Goal: Task Accomplishment & Management: Manage account settings

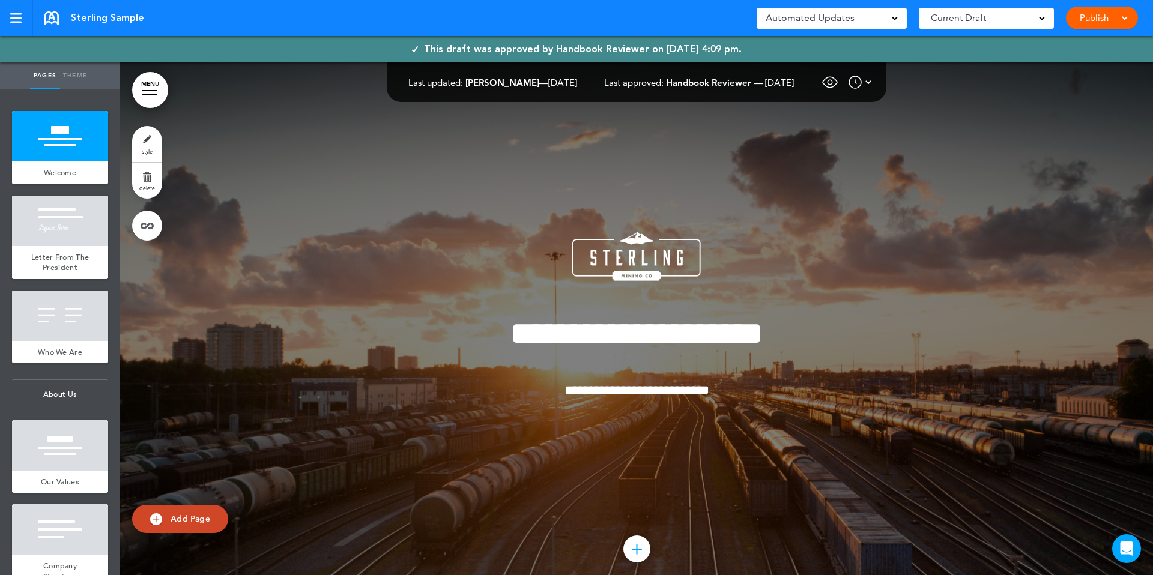
click at [776, 88] on div "Last updated: Tehsin Bhayani — Dec 13th 2024 Last approved: Handbook Reviewer —…" at bounding box center [639, 82] width 463 height 18
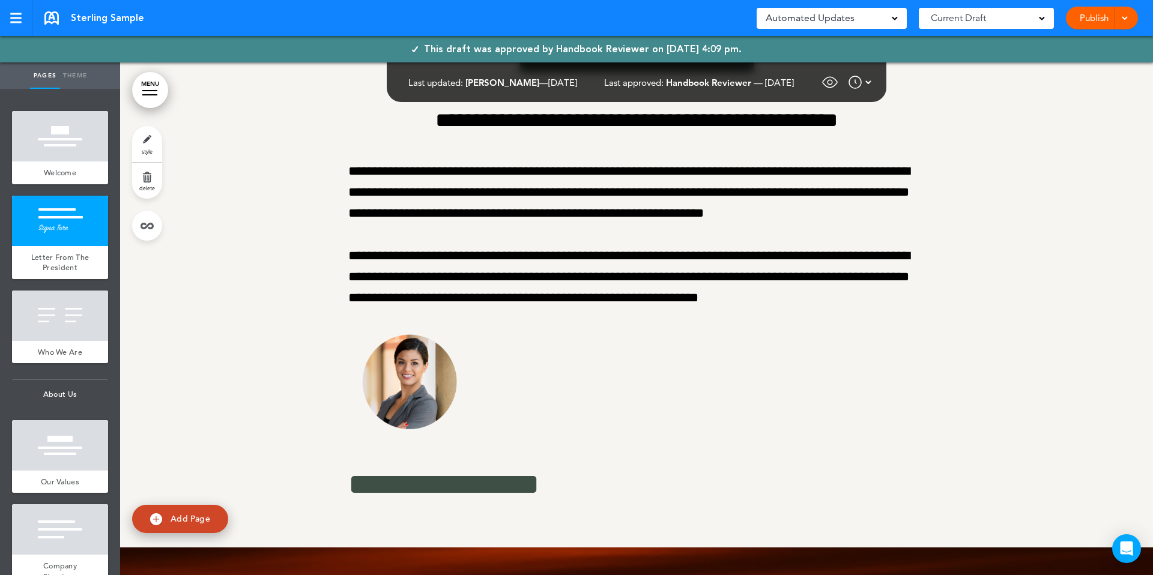
scroll to position [593, 0]
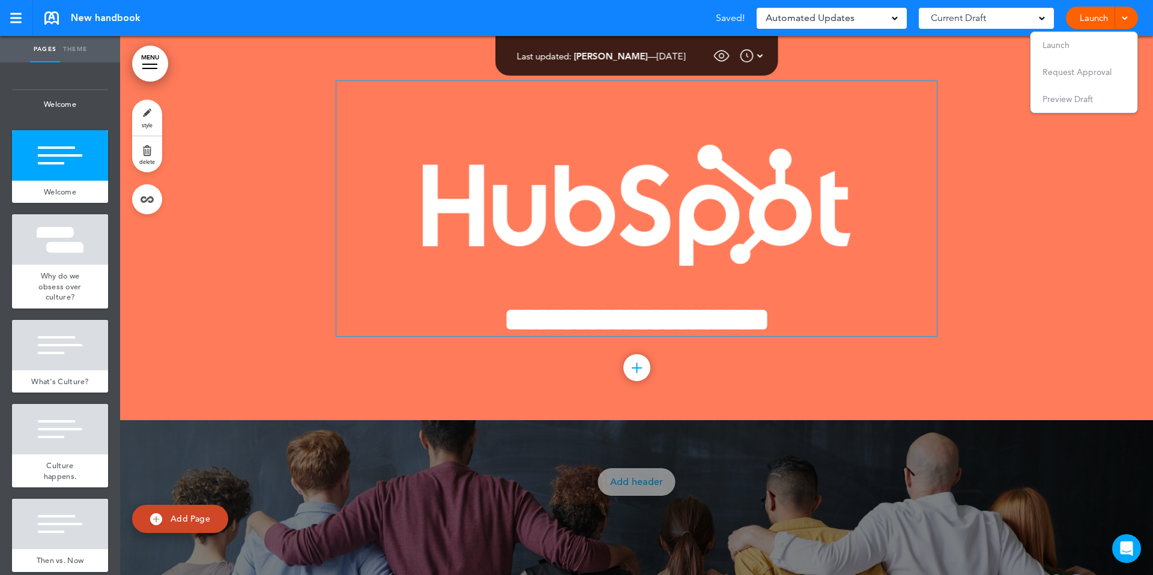
click at [641, 253] on img at bounding box center [637, 205] width 428 height 122
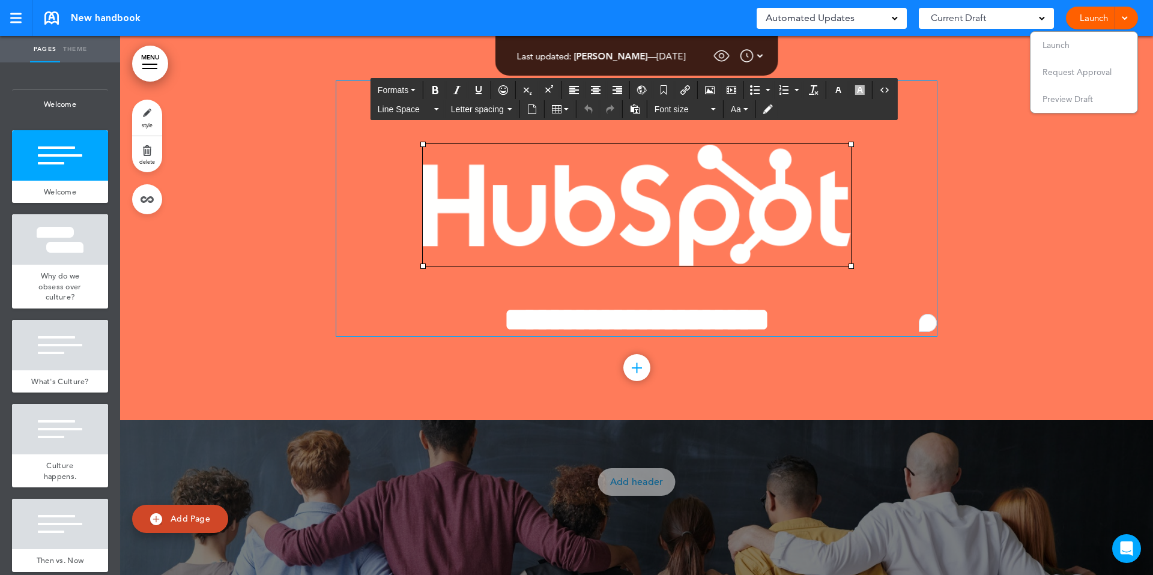
click at [818, 303] on h1 "**********" at bounding box center [636, 319] width 600 height 33
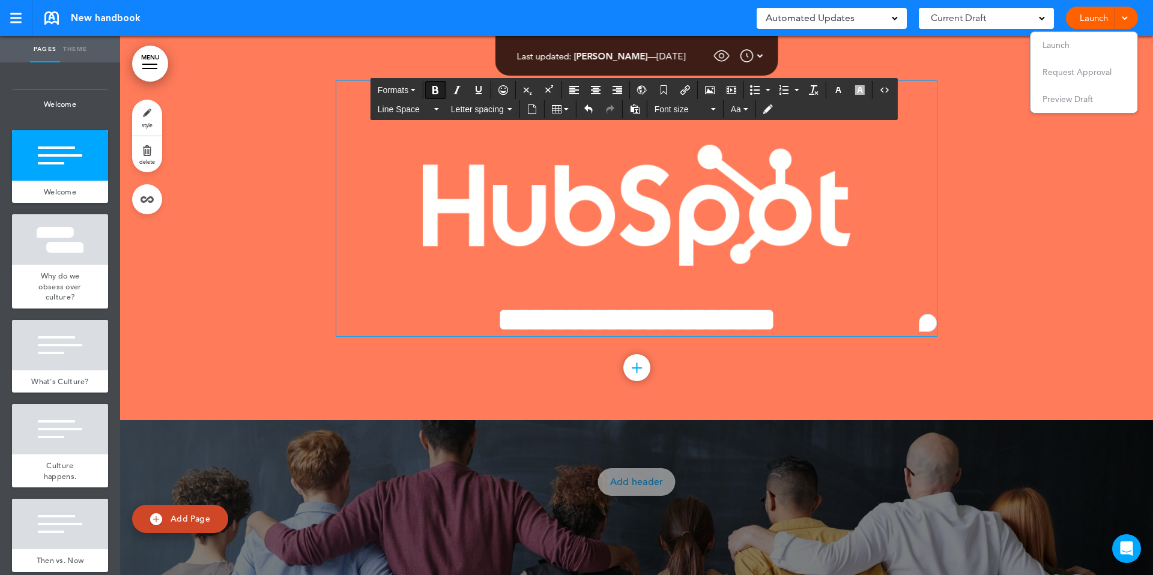
click at [1073, 247] on div at bounding box center [636, 228] width 1033 height 384
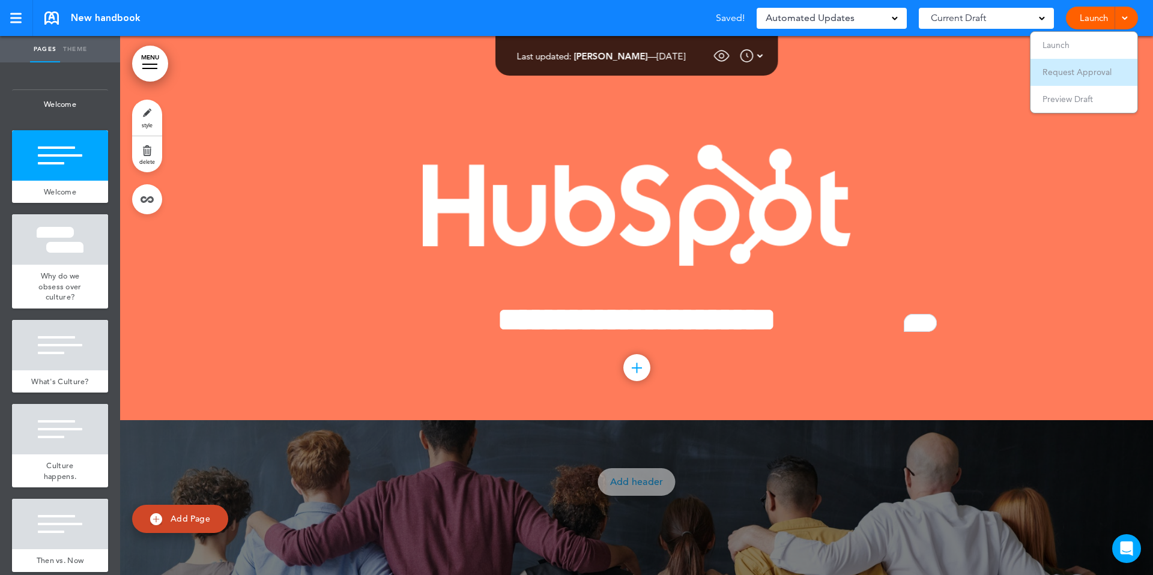
click at [1065, 76] on span "Request Approval" at bounding box center [1076, 72] width 69 height 11
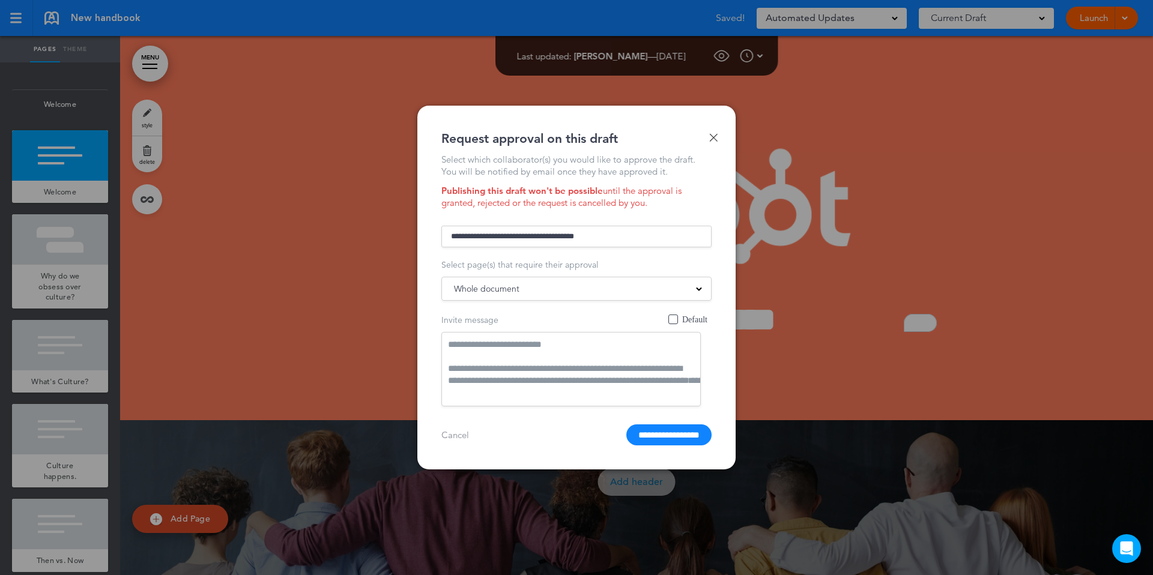
click at [561, 284] on div "Whole document" at bounding box center [576, 288] width 269 height 13
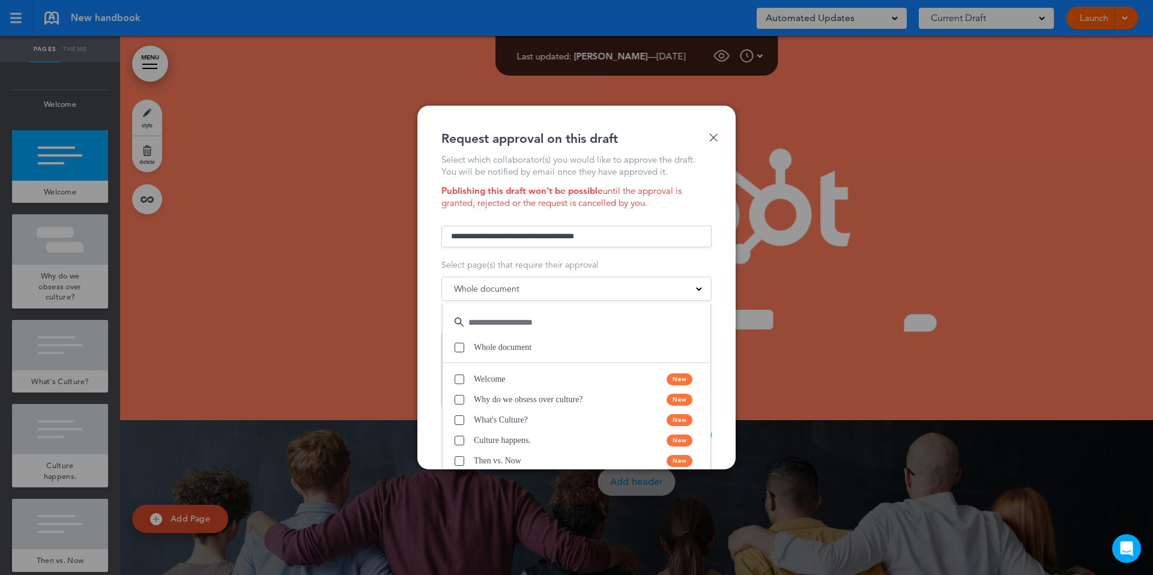
click at [512, 219] on div "Select which collaborator(s) you would like to approve the draft. You will be n…" at bounding box center [576, 300] width 270 height 292
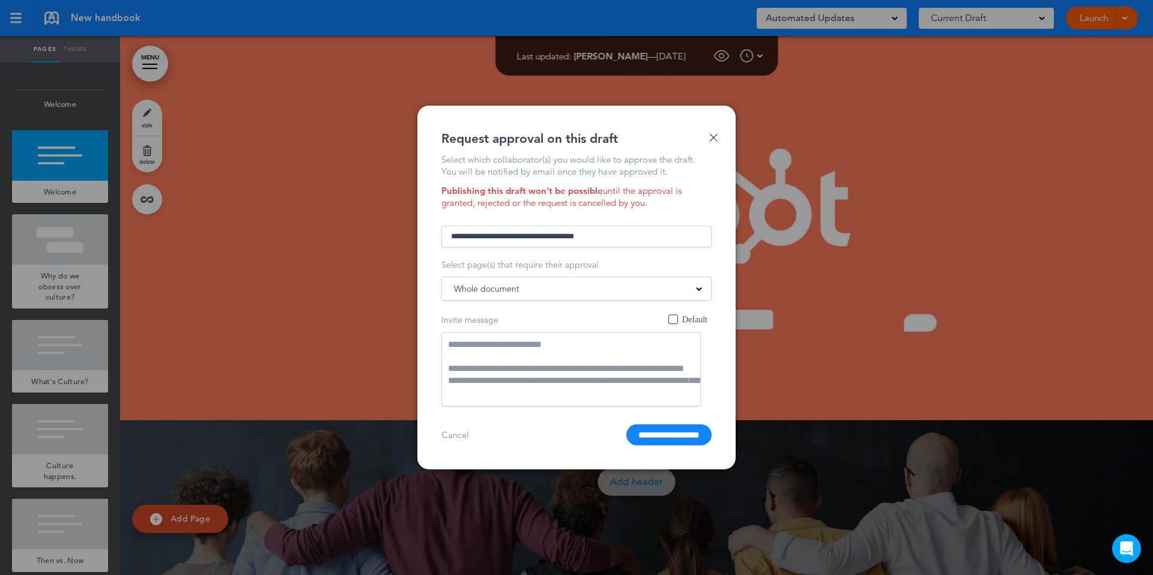
click at [418, 264] on div "Done Request approval on this draft Select which collaborator(s) you would like…" at bounding box center [576, 288] width 318 height 364
click at [320, 251] on div at bounding box center [576, 287] width 1153 height 575
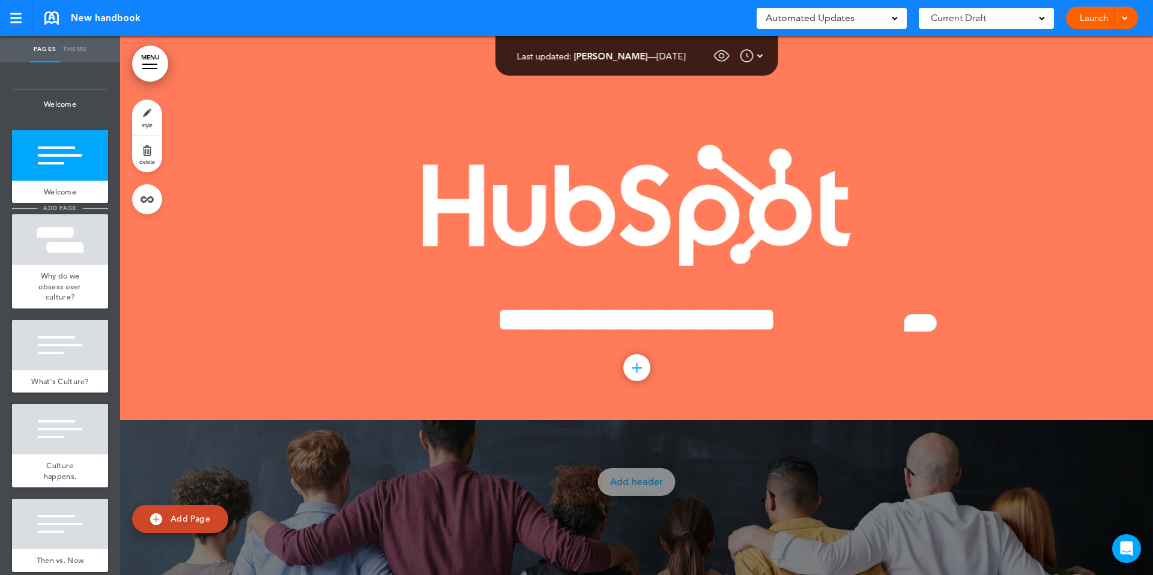
click at [67, 210] on span "add page" at bounding box center [59, 208] width 45 height 8
type input "********"
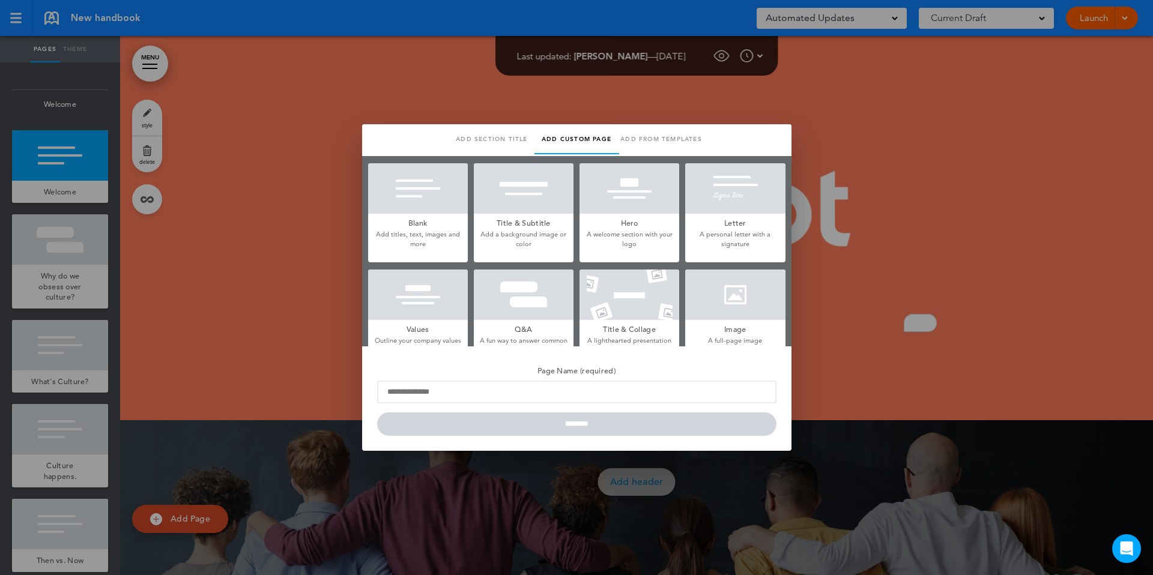
click at [555, 214] on h5 "Title & Subtitle" at bounding box center [524, 222] width 100 height 17
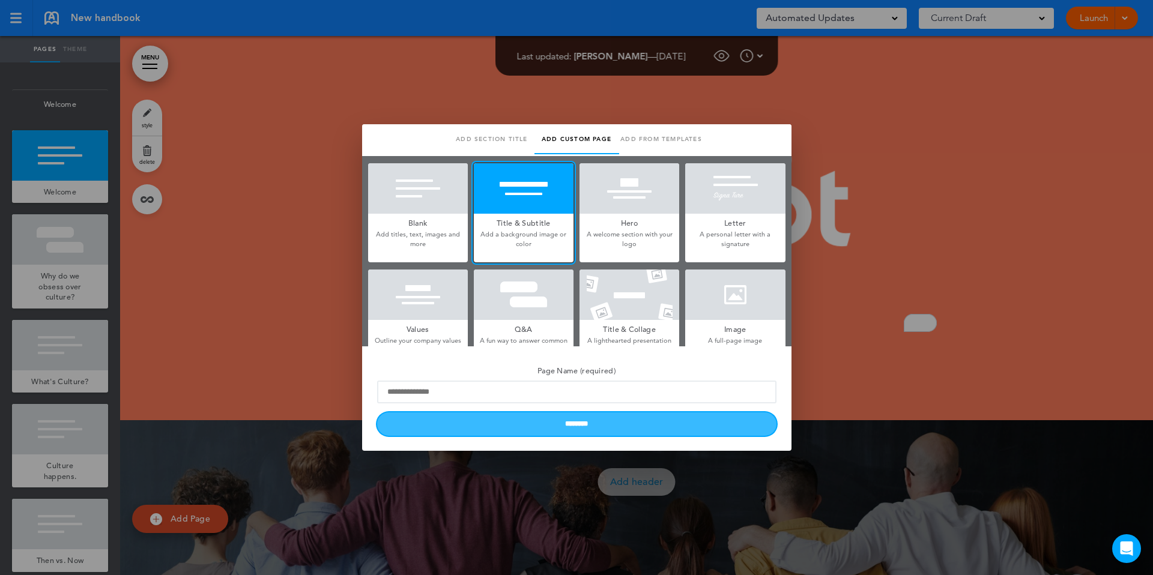
click at [531, 420] on input "********" at bounding box center [576, 423] width 399 height 23
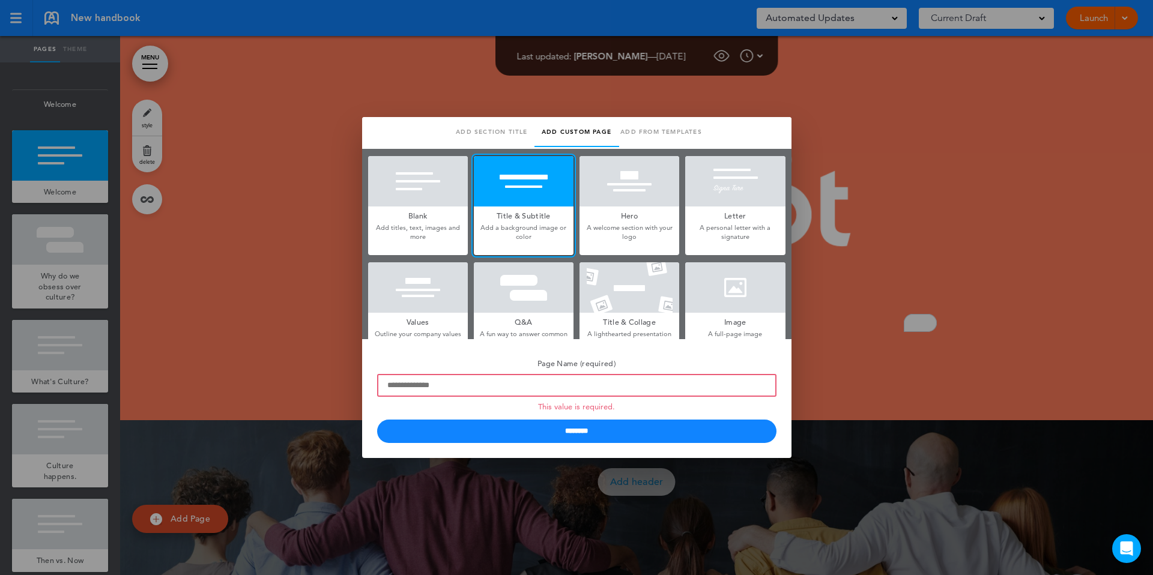
click at [428, 337] on p "Outline your company values or mantras" at bounding box center [418, 339] width 100 height 19
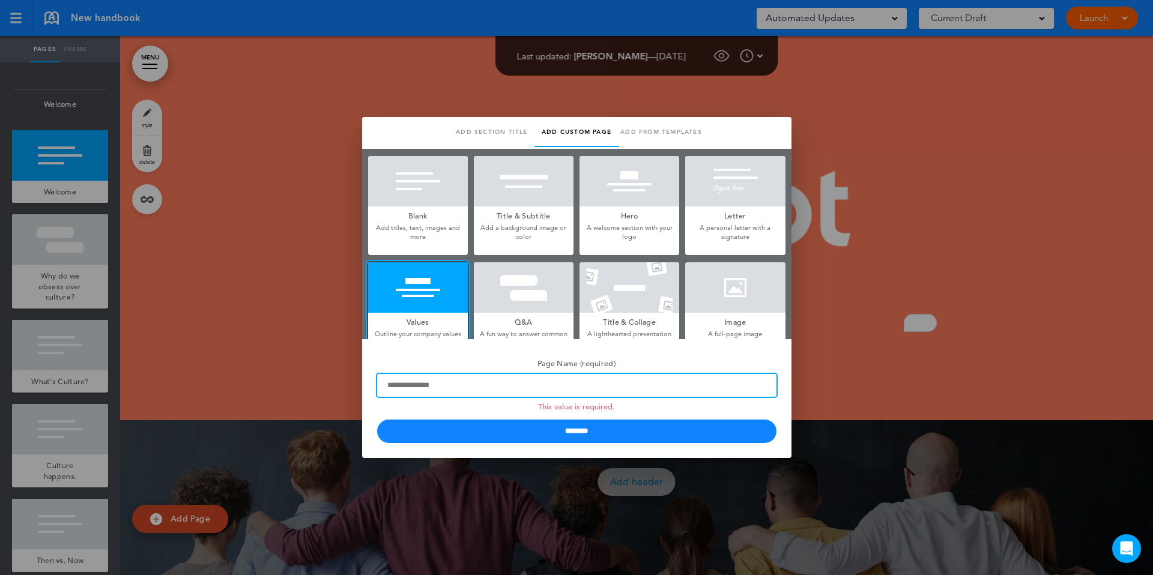
click at [434, 385] on input "Page Name (required) This value is required." at bounding box center [576, 385] width 399 height 23
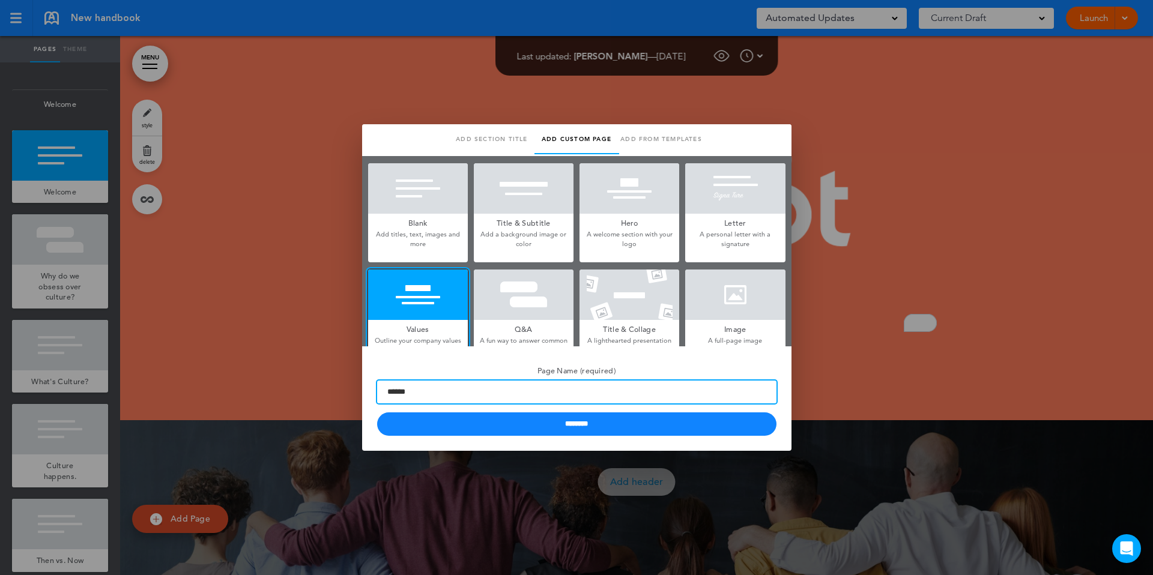
type input "******"
type input "*"
type input "**********"
click at [377, 412] on input "********" at bounding box center [576, 423] width 399 height 23
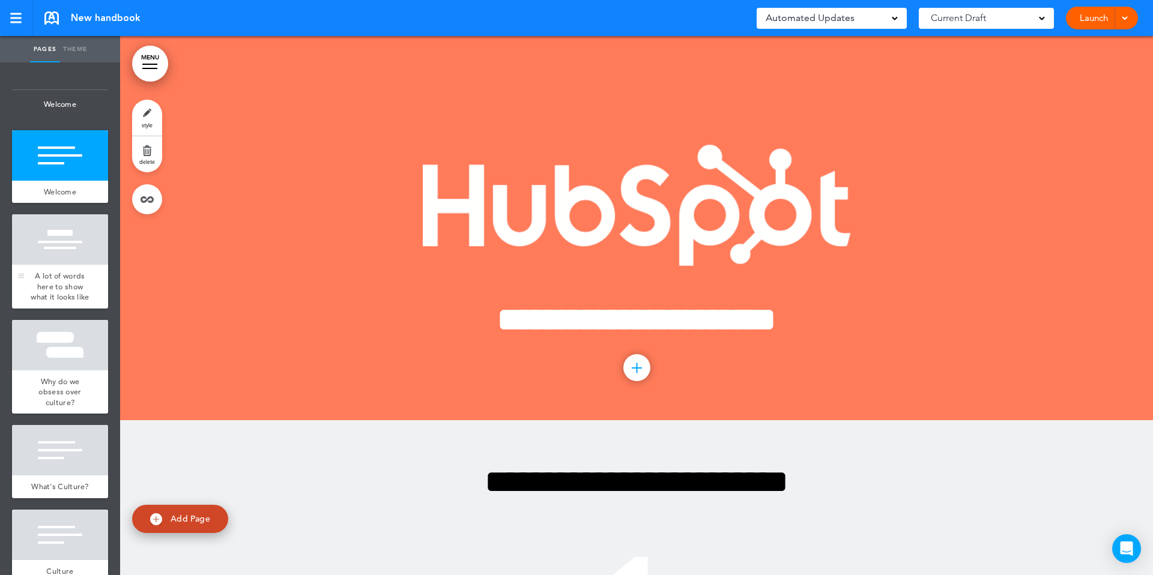
click at [56, 285] on span "A lot of words here to show what it looks like" at bounding box center [60, 286] width 58 height 31
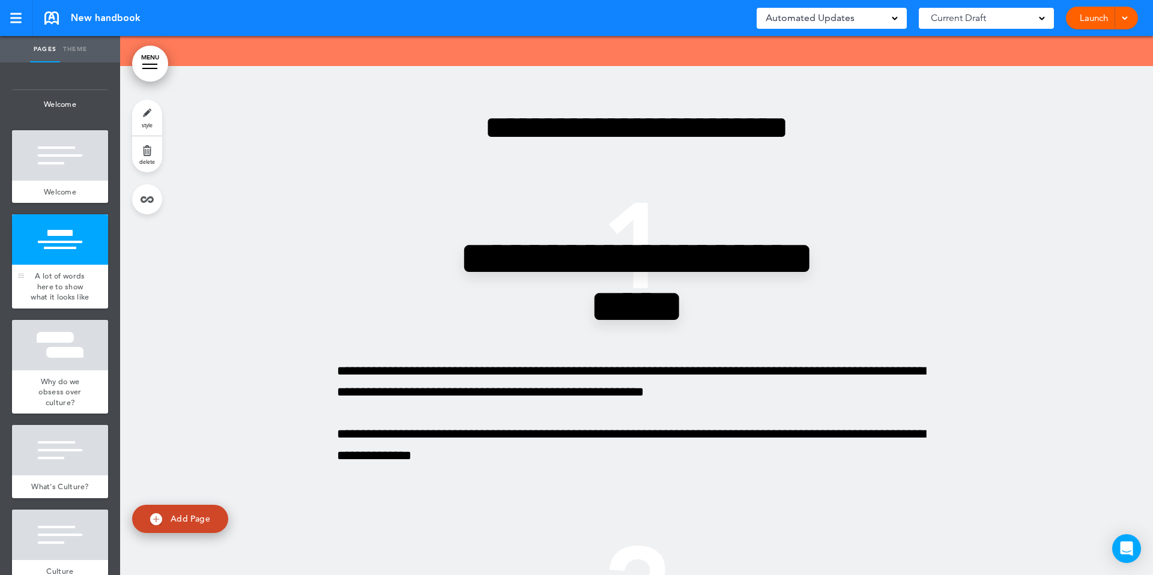
scroll to position [380, 0]
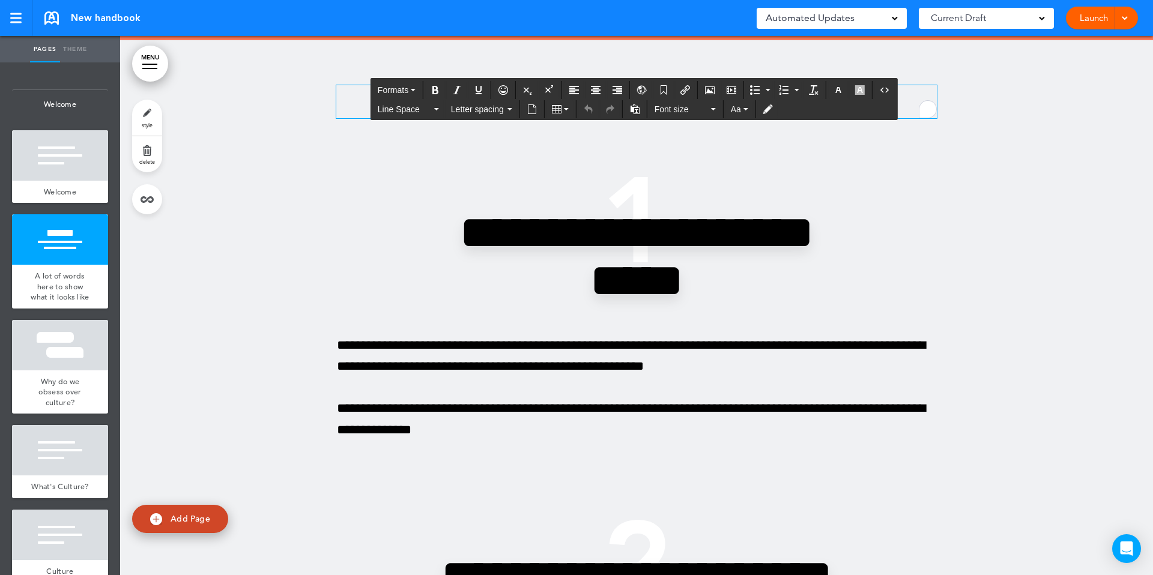
click at [1140, 23] on div "New handbook Saved! Automated Updates 0 Auto policy updates 🎉 Updating policies…" at bounding box center [576, 18] width 1153 height 36
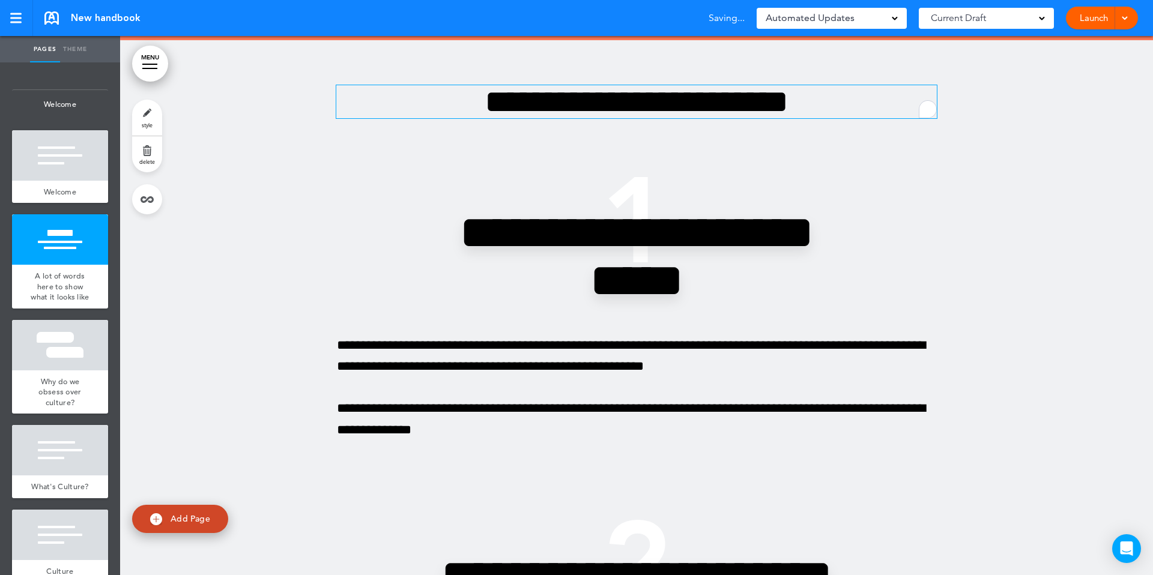
click at [1118, 17] on div at bounding box center [1123, 18] width 12 height 23
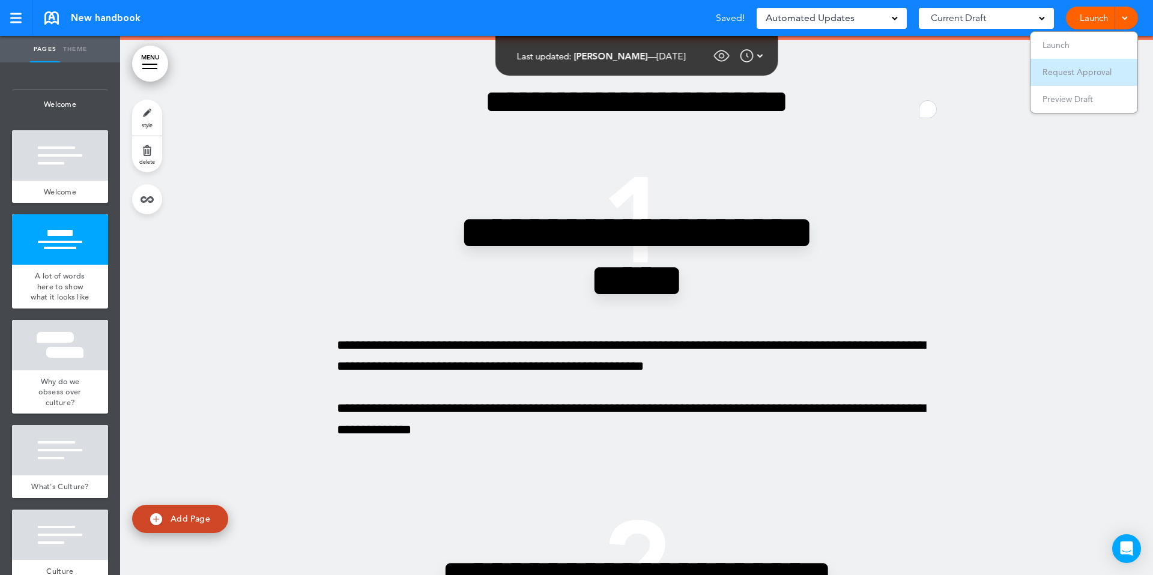
click at [1048, 77] on span "Request Approval" at bounding box center [1076, 72] width 69 height 11
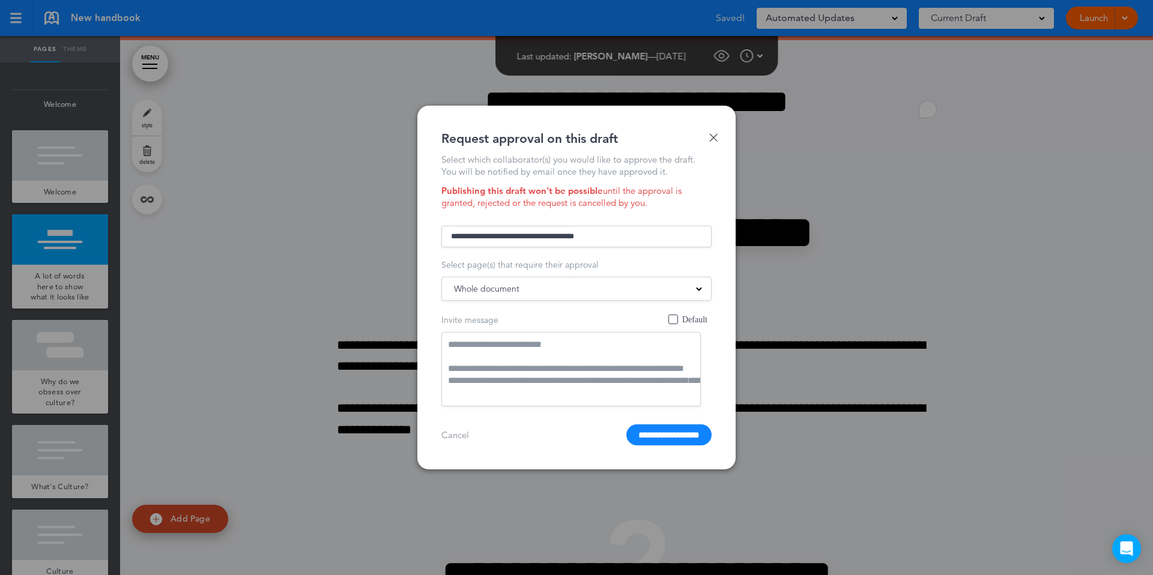
click at [497, 291] on span "Whole document" at bounding box center [486, 288] width 65 height 17
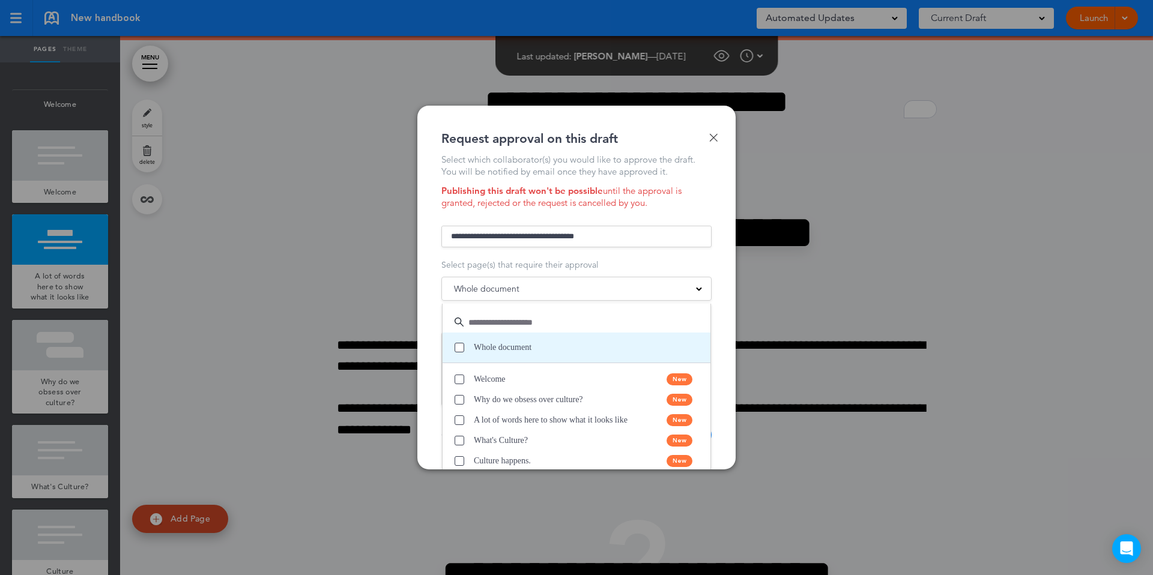
scroll to position [19, 0]
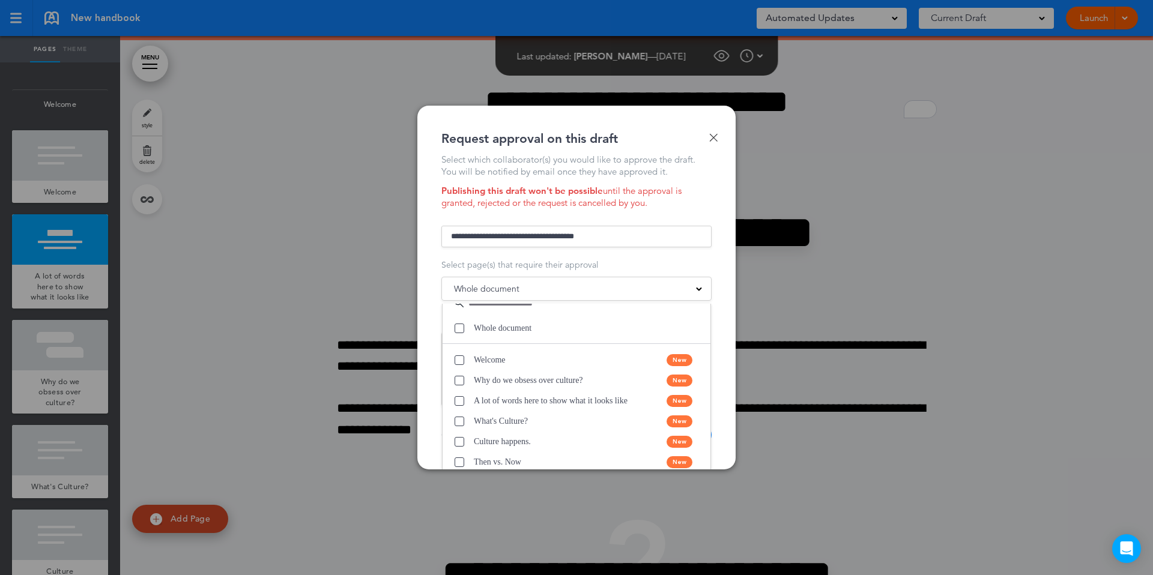
click at [267, 313] on div at bounding box center [576, 287] width 1153 height 575
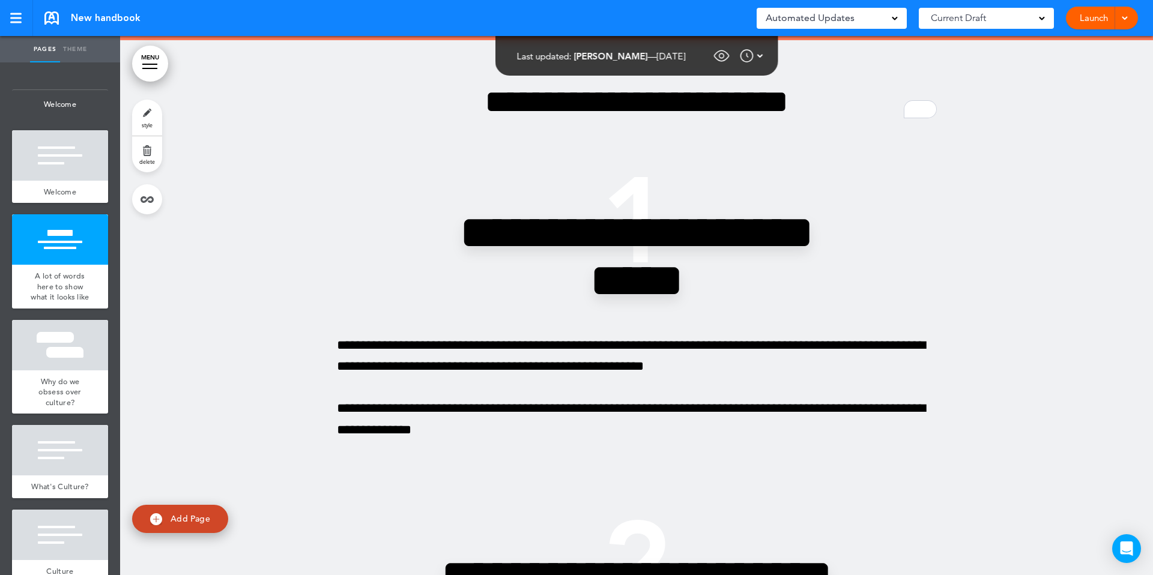
click at [146, 126] on span "style" at bounding box center [147, 124] width 11 height 7
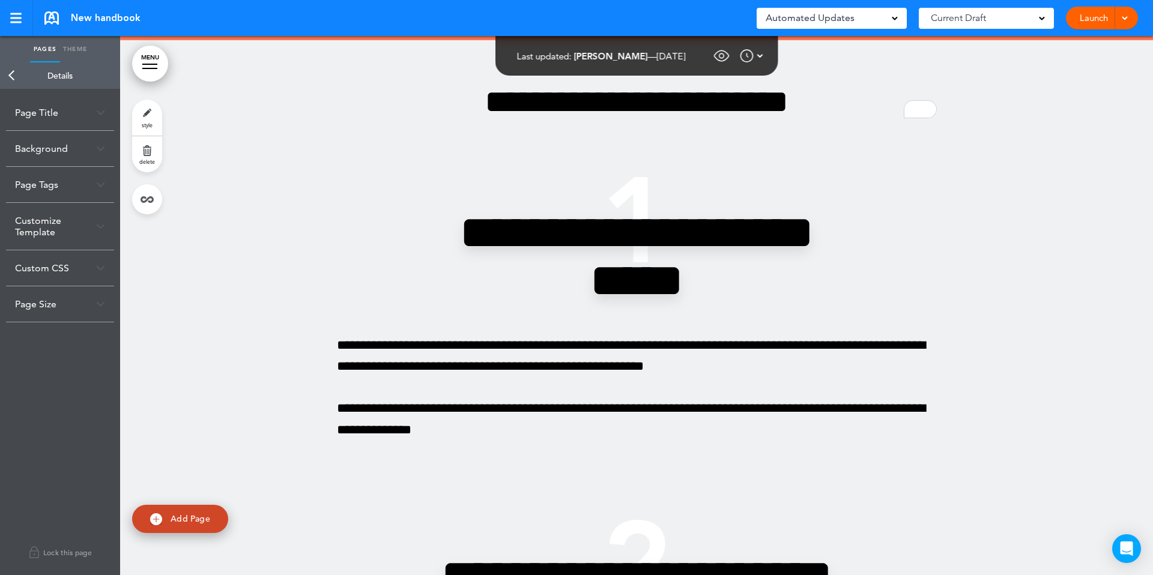
click at [145, 122] on span "style" at bounding box center [147, 124] width 11 height 7
click at [69, 115] on div "Page Title" at bounding box center [60, 112] width 108 height 35
click at [74, 115] on div "Page Title" at bounding box center [60, 112] width 108 height 35
click at [67, 110] on div "Page Title" at bounding box center [60, 112] width 108 height 35
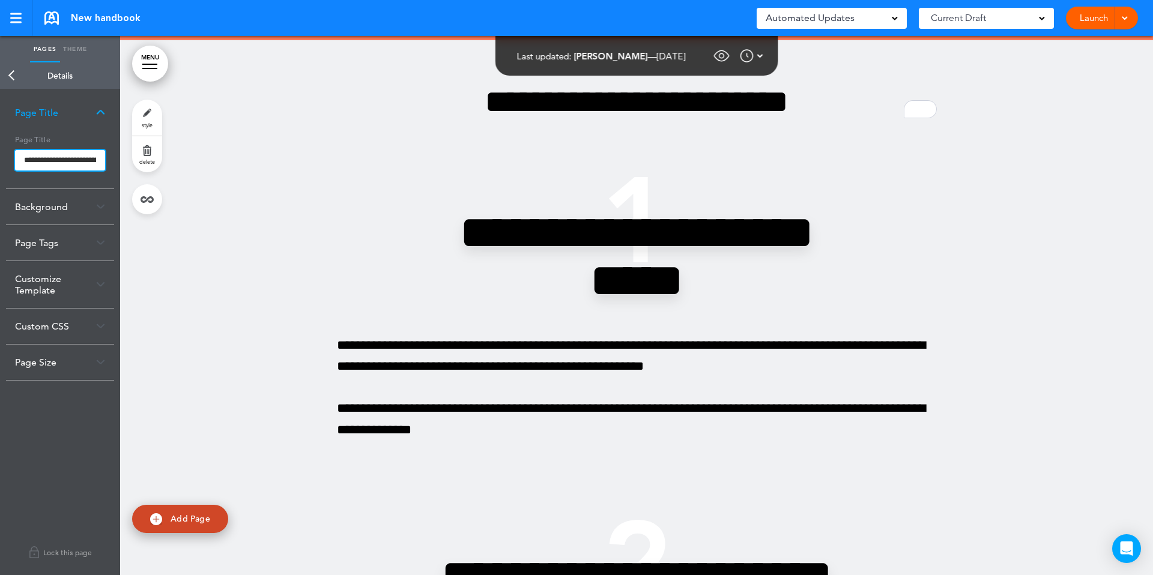
scroll to position [0, 88]
drag, startPoint x: 48, startPoint y: 162, endPoint x: 213, endPoint y: 166, distance: 164.6
click at [213, 166] on div "Pages Theme add page Welcome add page Welcome add page A lot of words here to s…" at bounding box center [576, 287] width 1153 height 575
type input "**********"
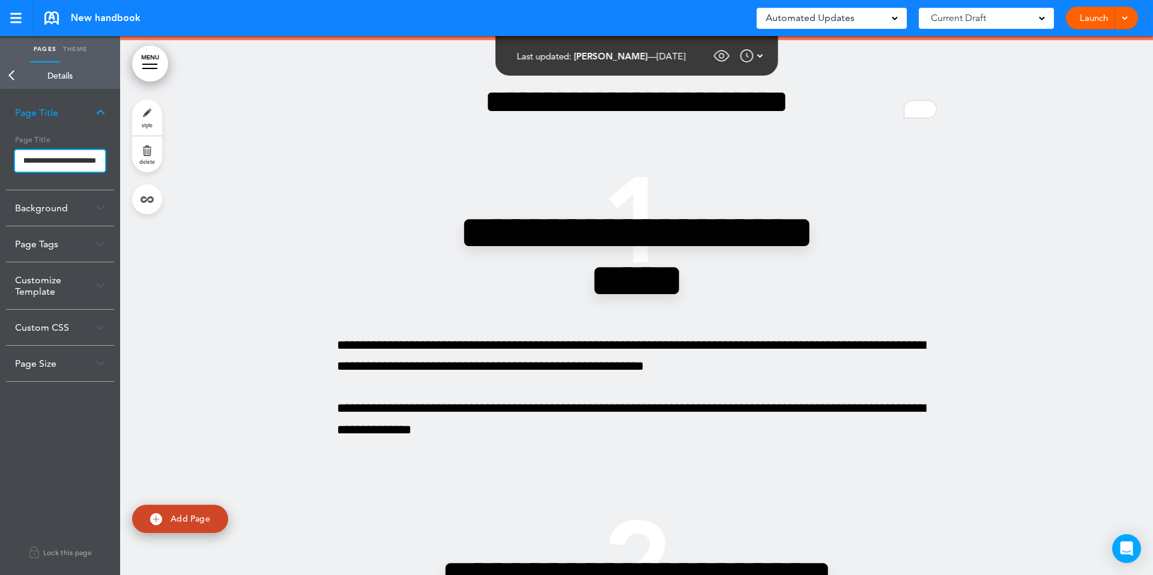
click button "Open custom CSS" at bounding box center [0, 0] width 0 height 0
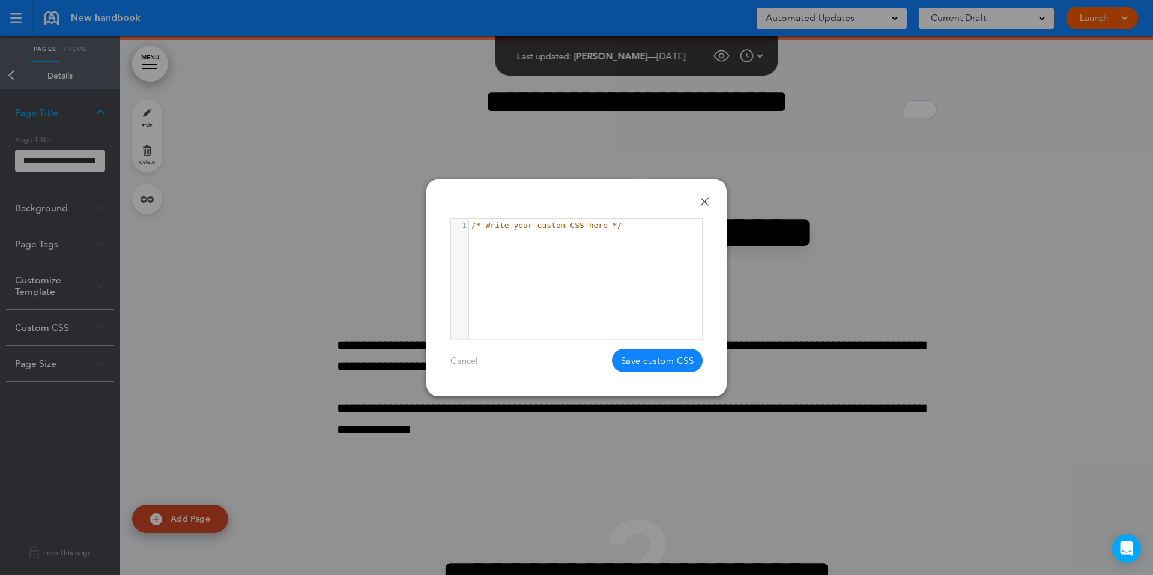
scroll to position [0, 0]
click at [707, 201] on body "Make this page common so it is available in other handbooks. This handbook Prev…" at bounding box center [576, 287] width 1153 height 575
click at [304, 192] on div at bounding box center [576, 287] width 1153 height 575
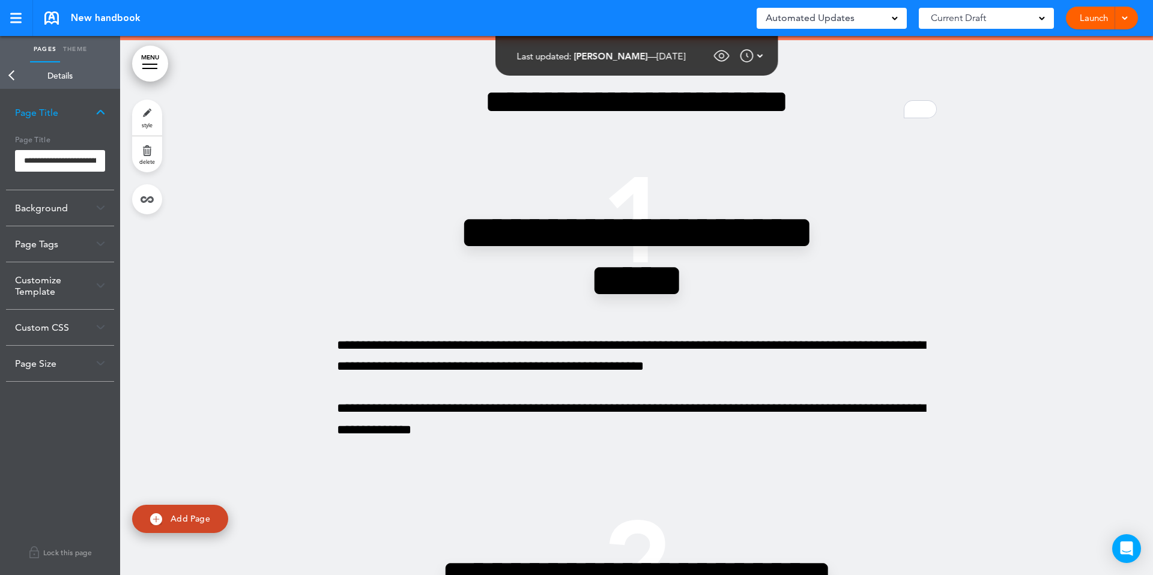
click at [14, 76] on link "Back" at bounding box center [12, 75] width 24 height 26
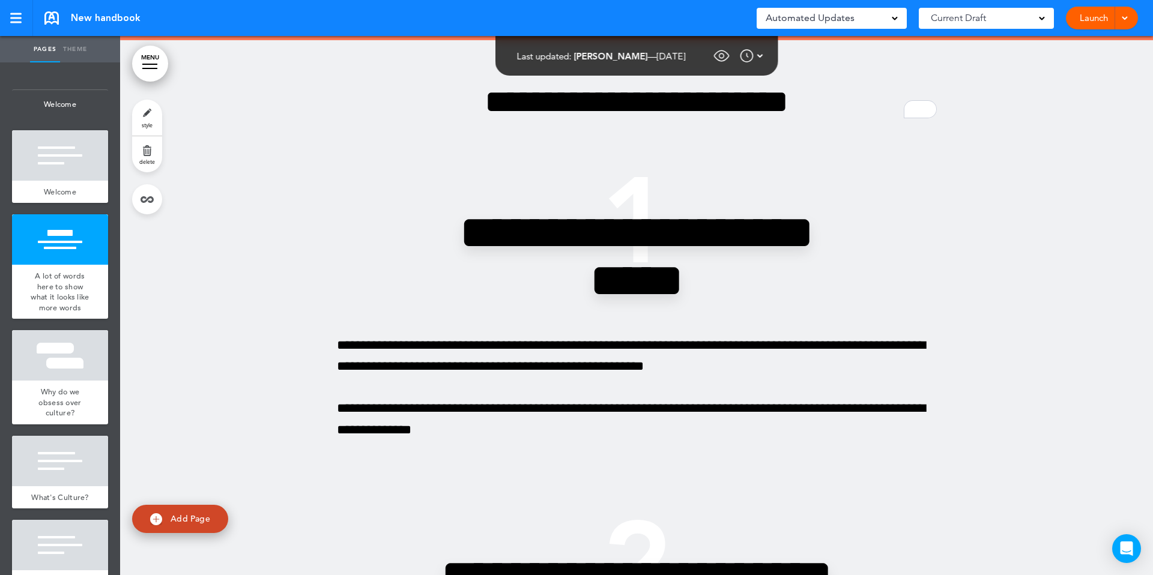
click at [1090, 21] on link "Launch" at bounding box center [1094, 18] width 38 height 23
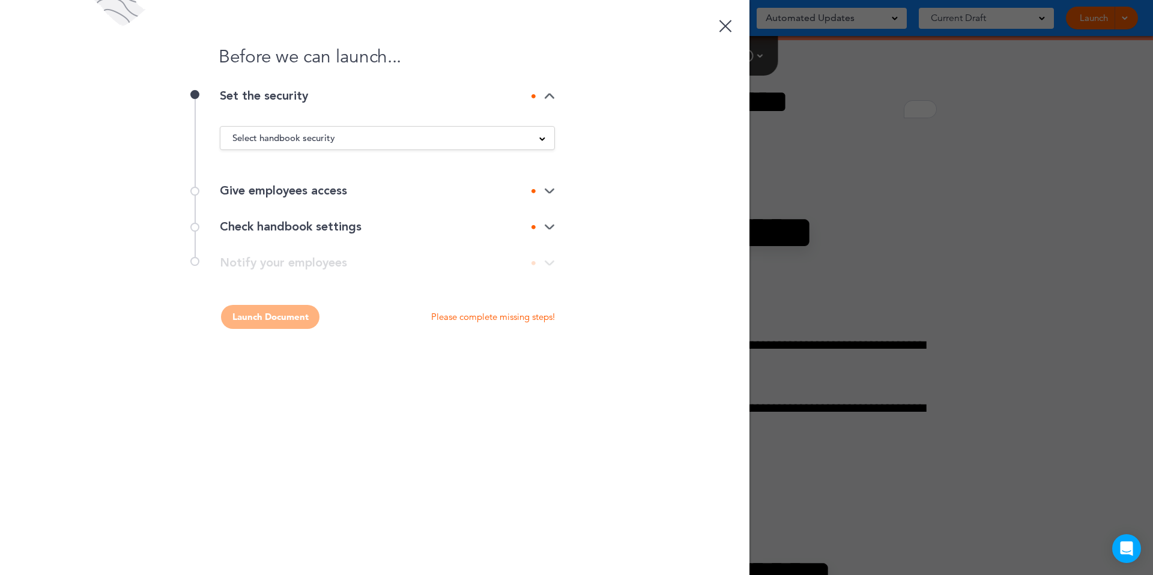
click at [480, 137] on div "Select handbook security" at bounding box center [387, 137] width 334 height 13
click at [911, 85] on div at bounding box center [576, 287] width 1153 height 575
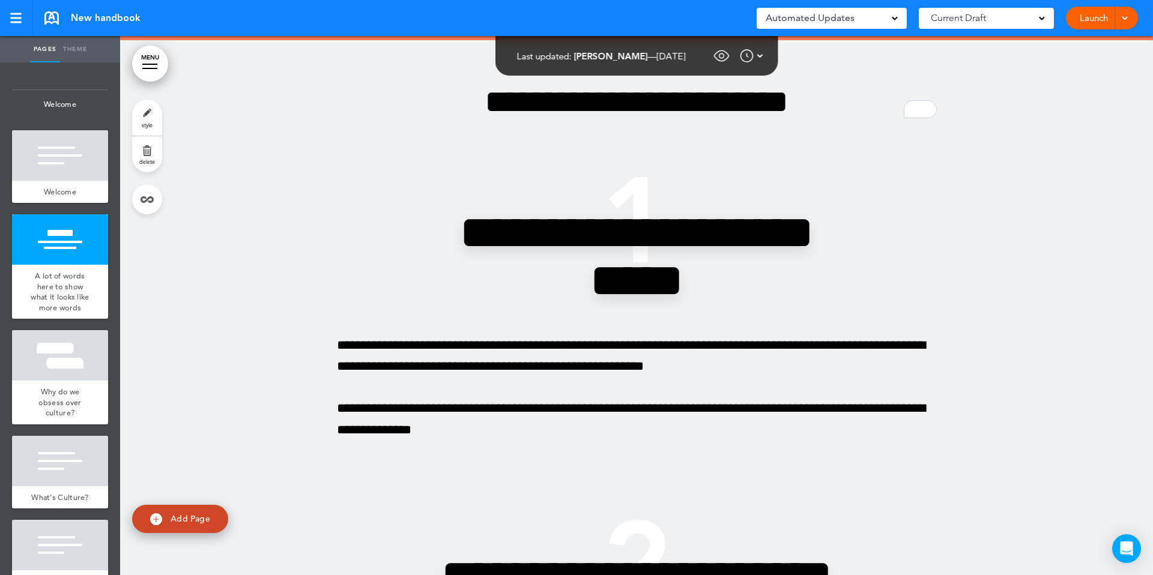
click at [1134, 20] on div "Launch Launch Request Approval Preview Draft" at bounding box center [1102, 18] width 72 height 23
click at [1131, 18] on div "Launch Launch Request Approval Preview Draft" at bounding box center [1102, 18] width 72 height 23
click at [1128, 19] on div at bounding box center [1123, 18] width 12 height 23
click at [1070, 76] on span "Request Approval" at bounding box center [1076, 72] width 69 height 11
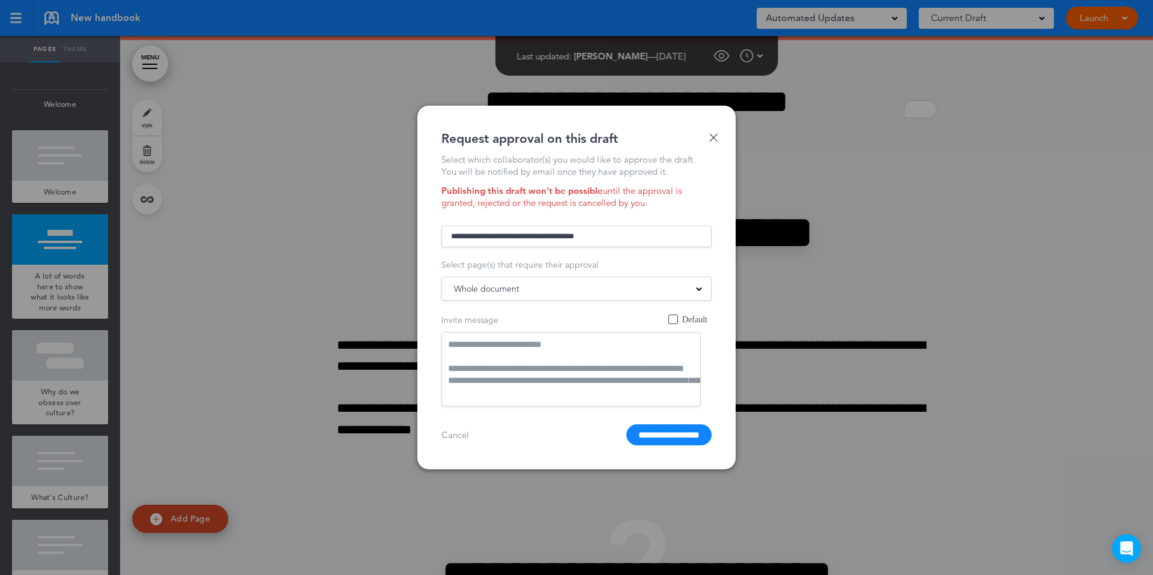
click at [512, 237] on input "text" at bounding box center [576, 237] width 270 height 22
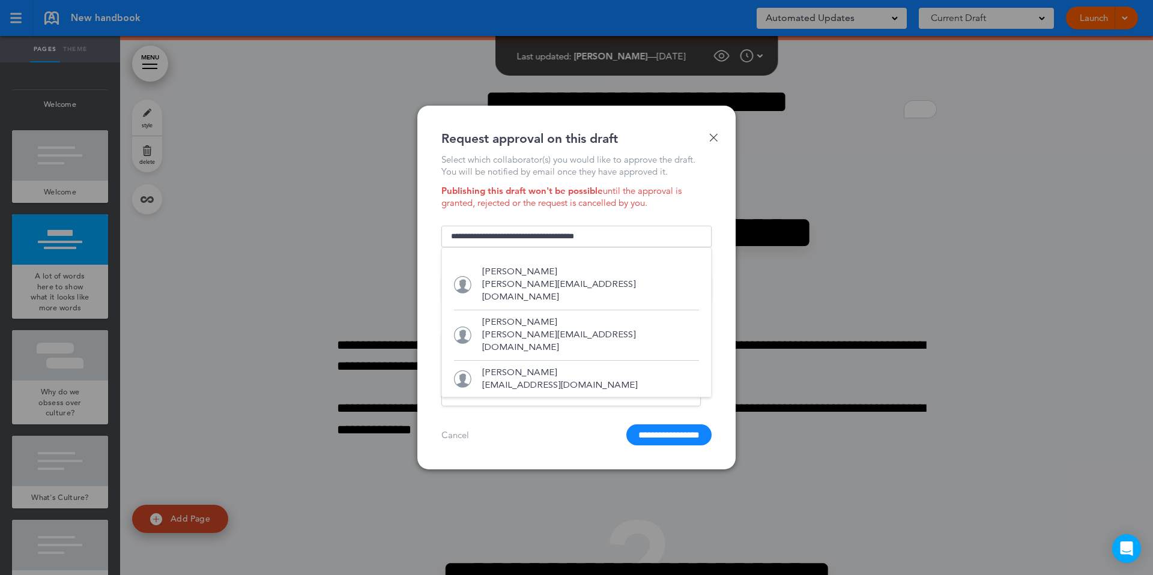
click at [460, 296] on div "Dave Kaplan dave@airmason.com" at bounding box center [576, 285] width 245 height 50
type input "**********"
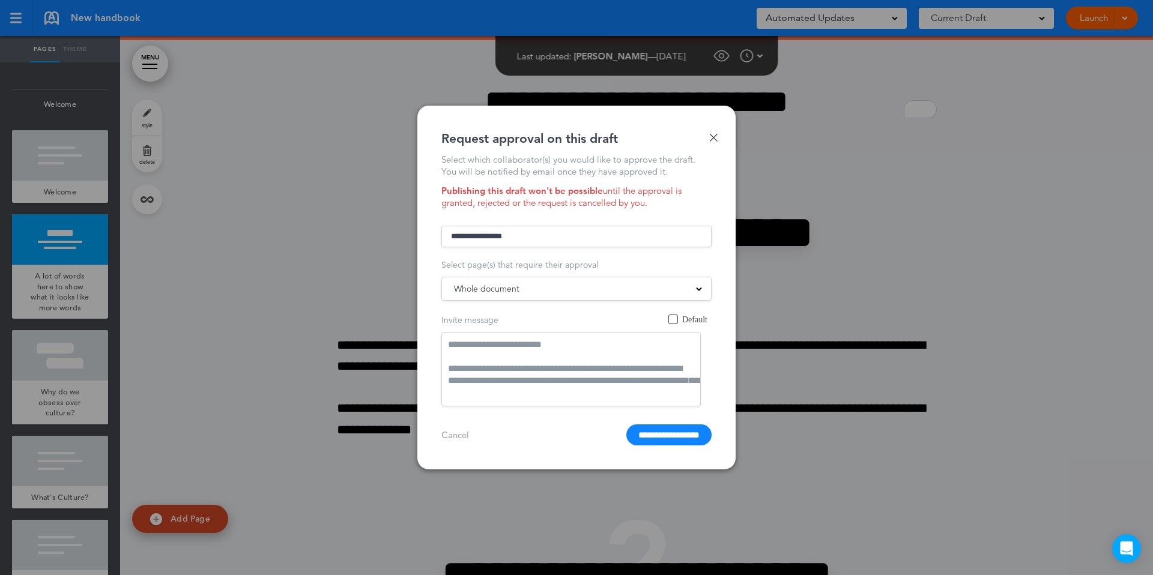
click at [474, 284] on span "Whole document" at bounding box center [486, 288] width 65 height 17
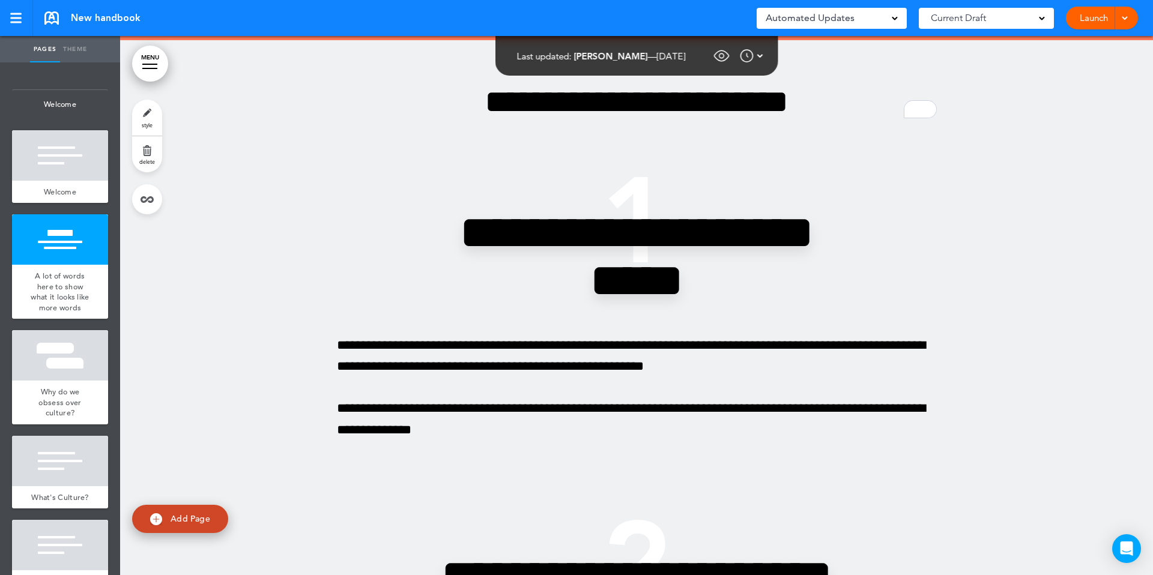
click at [1075, 17] on link "Launch" at bounding box center [1094, 18] width 38 height 23
click at [0, 0] on div at bounding box center [0, 0] width 0 height 0
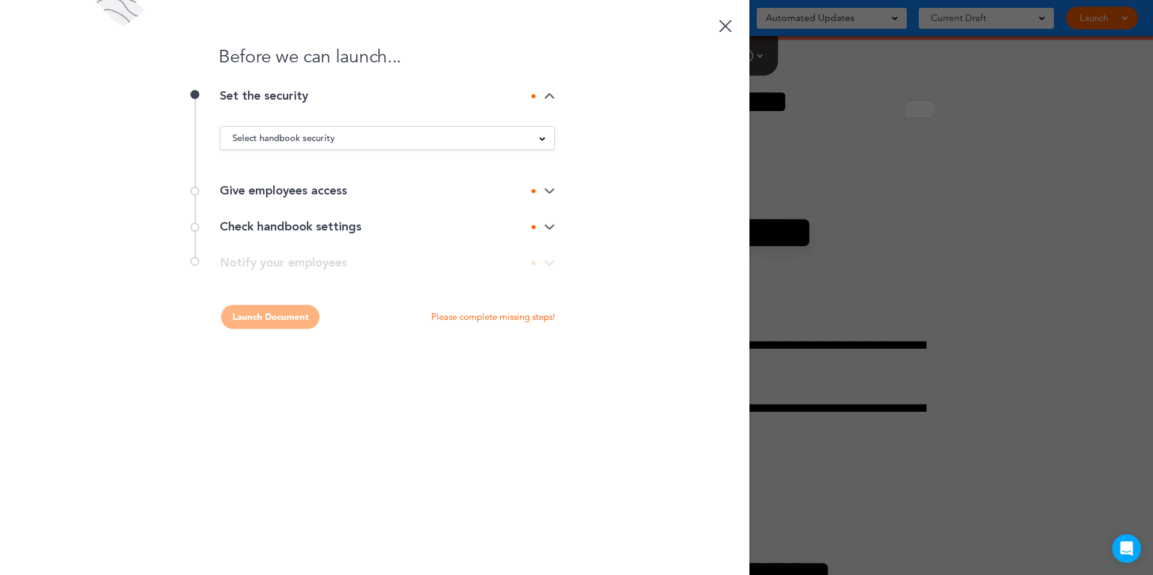
click at [870, 64] on div at bounding box center [576, 287] width 1153 height 575
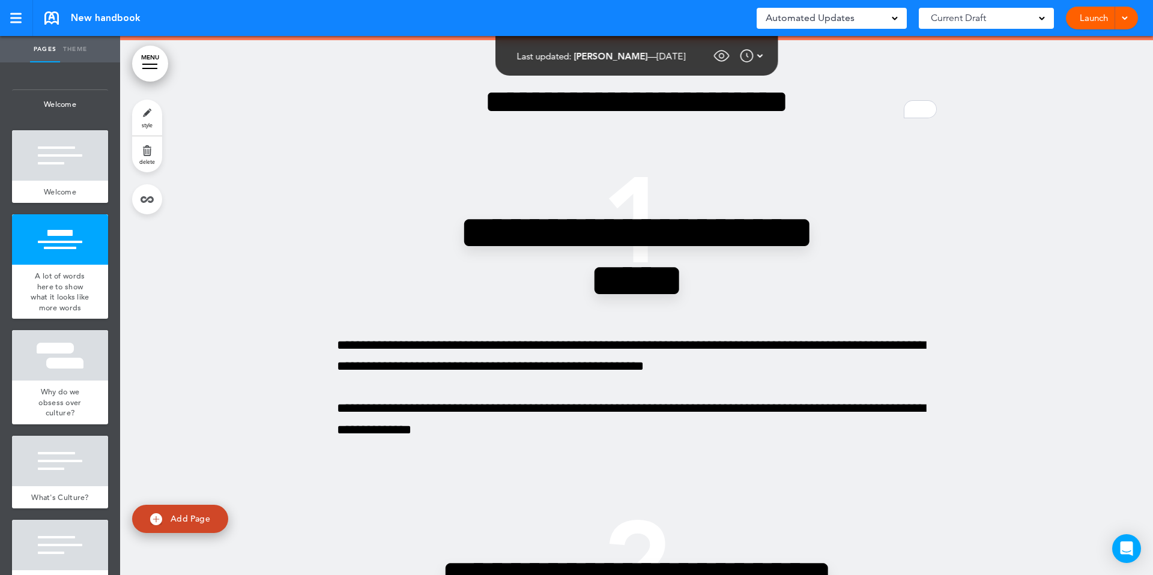
click at [1128, 17] on span at bounding box center [1124, 17] width 8 height 8
click at [1092, 70] on span "Request Approval" at bounding box center [1076, 72] width 69 height 11
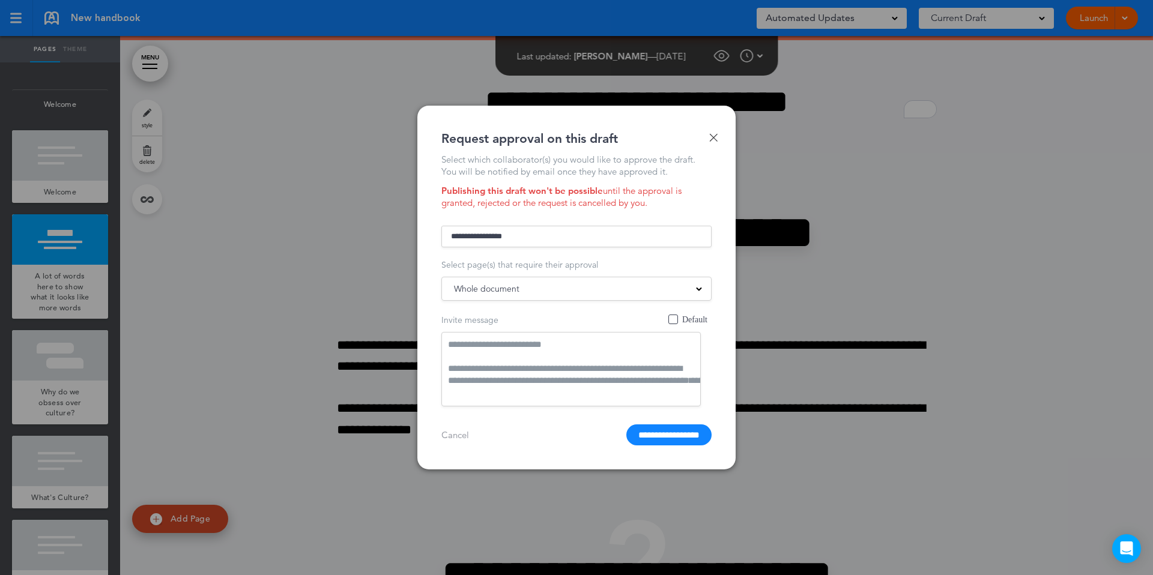
click at [556, 289] on div "Whole document" at bounding box center [576, 288] width 269 height 13
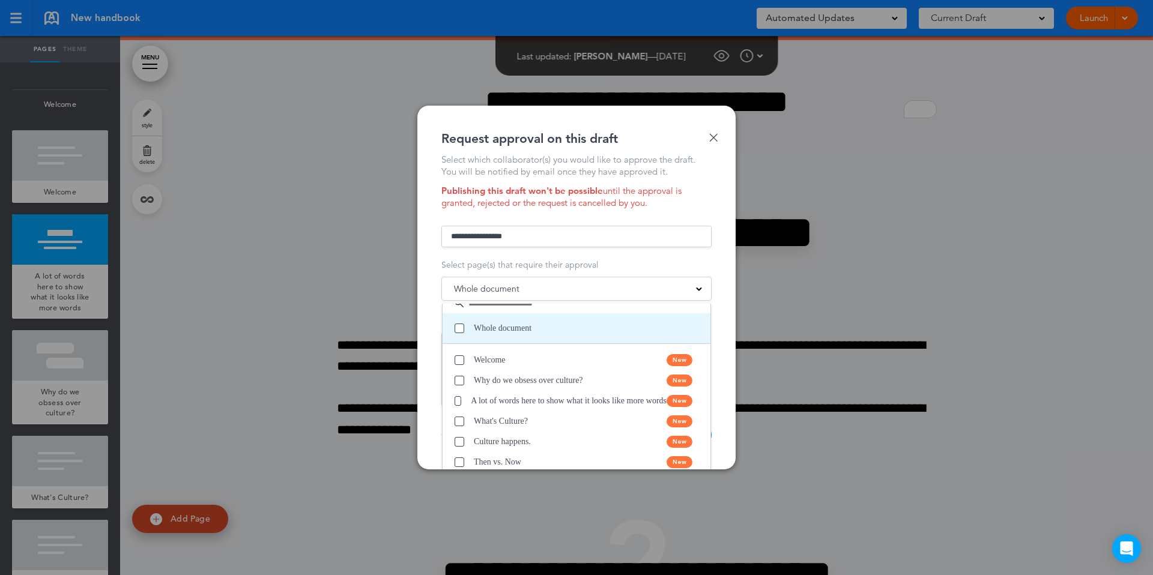
scroll to position [29, 0]
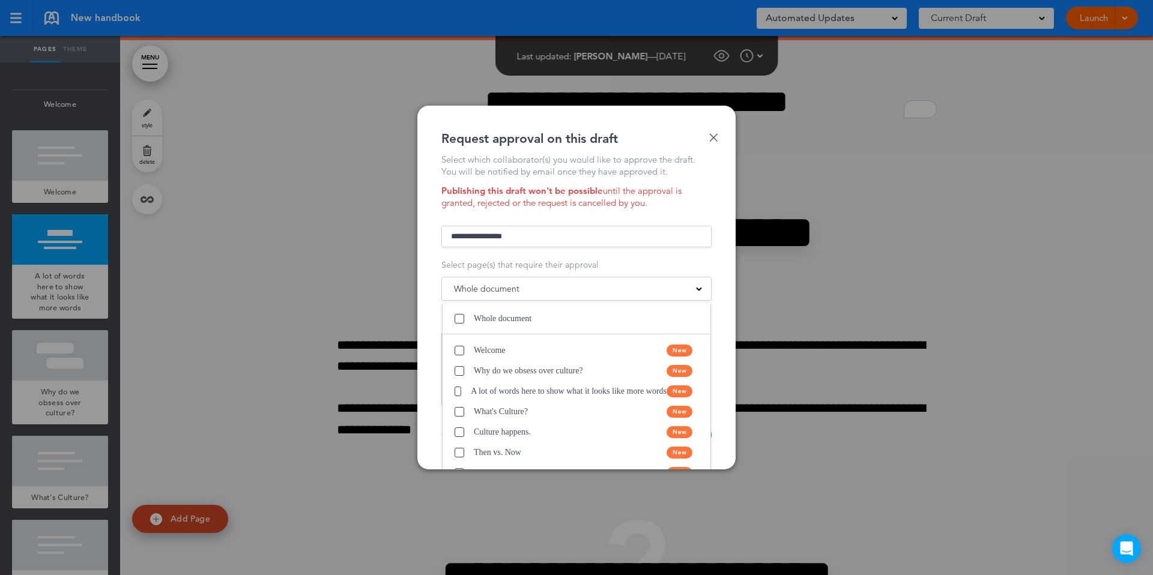
click at [535, 259] on span "Select page(s) that require their approval" at bounding box center [519, 264] width 157 height 11
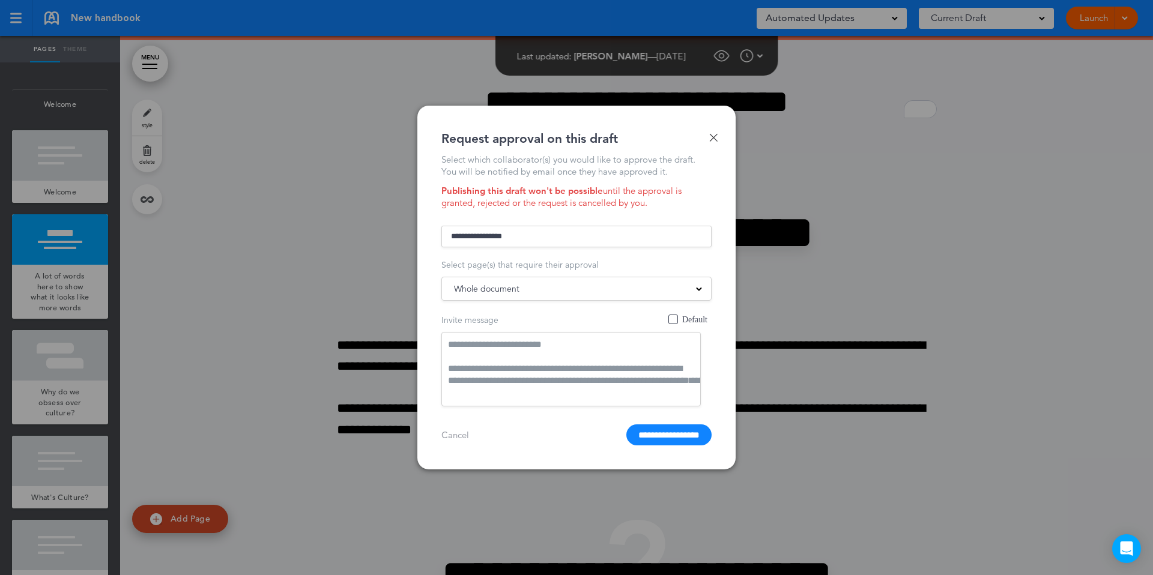
click at [806, 97] on div at bounding box center [576, 287] width 1153 height 575
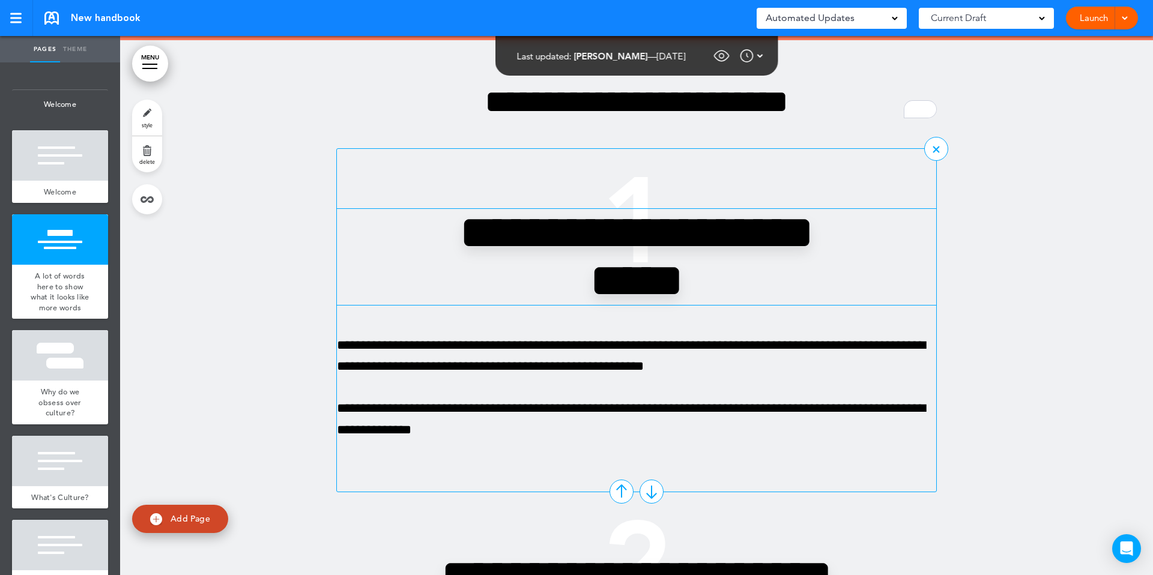
click at [735, 261] on h2 "**********" at bounding box center [636, 257] width 420 height 96
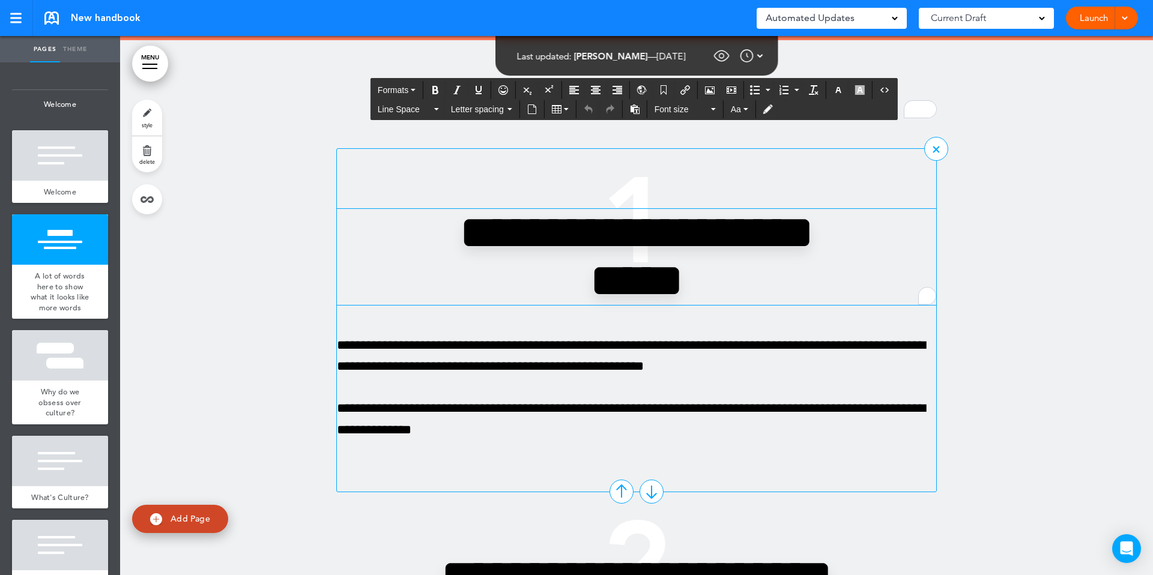
click at [713, 287] on h2 "**********" at bounding box center [636, 257] width 420 height 96
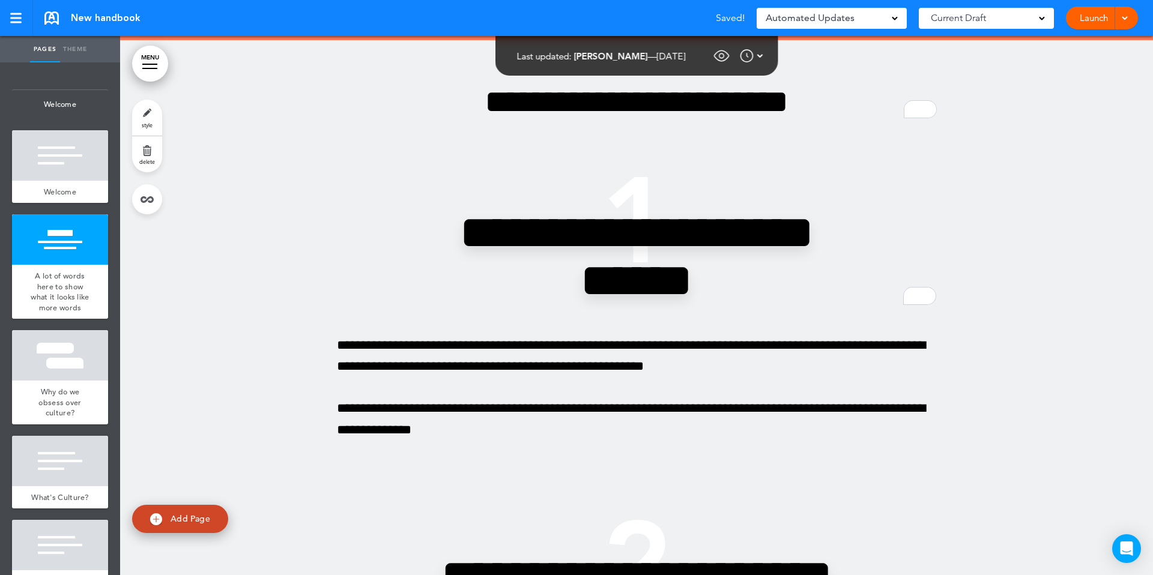
click at [1129, 24] on div "Launch Launch Request Approval Preview Draft" at bounding box center [1102, 18] width 72 height 23
click at [1122, 16] on span at bounding box center [1124, 17] width 8 height 8
click at [1078, 63] on li "Request Approval" at bounding box center [1083, 72] width 107 height 27
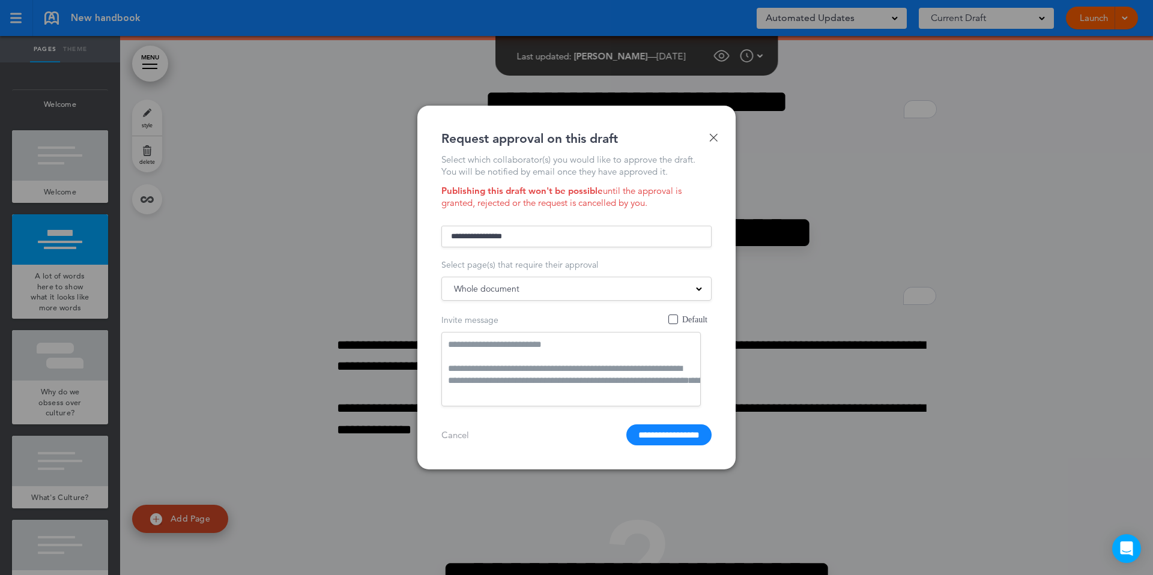
click at [574, 282] on div "Whole document" at bounding box center [576, 288] width 269 height 13
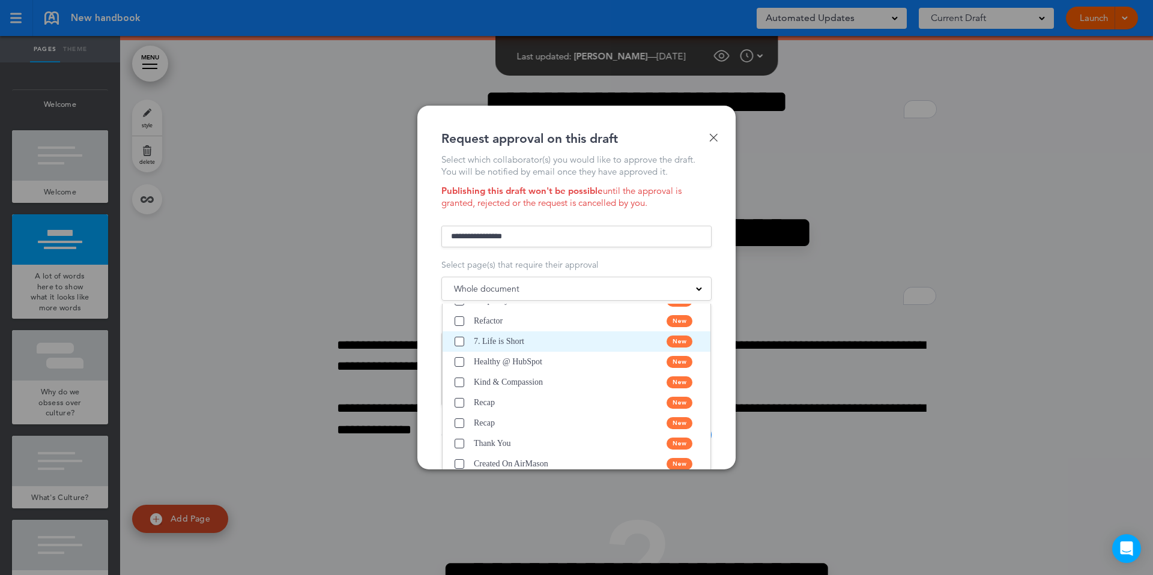
scroll to position [707, 0]
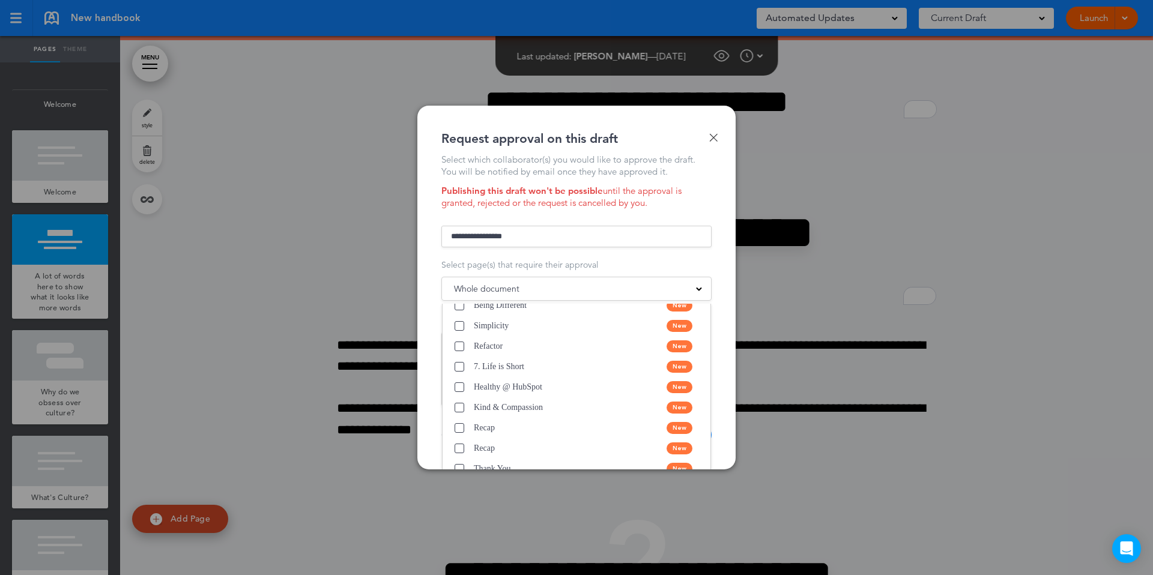
click at [421, 284] on div "**********" at bounding box center [576, 288] width 318 height 364
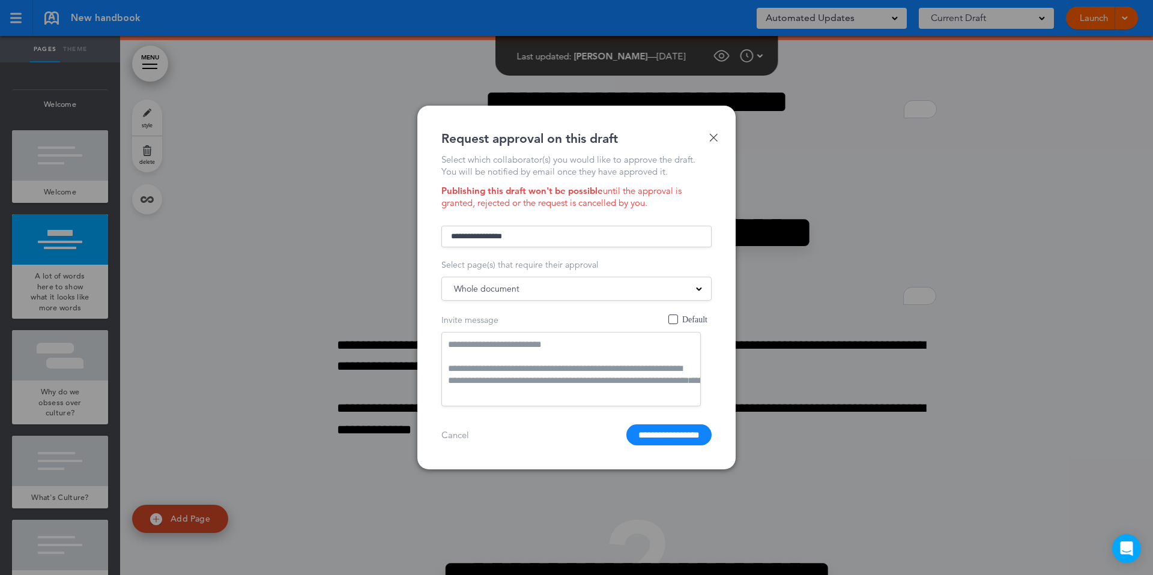
click at [672, 318] on span "Default" at bounding box center [673, 320] width 10 height 10
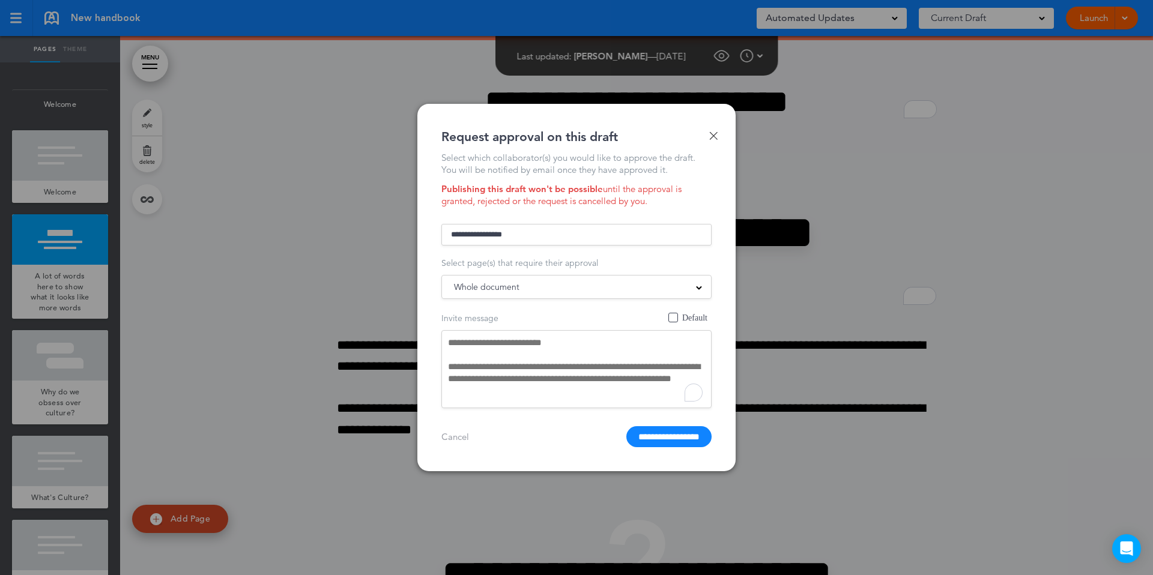
click at [480, 380] on textarea "**********" at bounding box center [576, 369] width 270 height 78
click at [499, 234] on input "**********" at bounding box center [576, 235] width 270 height 22
click at [532, 274] on p "Dave Kaplan" at bounding box center [590, 270] width 217 height 13
click at [522, 288] on div "Whole document" at bounding box center [576, 286] width 269 height 13
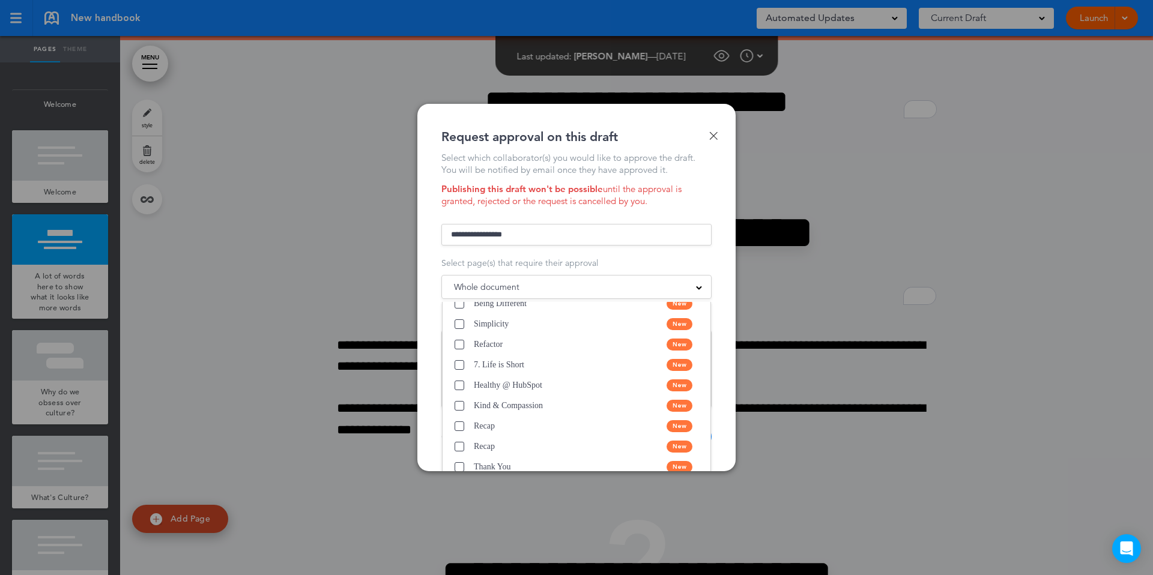
click at [542, 262] on span "Select page(s) that require their approval" at bounding box center [519, 263] width 157 height 11
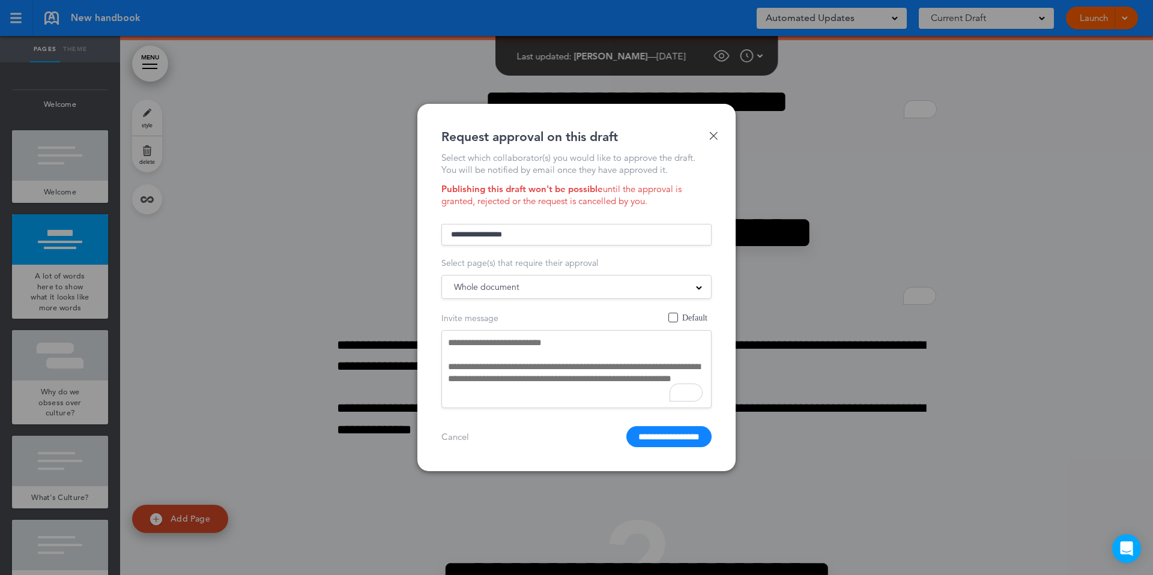
click at [554, 369] on textarea "**********" at bounding box center [576, 369] width 270 height 78
click at [519, 230] on input "**********" at bounding box center [576, 235] width 270 height 22
click at [525, 233] on input "**********" at bounding box center [576, 235] width 270 height 22
click at [415, 259] on div at bounding box center [576, 287] width 1153 height 575
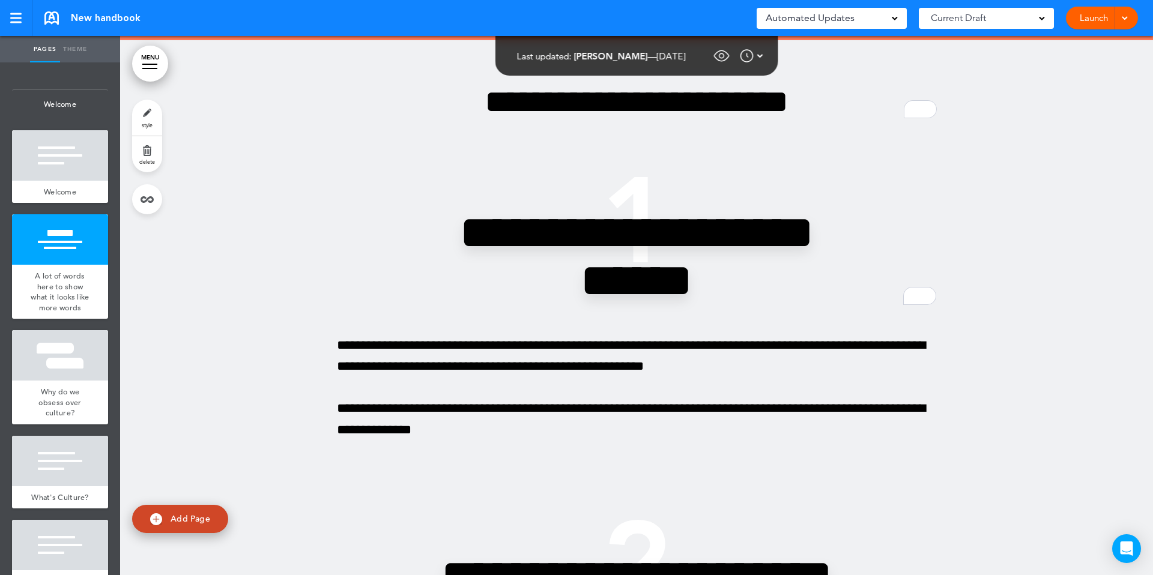
click at [1089, 17] on link "Launch" at bounding box center [1094, 18] width 38 height 23
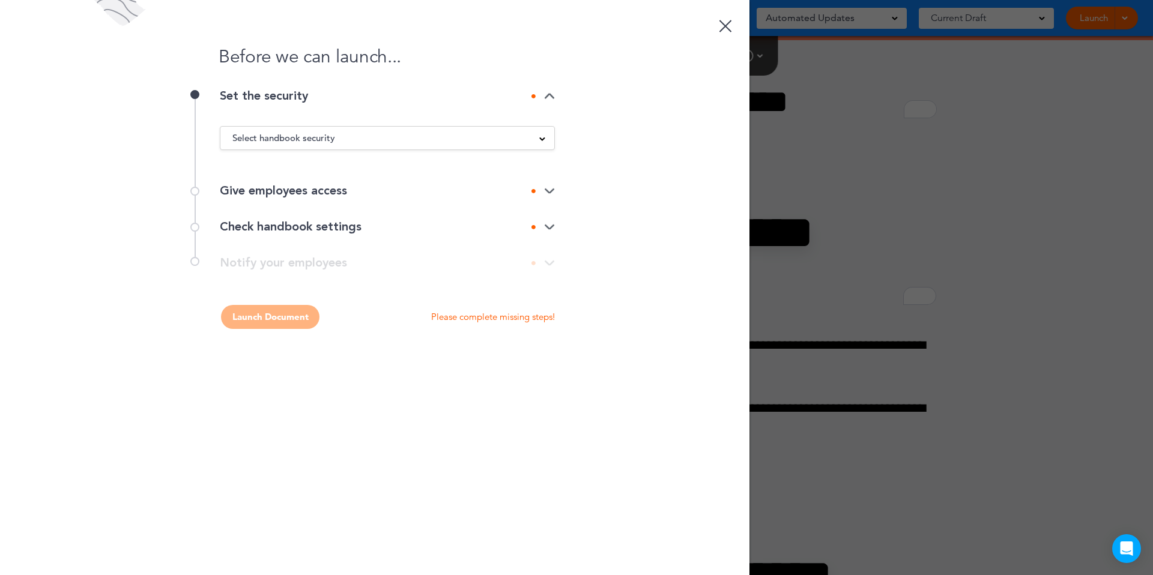
click at [1045, 41] on div at bounding box center [576, 287] width 1153 height 575
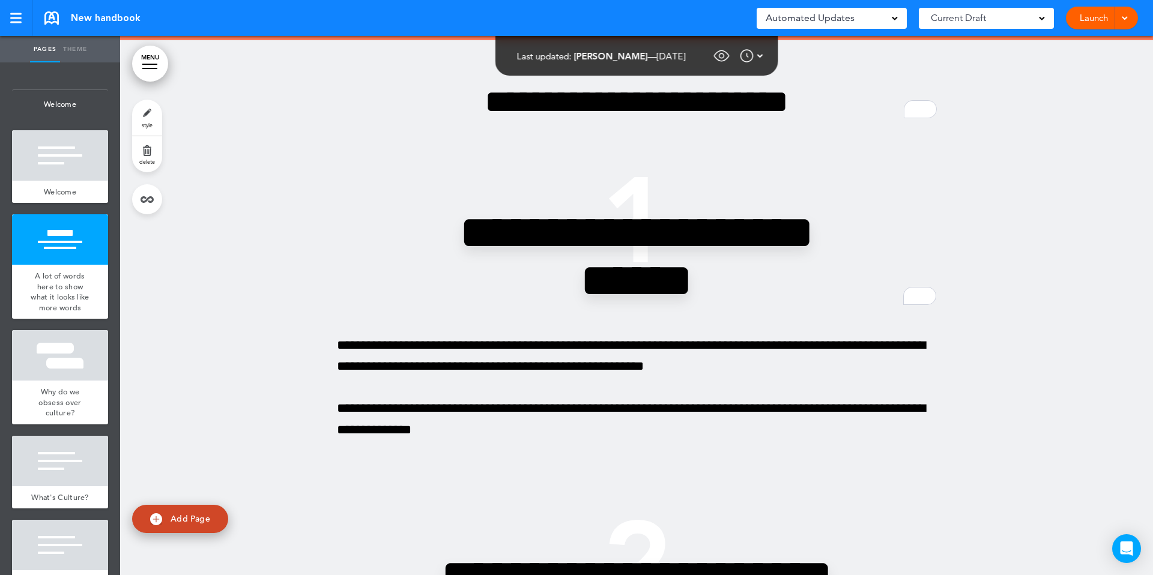
click at [1119, 20] on div at bounding box center [1123, 18] width 12 height 23
click at [1084, 73] on span "Request Approval" at bounding box center [1076, 72] width 69 height 11
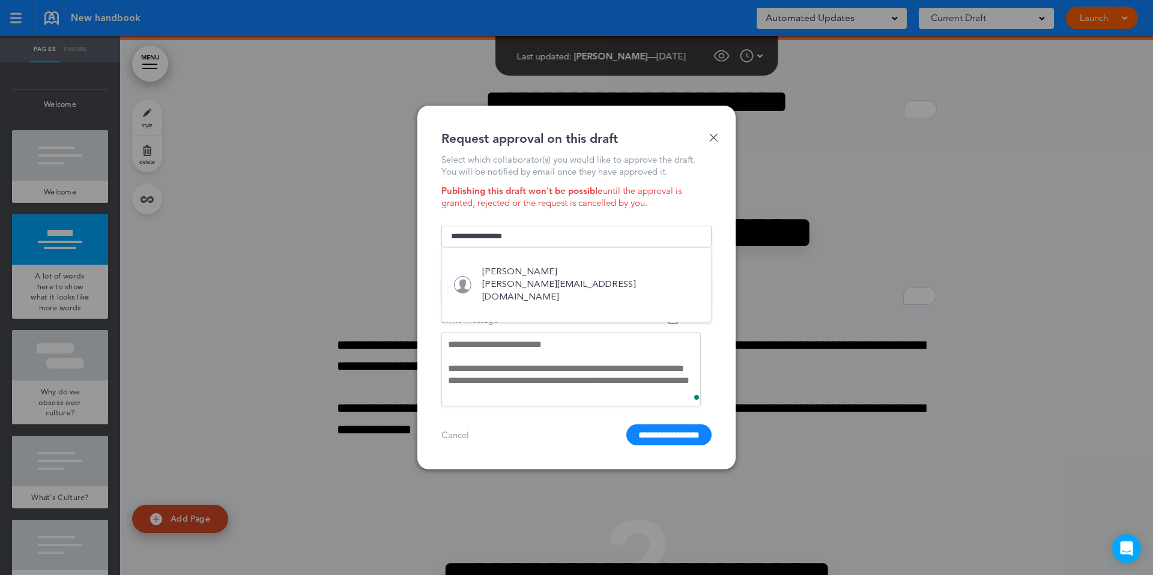
click at [506, 240] on input "**********" at bounding box center [576, 237] width 270 height 22
click at [506, 234] on input "**********" at bounding box center [576, 237] width 270 height 22
type input "*"
click at [516, 226] on input "text" at bounding box center [576, 237] width 270 height 22
click at [513, 235] on input "text" at bounding box center [576, 237] width 270 height 22
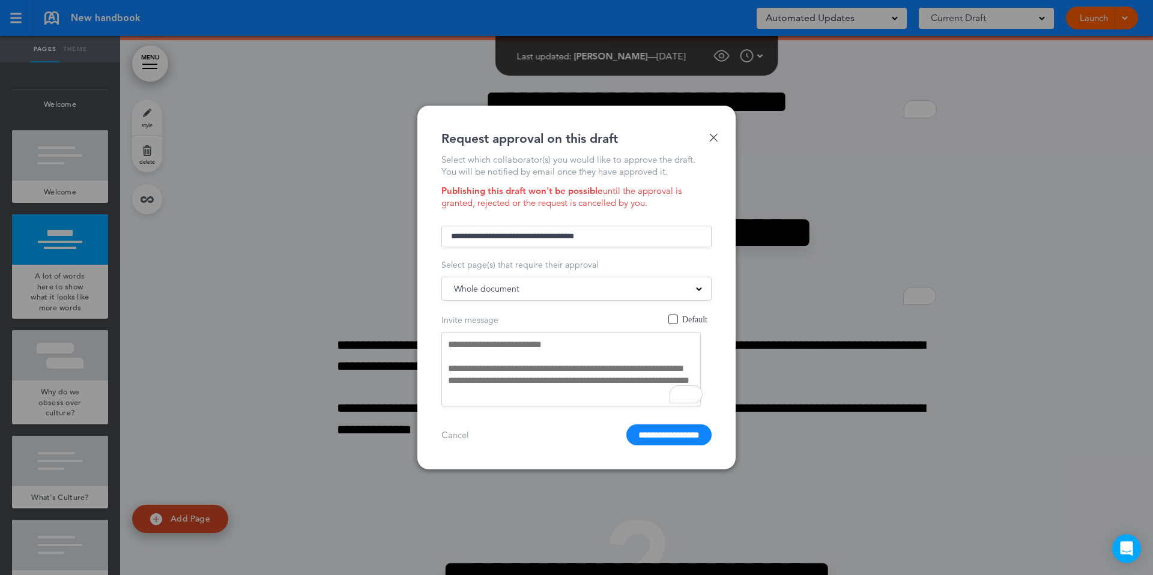
click at [513, 235] on input "text" at bounding box center [576, 237] width 270 height 22
click at [929, 62] on div at bounding box center [576, 287] width 1153 height 575
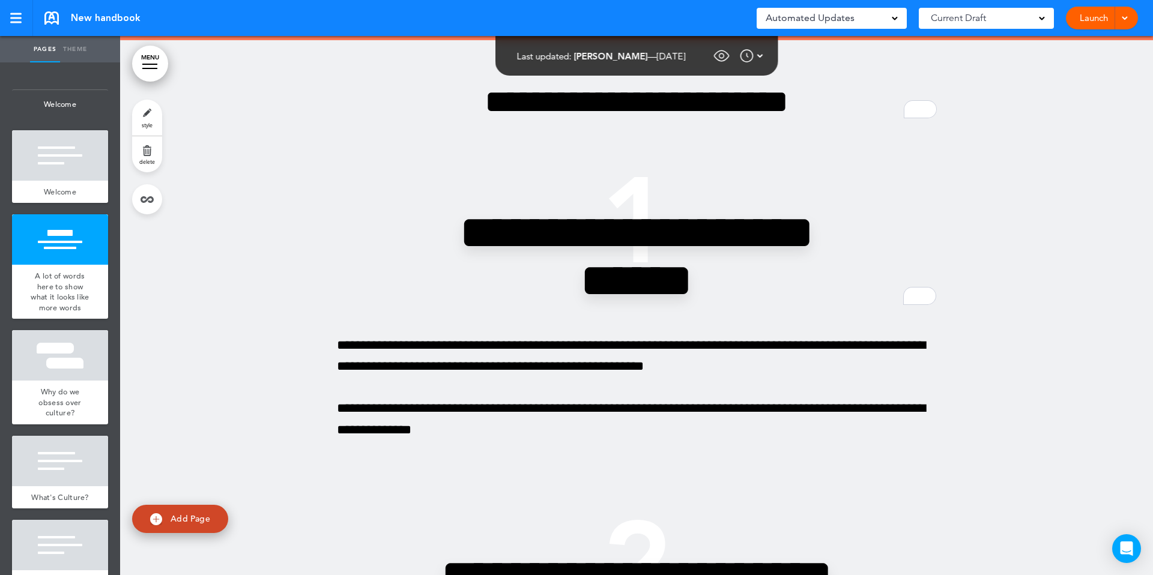
click at [1129, 19] on div "Launch Launch Request Approval Preview Draft" at bounding box center [1102, 18] width 72 height 23
click at [1134, 11] on div "Launch Launch Request Approval Preview Draft" at bounding box center [1102, 18] width 72 height 23
click at [1124, 21] on div at bounding box center [1123, 18] width 12 height 23
click at [1067, 76] on span "Request Approval" at bounding box center [1076, 72] width 69 height 11
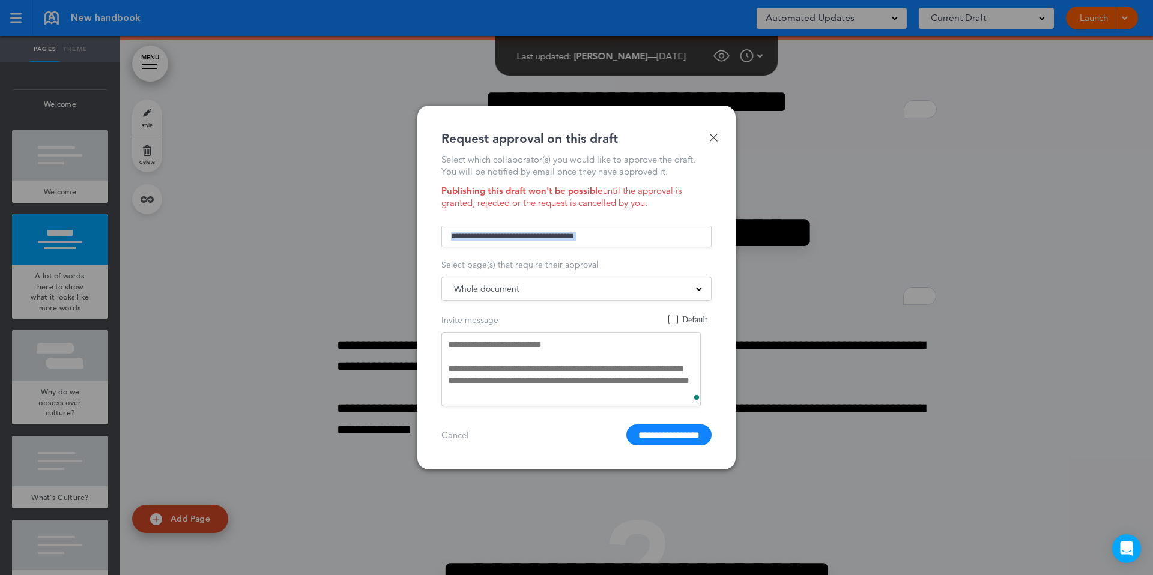
click at [575, 246] on form "Joanne Suter joanne+12341@airmason.com Jermaine Todd Jermaine@airmason.com Judi…" at bounding box center [576, 334] width 270 height 223
click at [573, 235] on input "text" at bounding box center [576, 237] width 270 height 22
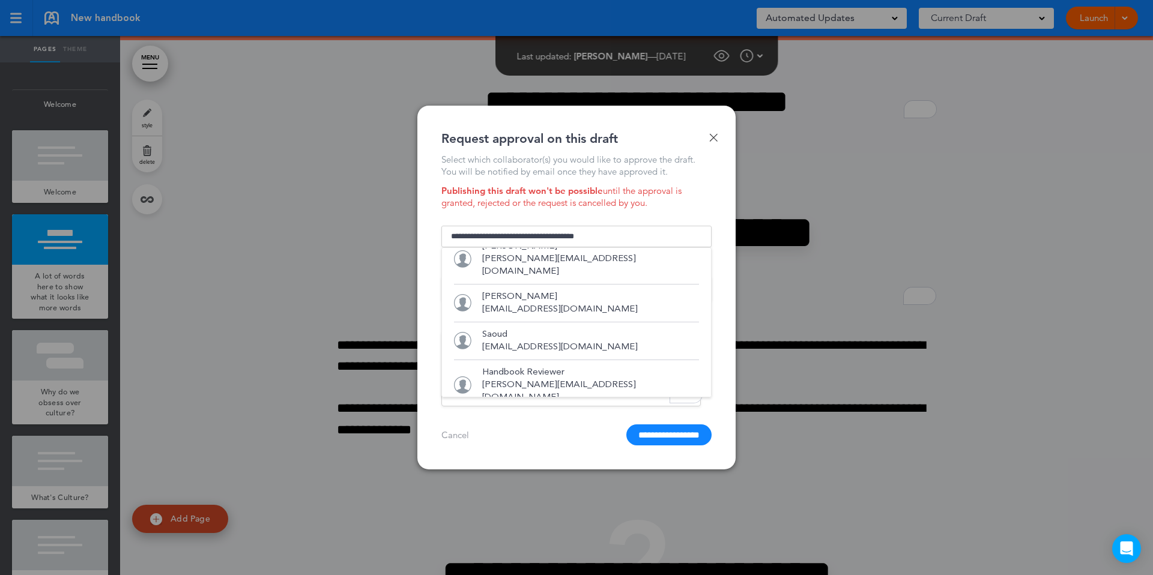
scroll to position [0, 0]
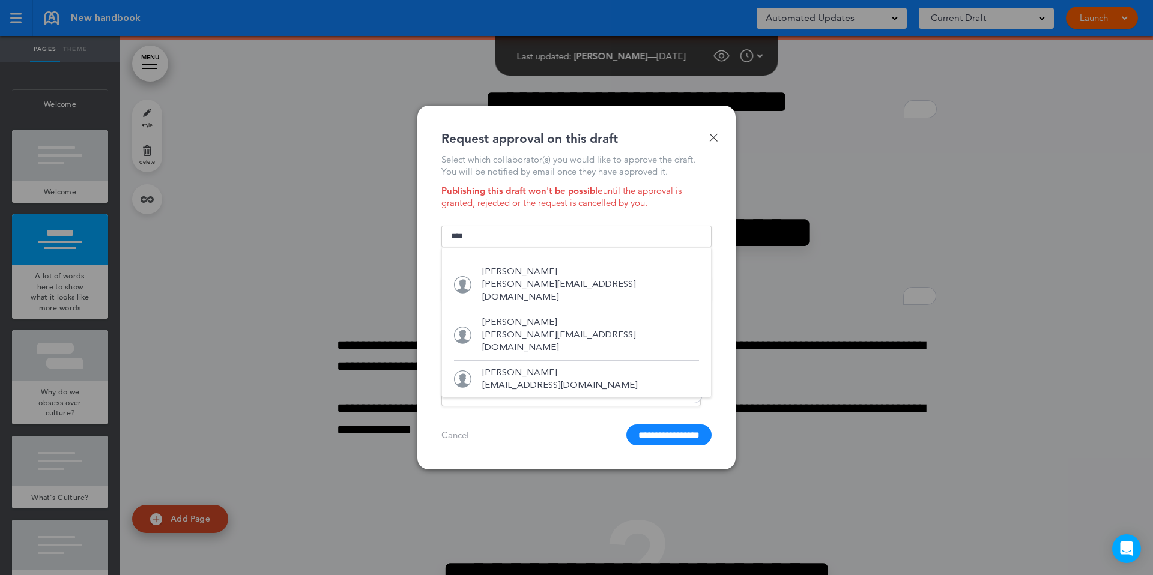
type input "*****"
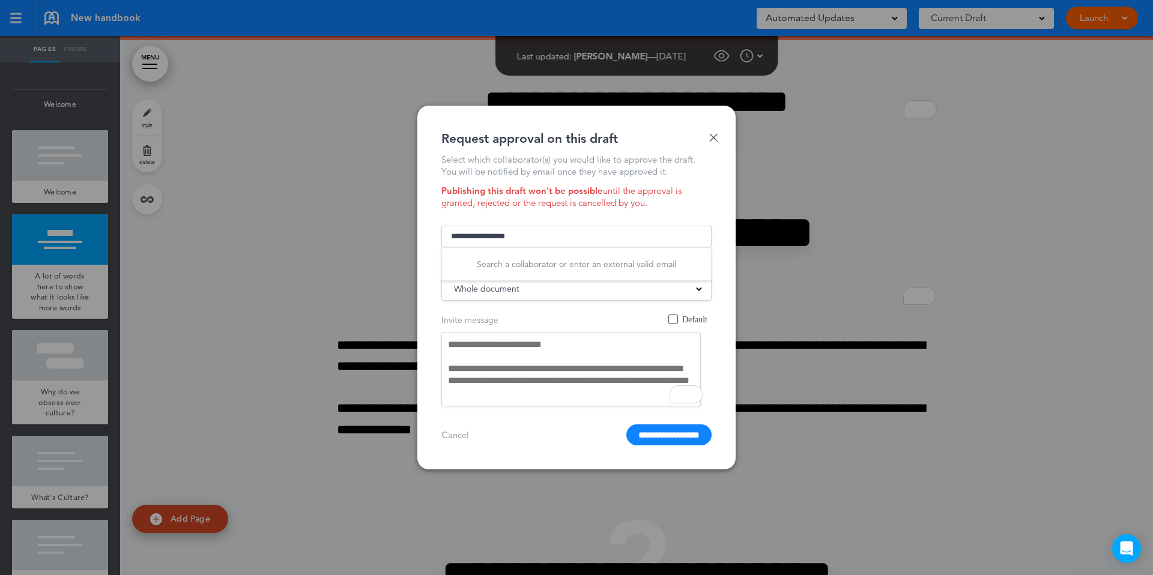
click at [626, 424] on input "**********" at bounding box center [668, 434] width 85 height 21
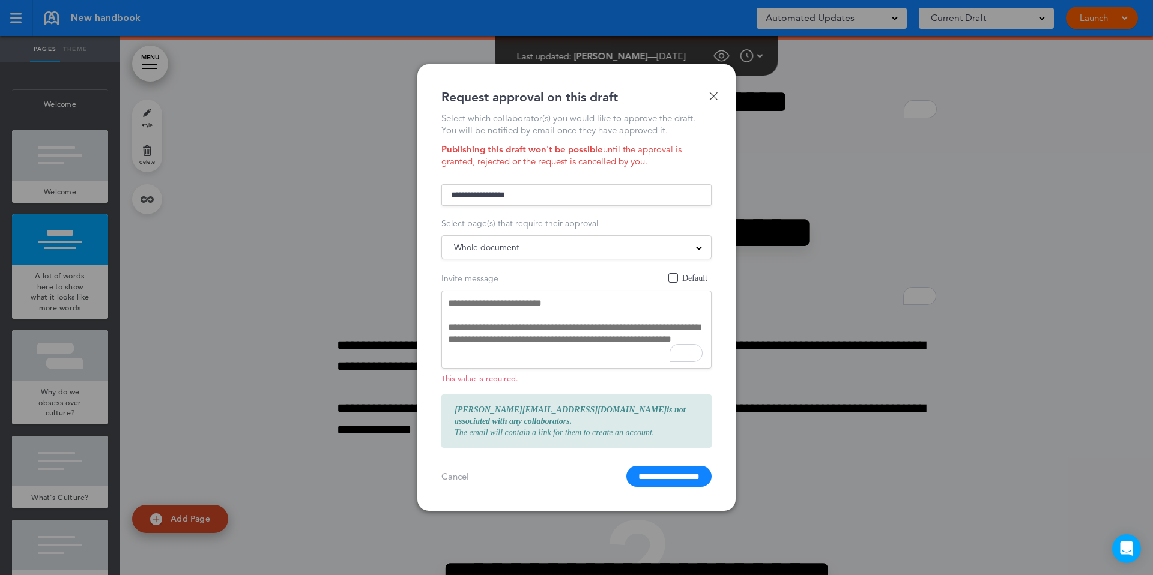
click at [525, 259] on div "Whole document New" at bounding box center [576, 247] width 270 height 24
click at [525, 250] on div "Whole document" at bounding box center [576, 247] width 269 height 13
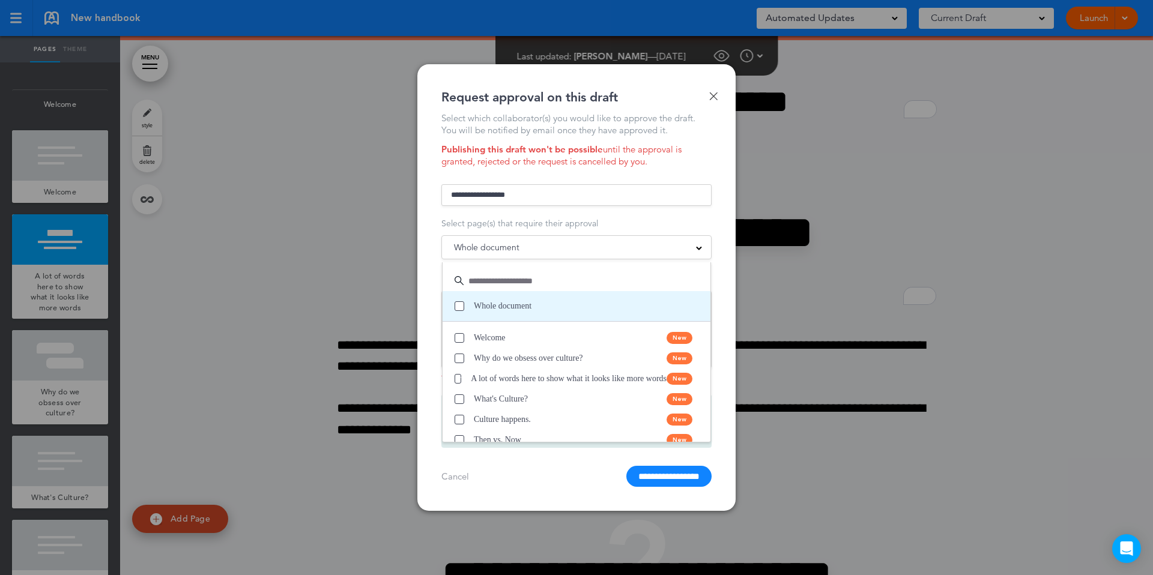
click at [458, 310] on span at bounding box center [460, 306] width 10 height 10
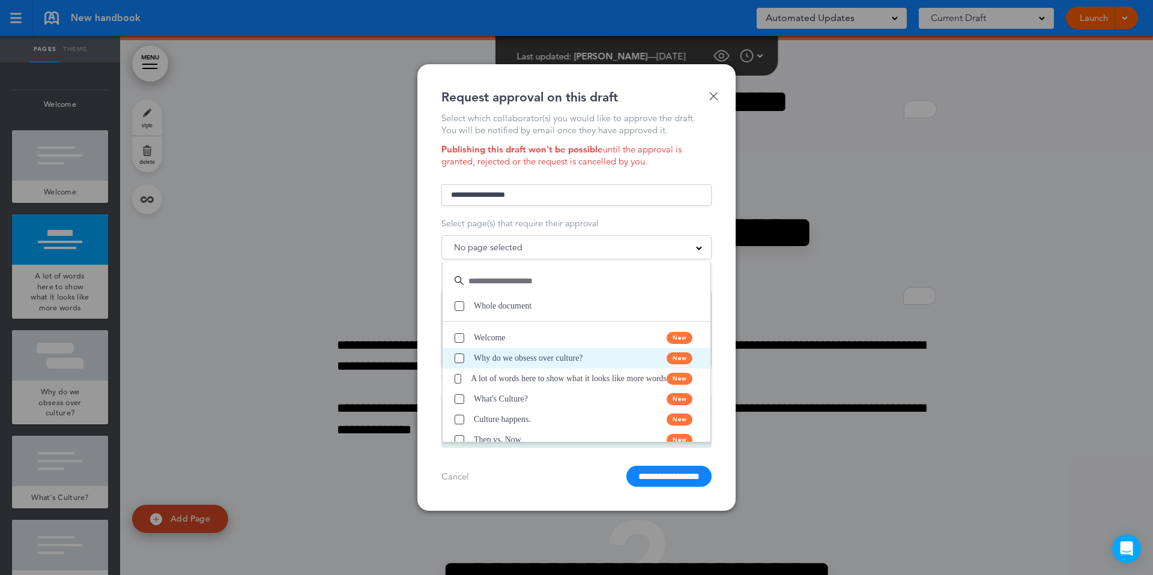
click at [456, 363] on span at bounding box center [460, 359] width 10 height 10
click at [521, 288] on input "text" at bounding box center [583, 280] width 238 height 15
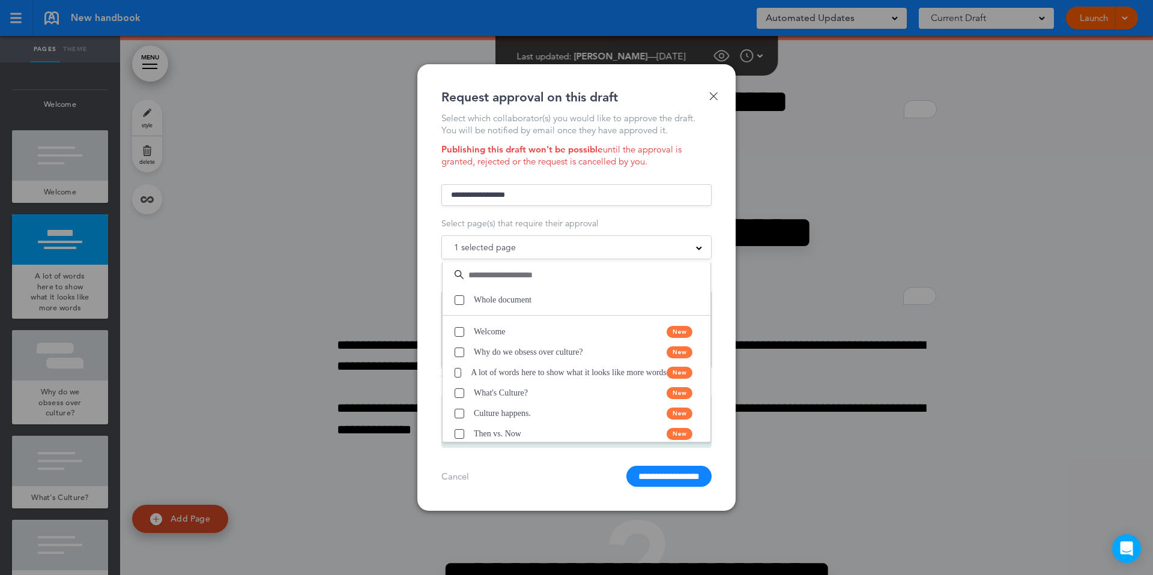
scroll to position [8, 0]
drag, startPoint x: 441, startPoint y: 150, endPoint x: 706, endPoint y: 168, distance: 266.0
click at [706, 168] on div "Publishing this draft won't be possible until the approval is granted, rejected…" at bounding box center [576, 156] width 270 height 24
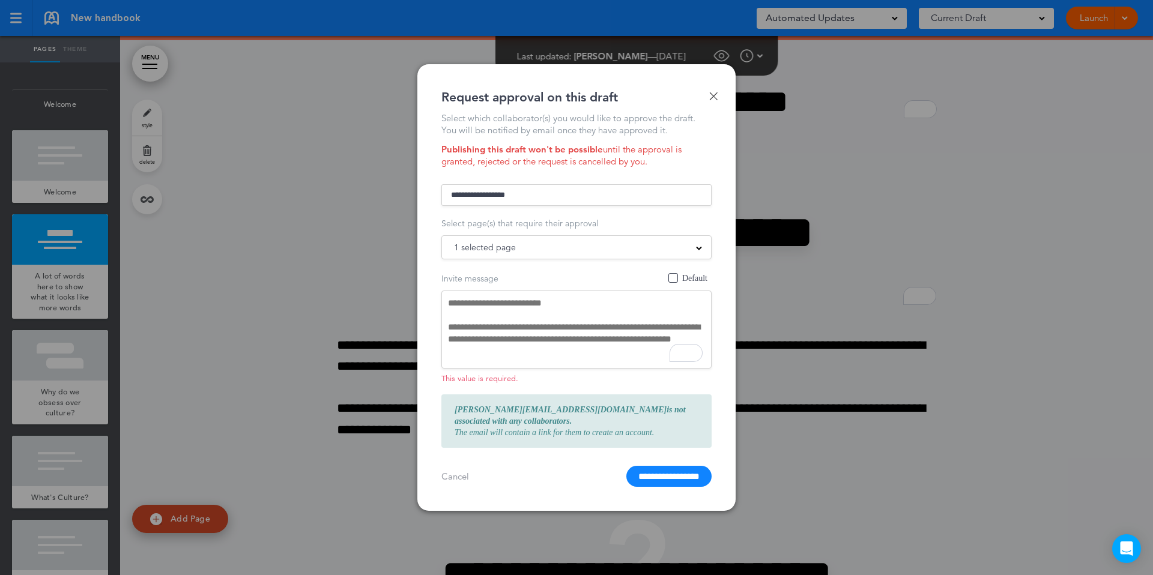
copy div "Publishing this draft won't be possible until the approval is granted, rejected…"
click at [601, 254] on div "1 selected page" at bounding box center [576, 247] width 269 height 13
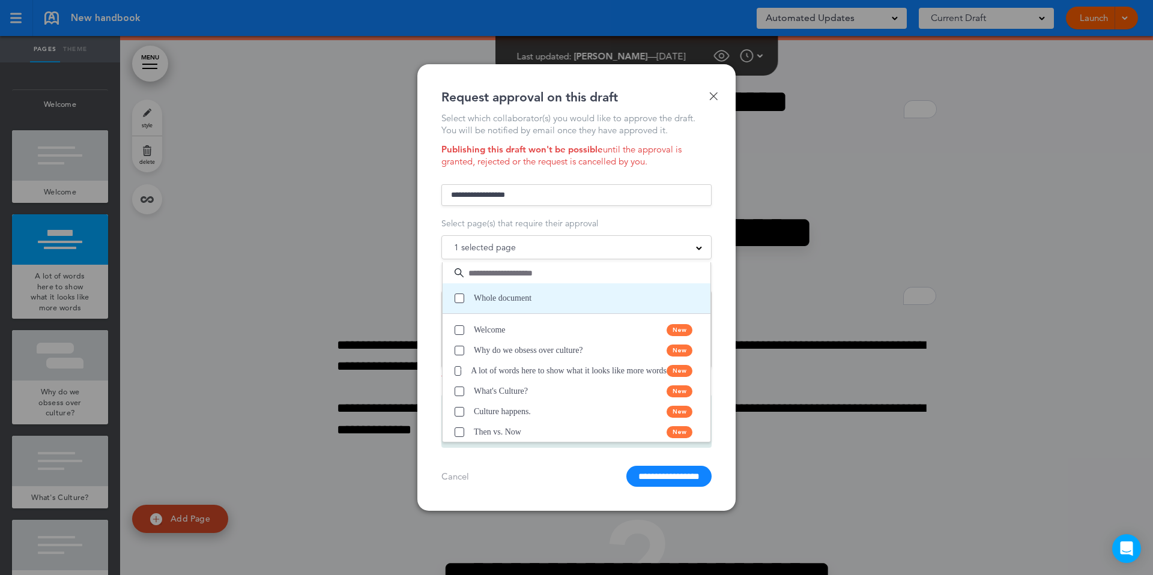
click at [486, 304] on span "Whole document" at bounding box center [503, 298] width 58 height 12
click at [452, 306] on li "Whole document" at bounding box center [577, 298] width 268 height 31
click at [435, 293] on div "**********" at bounding box center [576, 287] width 318 height 447
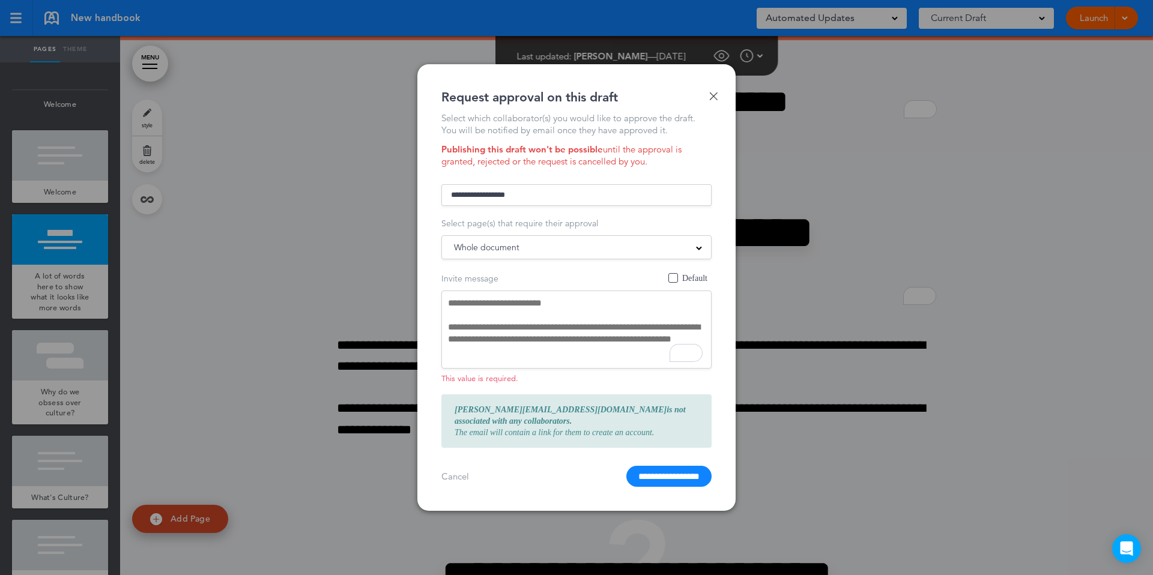
drag, startPoint x: 460, startPoint y: 201, endPoint x: 441, endPoint y: 201, distance: 19.2
click at [441, 201] on input "**********" at bounding box center [576, 195] width 270 height 22
click at [863, 205] on div at bounding box center [576, 287] width 1153 height 575
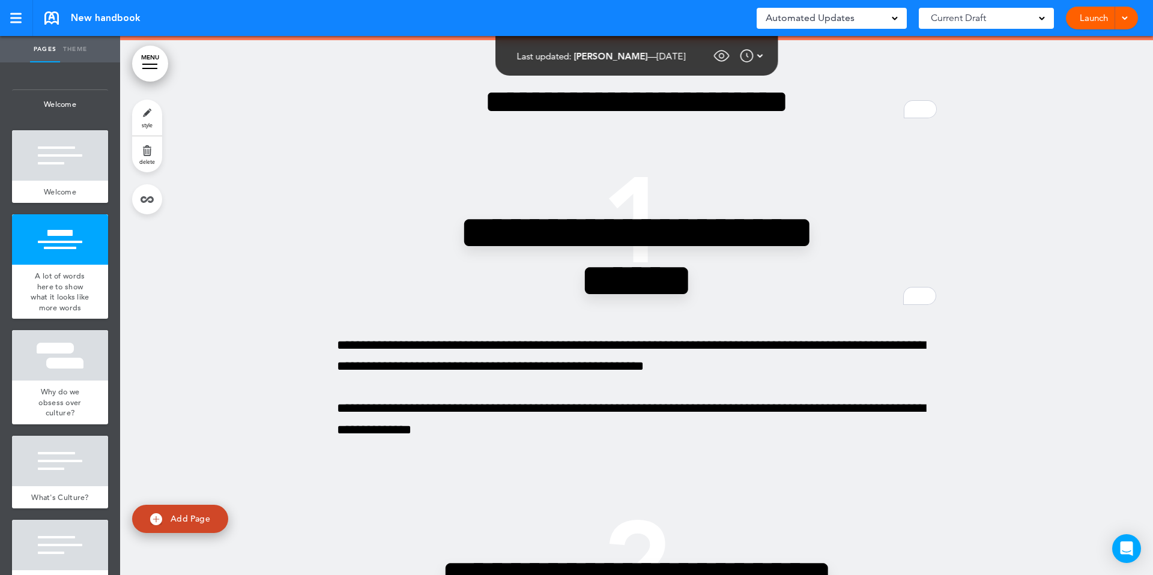
click at [1123, 20] on span at bounding box center [1124, 17] width 8 height 8
click at [1089, 73] on span "Request Approval" at bounding box center [1076, 72] width 69 height 11
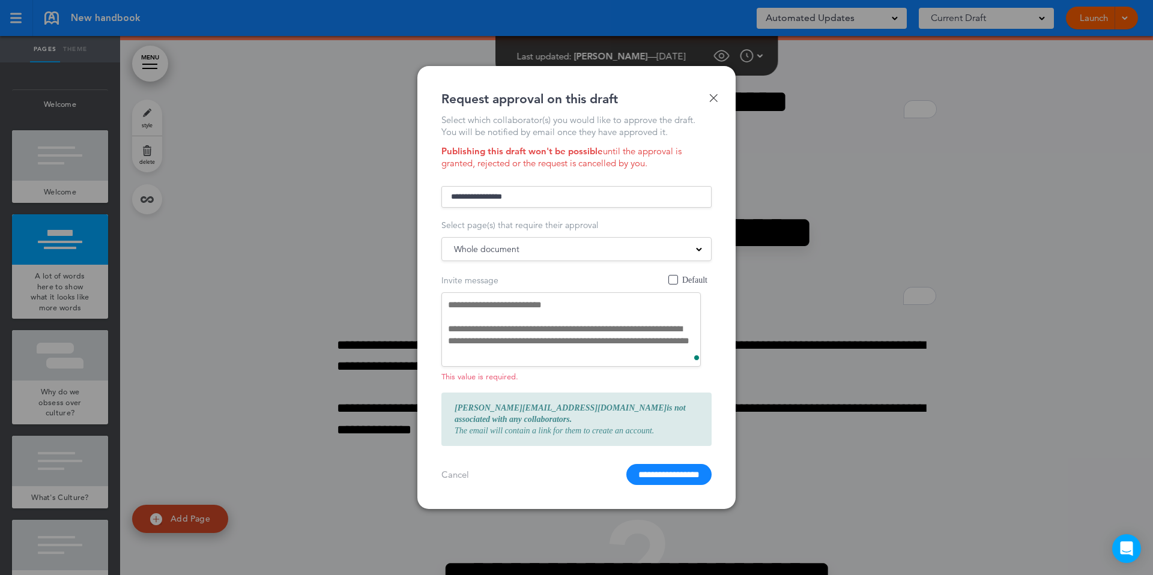
click at [489, 205] on input "**********" at bounding box center [576, 197] width 270 height 22
drag, startPoint x: 550, startPoint y: 205, endPoint x: 363, endPoint y: 205, distance: 186.7
click at [363, 205] on div "**********" at bounding box center [576, 287] width 1153 height 575
type input "**********"
click at [626, 464] on input "**********" at bounding box center [668, 474] width 85 height 21
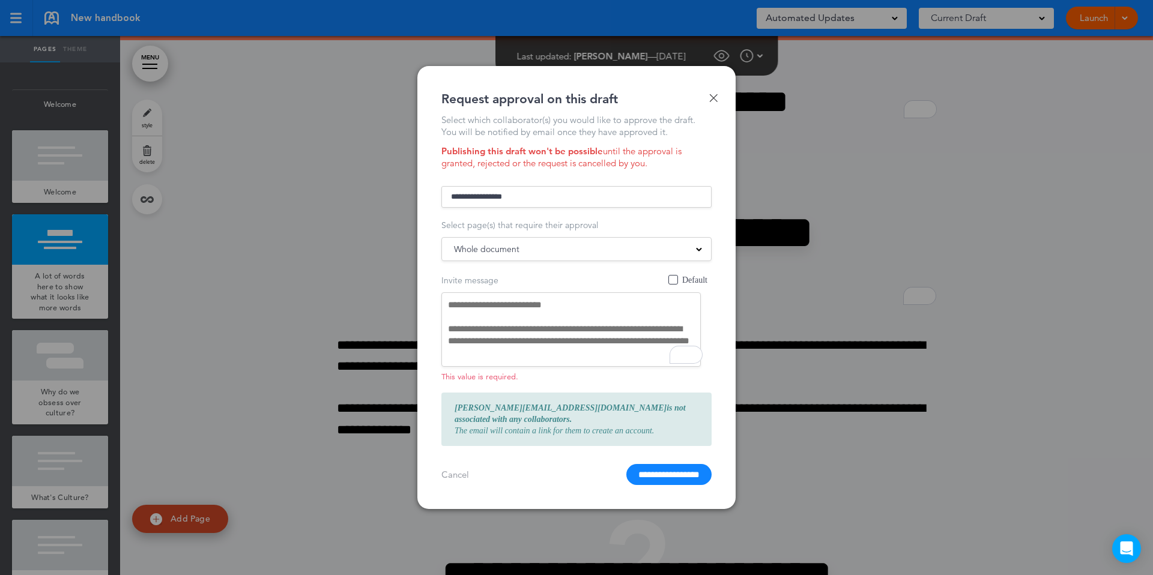
click at [512, 258] on span "Whole document" at bounding box center [486, 249] width 65 height 17
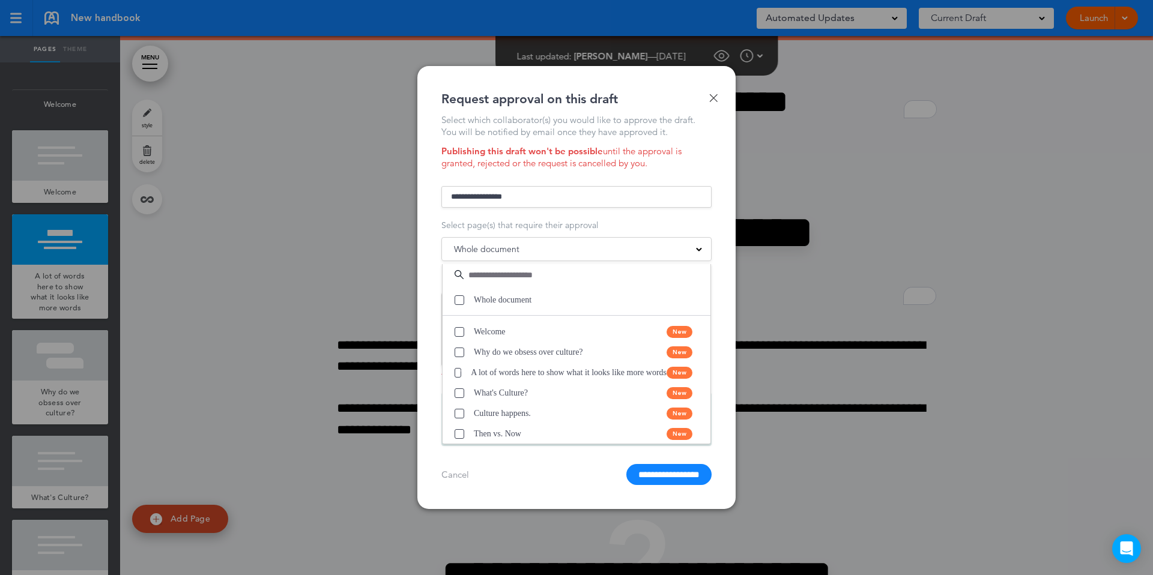
click at [713, 150] on div "**********" at bounding box center [576, 288] width 318 height 444
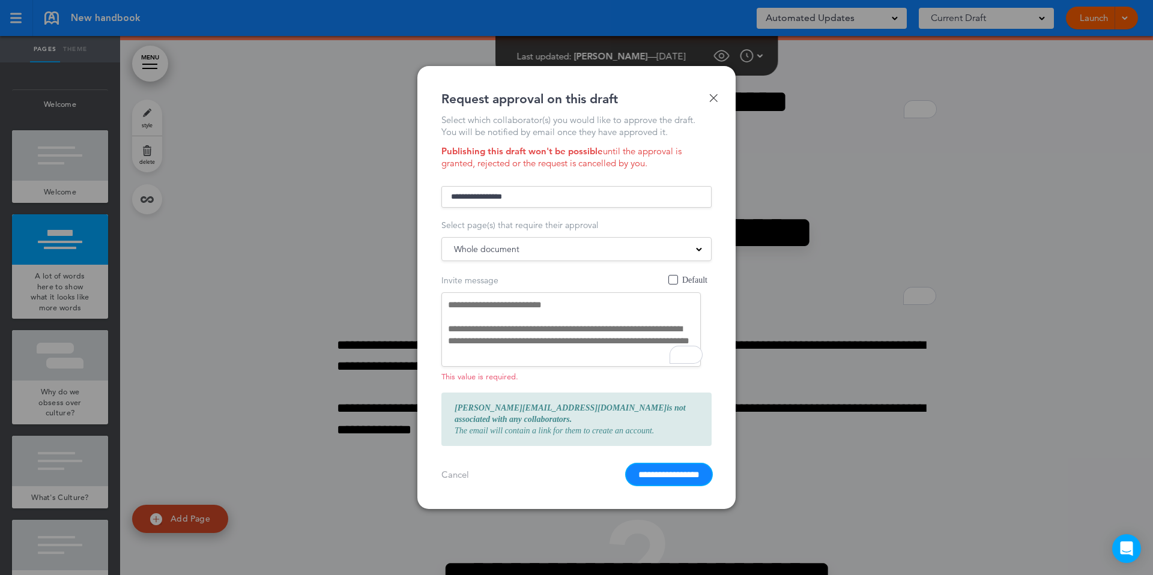
drag, startPoint x: 662, startPoint y: 462, endPoint x: 536, endPoint y: 328, distance: 183.9
click at [537, 329] on form "**********" at bounding box center [576, 334] width 270 height 303
click at [536, 328] on textarea "**********" at bounding box center [570, 329] width 259 height 75
click at [672, 283] on span "Default" at bounding box center [673, 280] width 10 height 10
type textarea "**********"
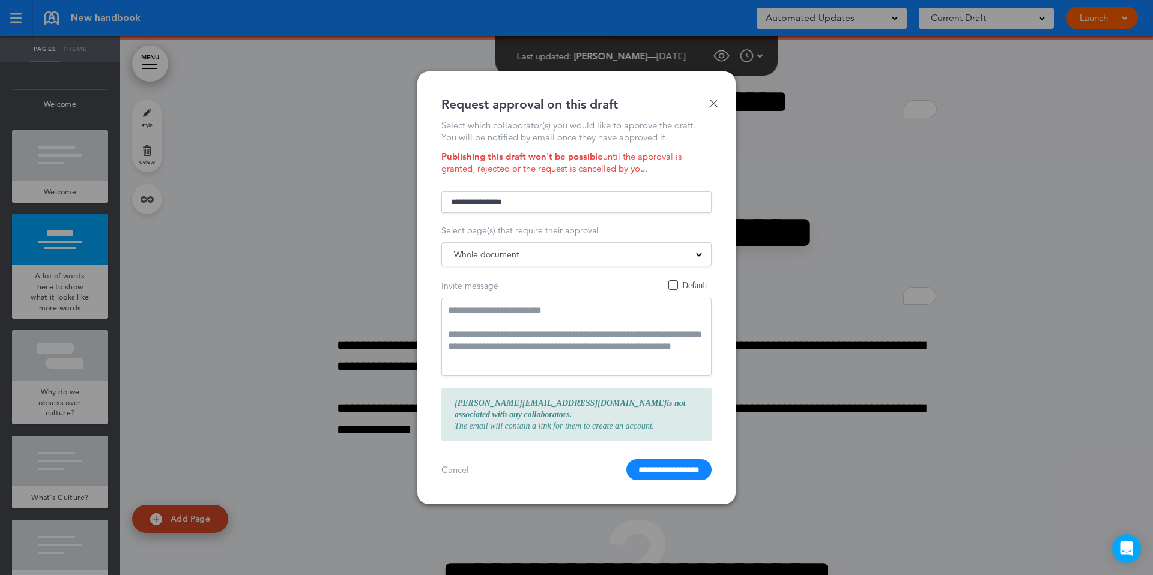
click at [554, 337] on textarea "**********" at bounding box center [576, 337] width 270 height 78
drag, startPoint x: 665, startPoint y: 474, endPoint x: 478, endPoint y: 369, distance: 214.6
click at [478, 369] on form "**********" at bounding box center [576, 335] width 270 height 292
click at [663, 468] on input "**********" at bounding box center [668, 469] width 85 height 21
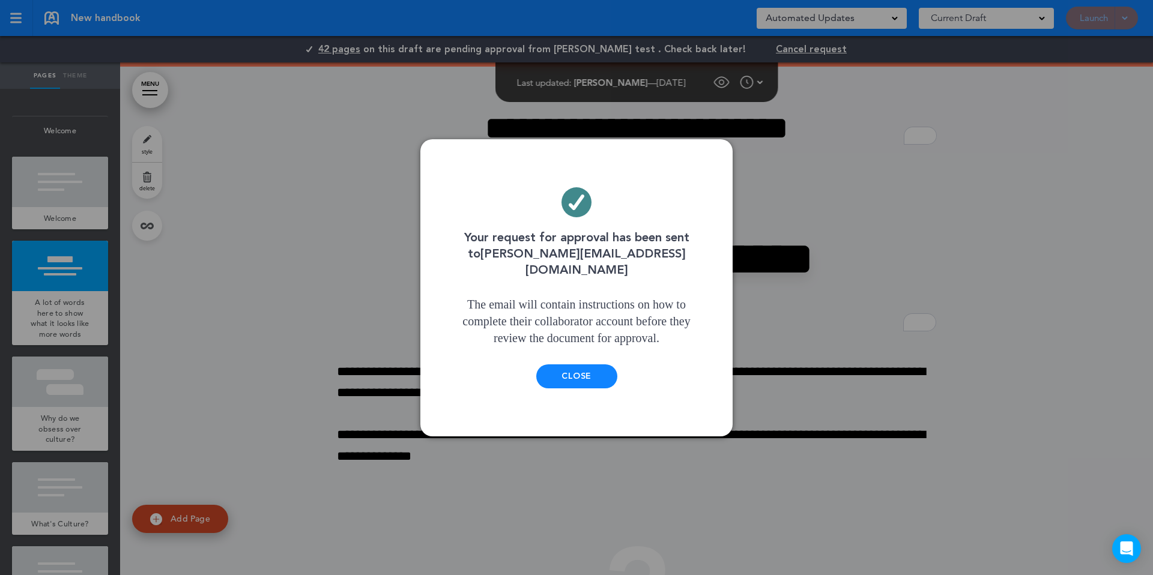
click at [412, 331] on div at bounding box center [576, 287] width 1153 height 575
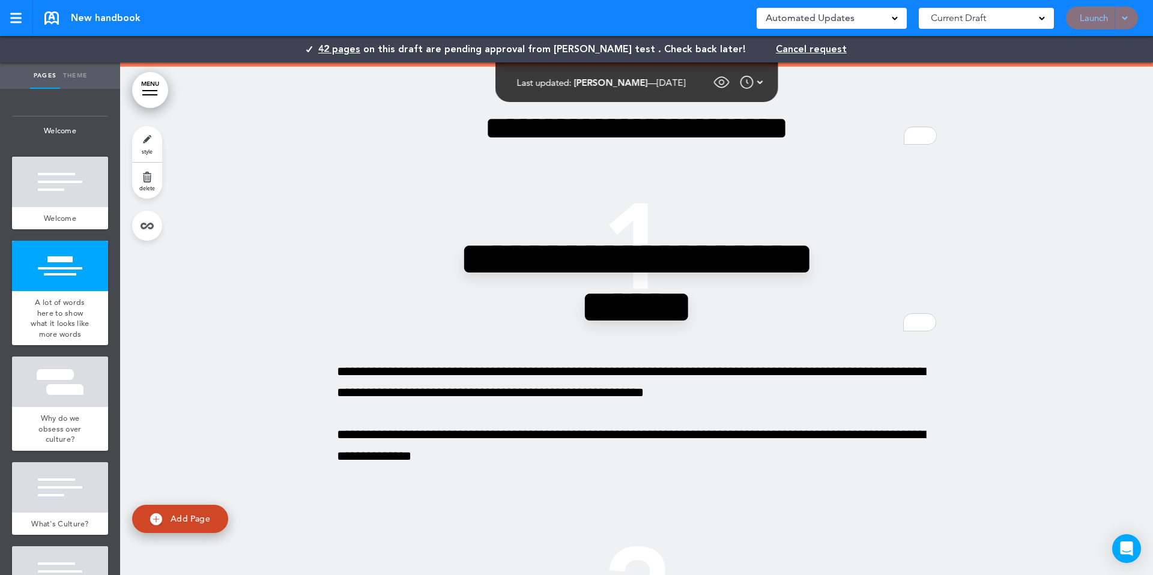
click at [360, 54] on span "42 pages" at bounding box center [339, 49] width 42 height 13
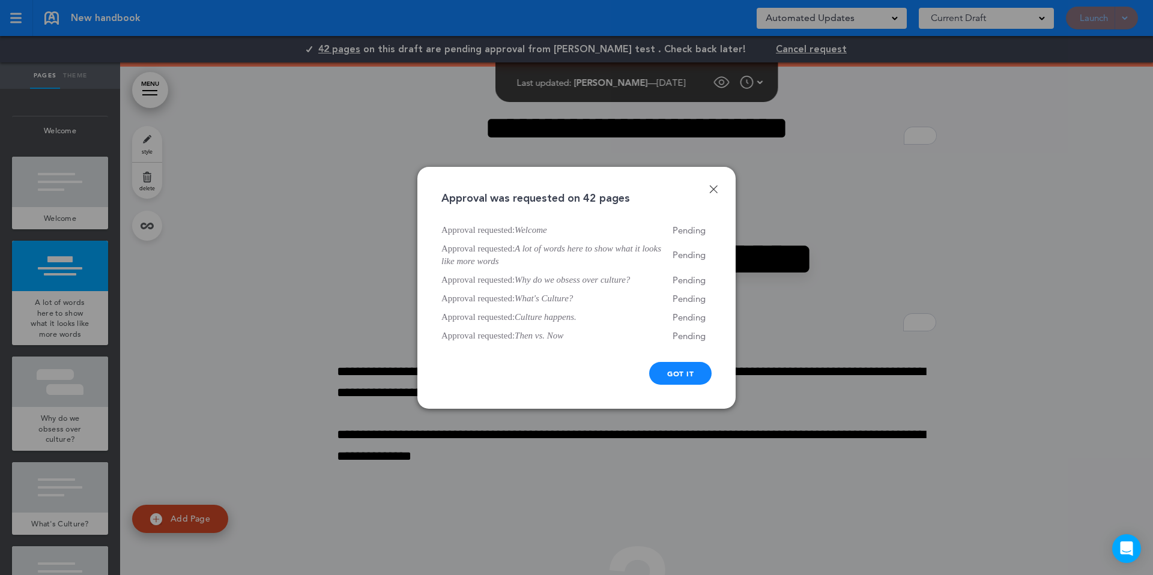
click at [702, 102] on div at bounding box center [576, 287] width 1153 height 575
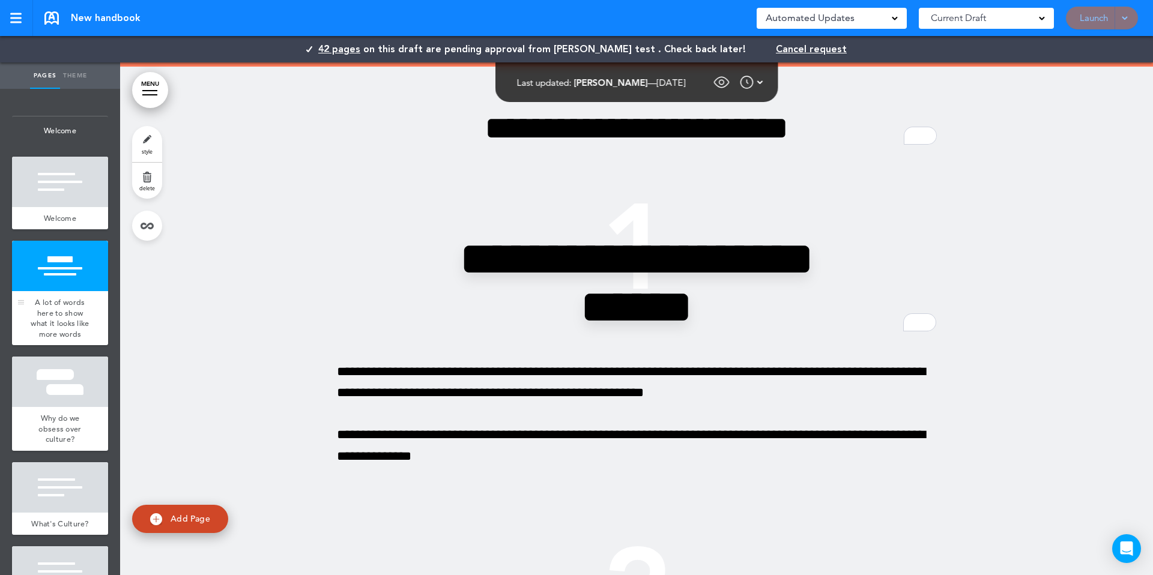
click at [47, 263] on div at bounding box center [60, 266] width 96 height 50
click at [51, 198] on div at bounding box center [60, 182] width 96 height 50
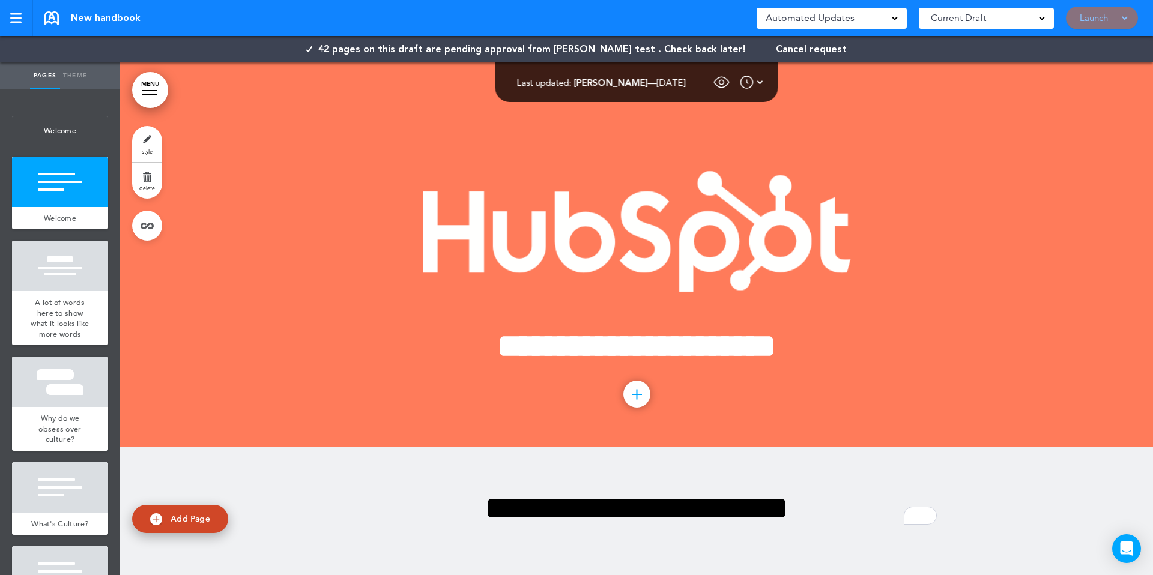
click at [570, 253] on img "To enrich screen reader interactions, please activate Accessibility in Grammarl…" at bounding box center [637, 232] width 428 height 122
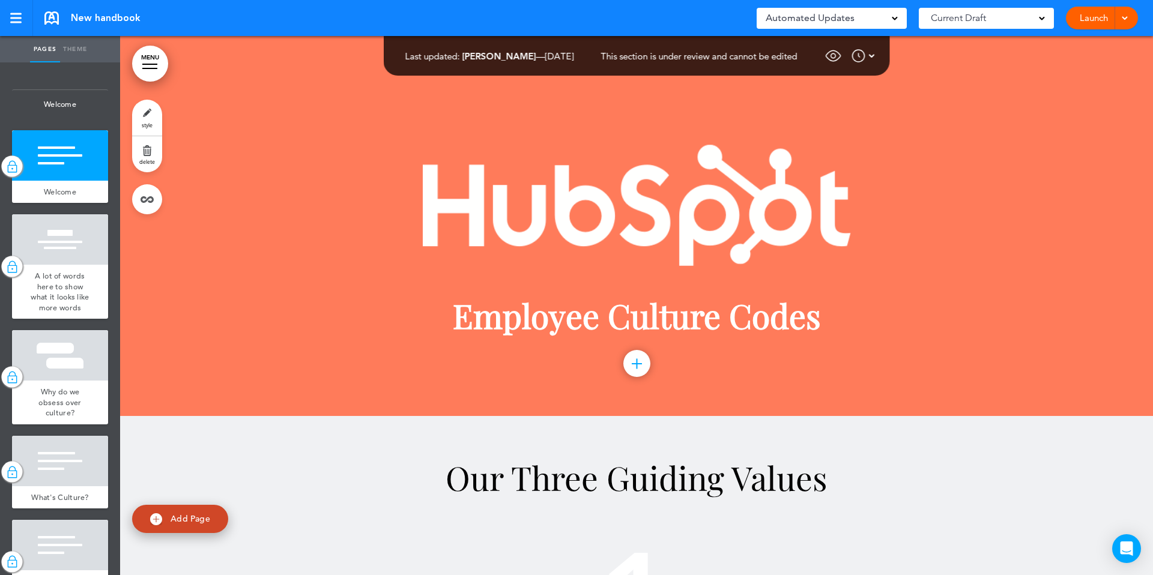
click at [796, 54] on span "This section is under review and cannot be edited" at bounding box center [699, 55] width 196 height 11
click at [1133, 27] on div "Saved! Automated Updates 0 Auto policy updates 🎉 Updating policies just got eas…" at bounding box center [947, 18] width 381 height 36
click at [1130, 20] on div "Launch Launch Request Approval Preview Draft" at bounding box center [1102, 18] width 72 height 23
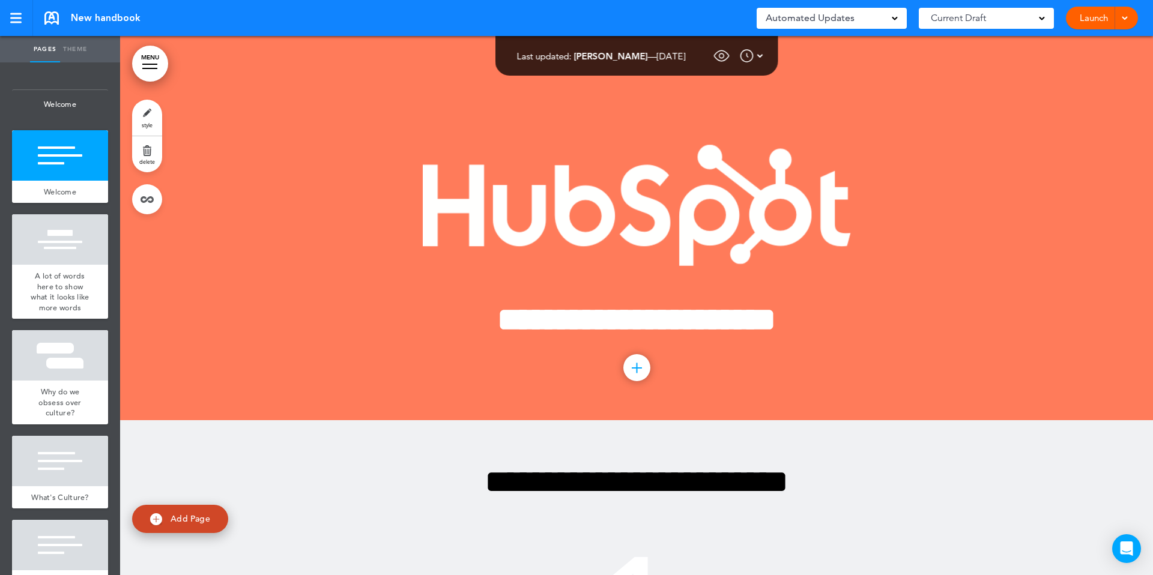
click at [1122, 18] on span at bounding box center [1124, 17] width 8 height 8
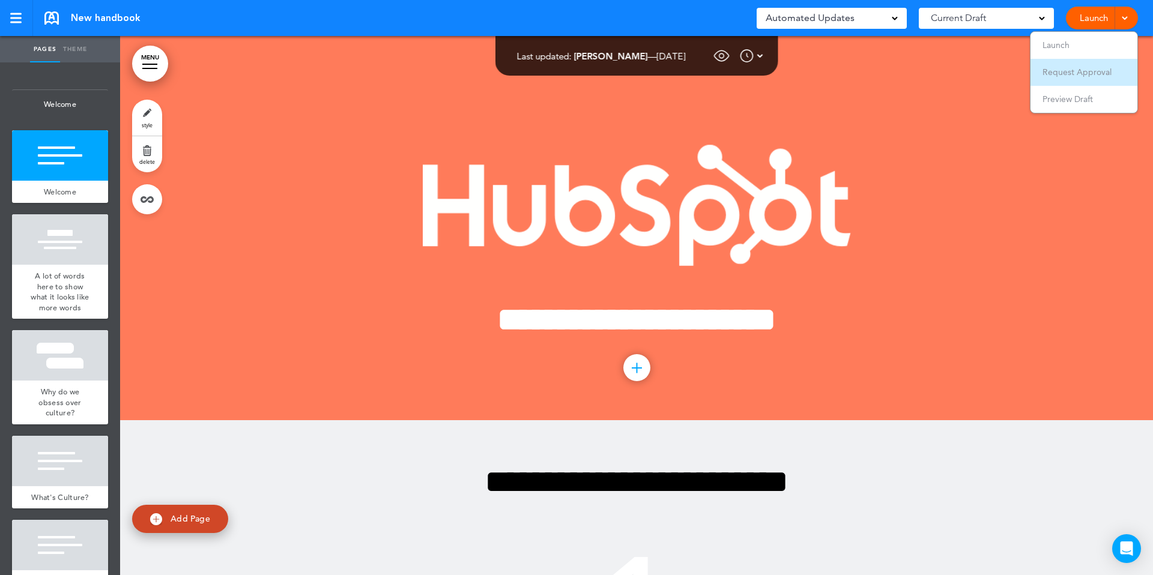
click at [1054, 78] on li "Request Approval" at bounding box center [1083, 72] width 107 height 27
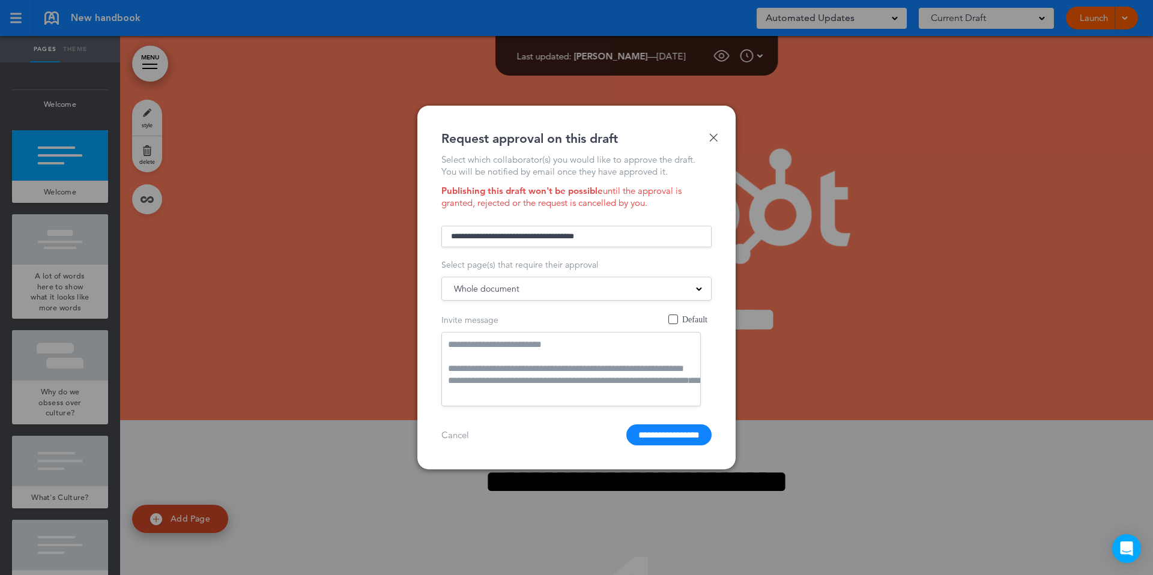
click at [522, 278] on div "Whole document Whole document Welcome New A lot of words here to show what it l…" at bounding box center [576, 289] width 270 height 24
click at [517, 292] on span "Whole document" at bounding box center [486, 288] width 65 height 17
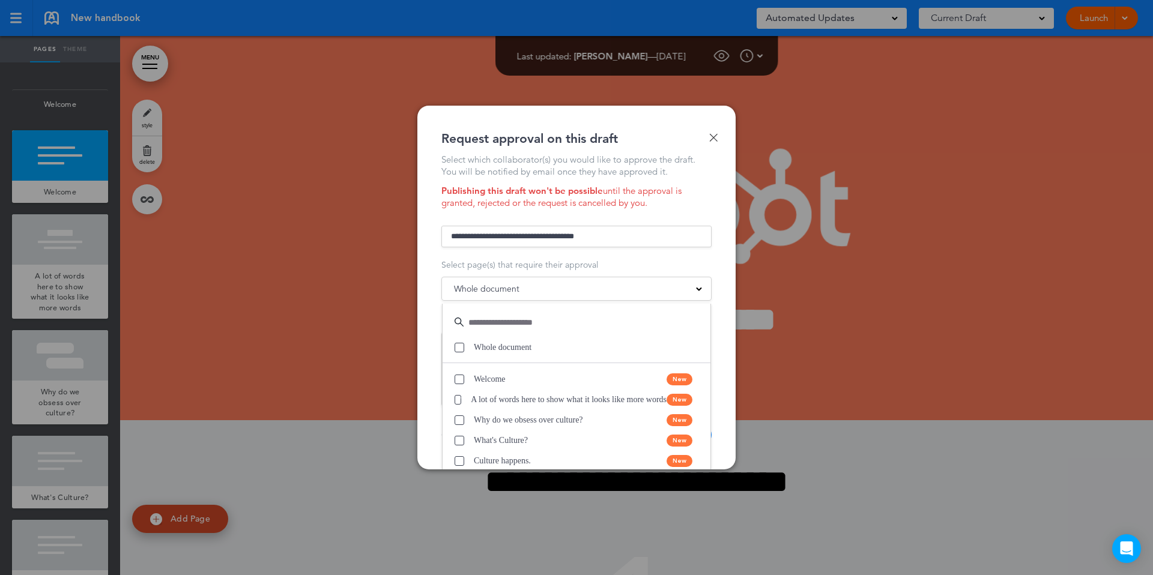
click at [790, 241] on div at bounding box center [576, 287] width 1153 height 575
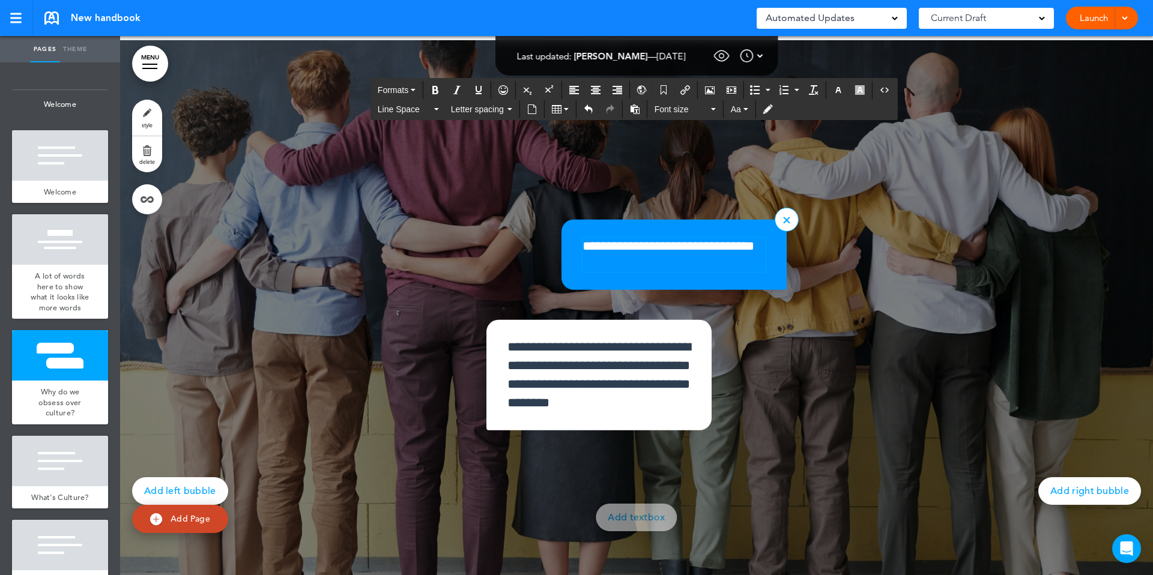
scroll to position [1565, 0]
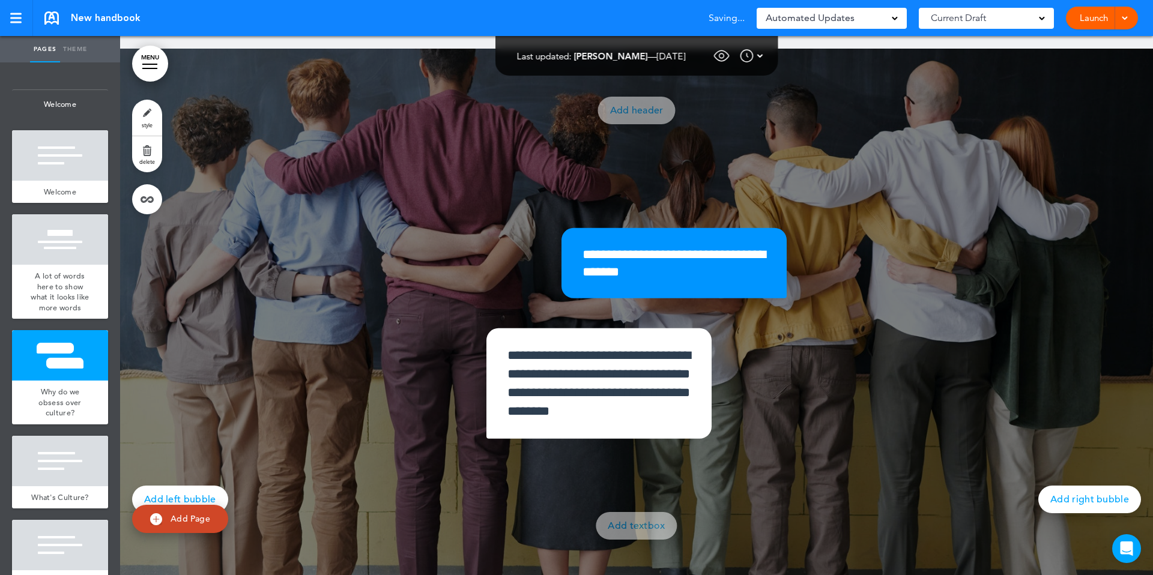
click at [652, 166] on div "**********" at bounding box center [636, 318] width 600 height 330
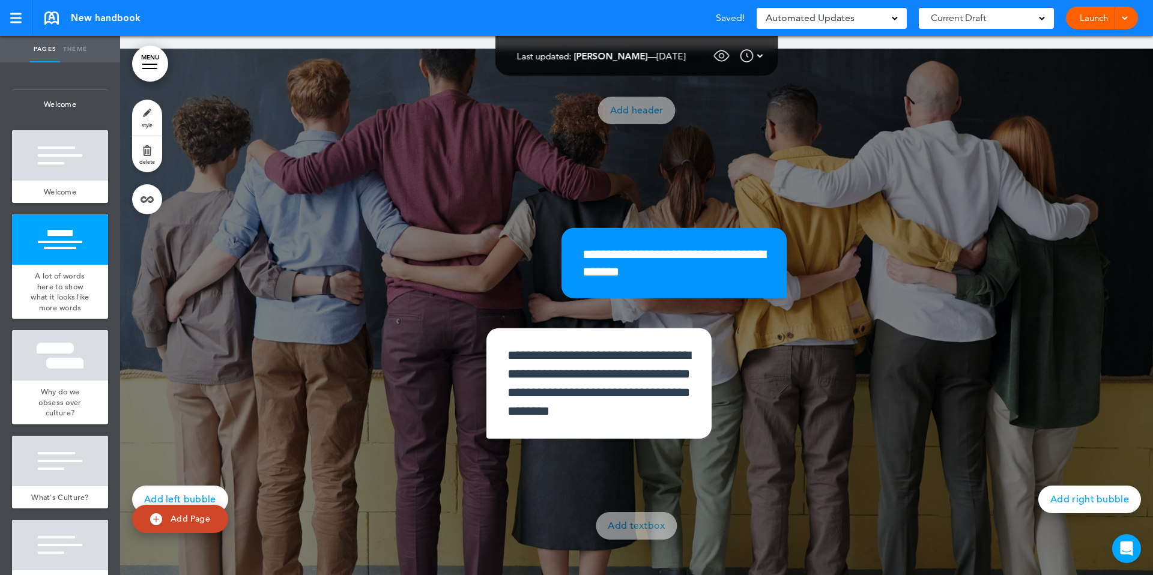
click at [1122, 23] on div at bounding box center [1123, 18] width 12 height 23
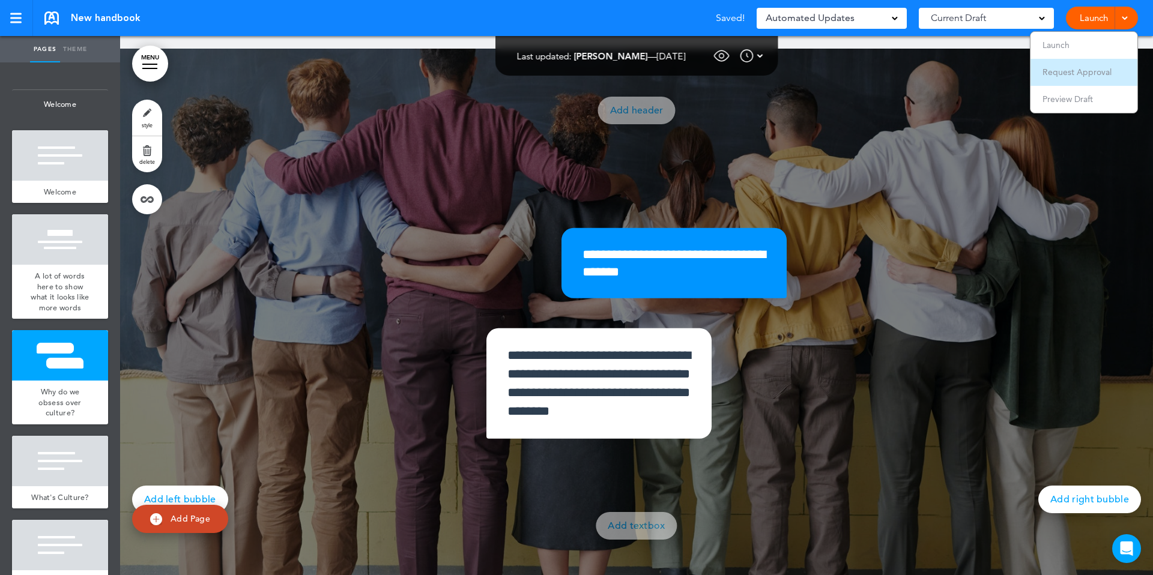
click at [1077, 71] on span "Request Approval" at bounding box center [1076, 72] width 69 height 11
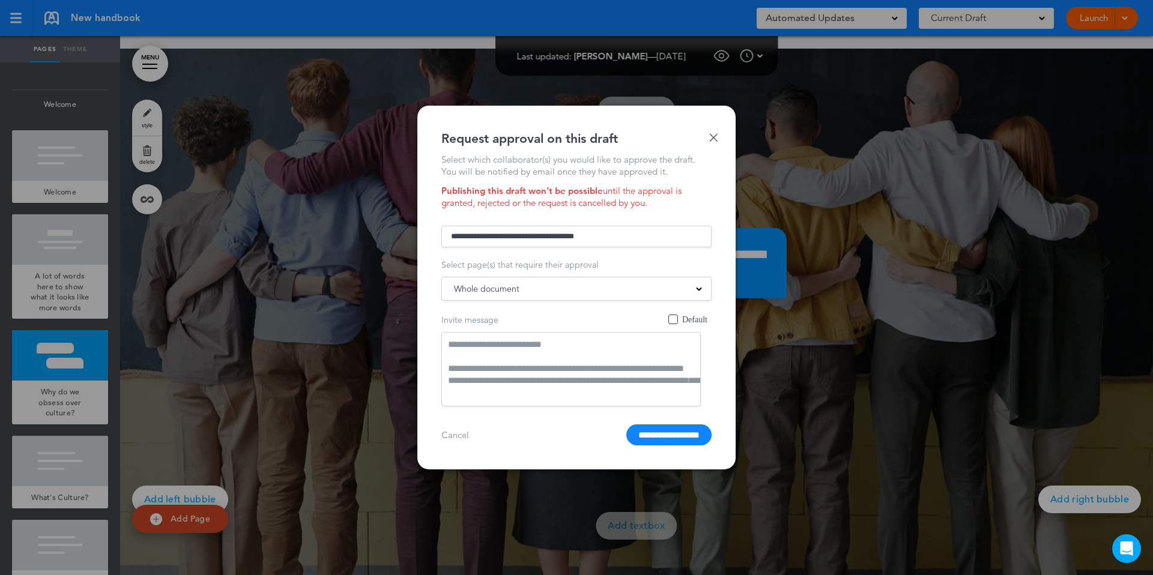
click at [544, 295] on div "Whole document Whole document Welcome New A lot of words here to show what it l…" at bounding box center [576, 289] width 270 height 24
click at [545, 287] on div "Whole document" at bounding box center [576, 288] width 269 height 13
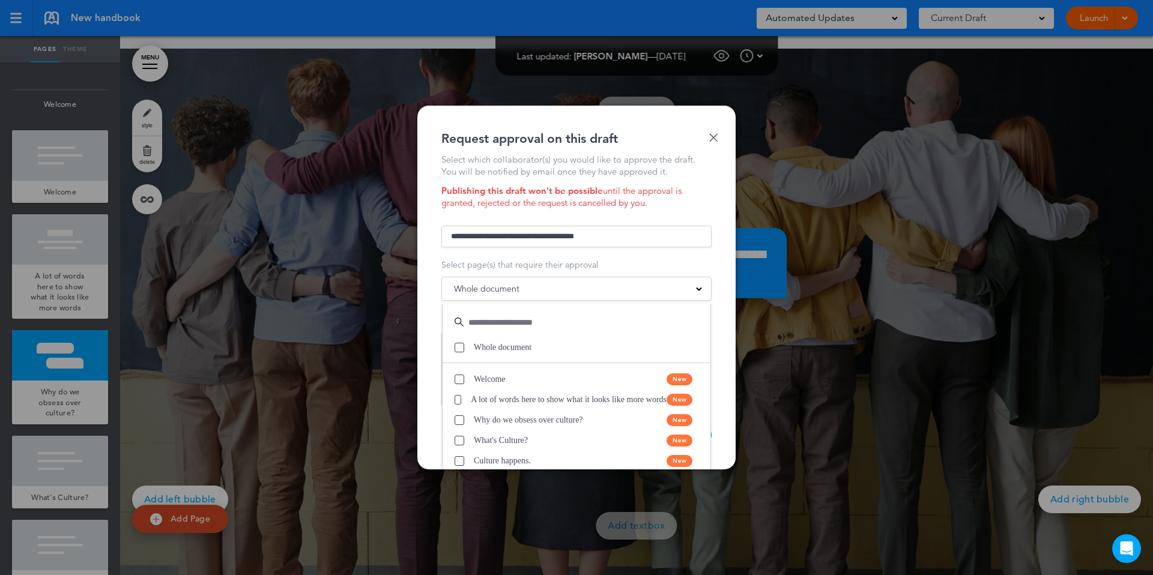
click at [932, 148] on div at bounding box center [576, 287] width 1153 height 575
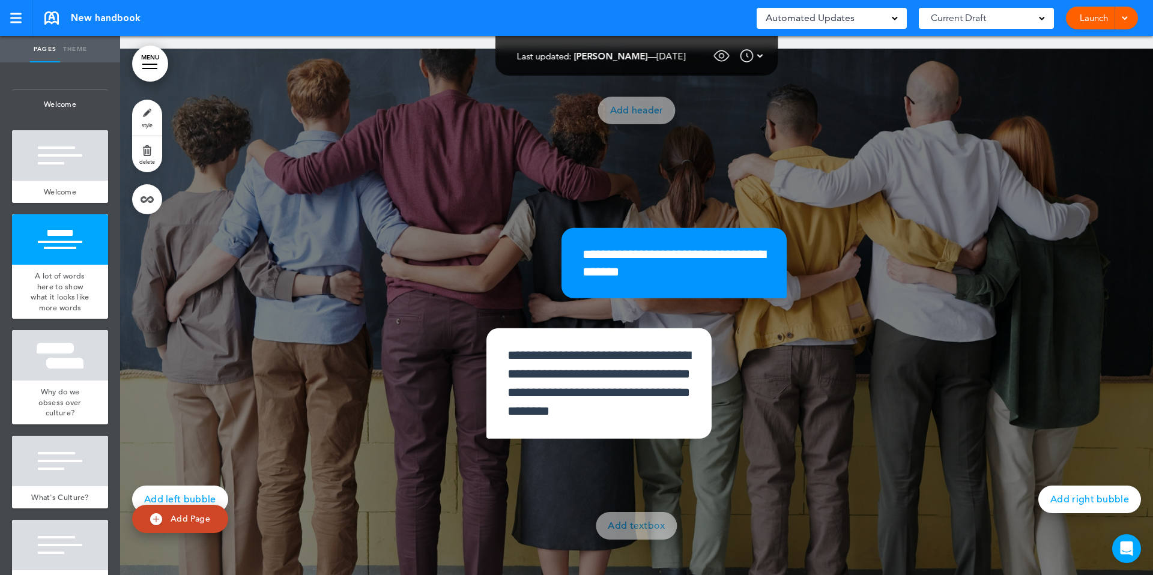
click at [1129, 18] on div "Launch Launch Request Approval Preview Draft" at bounding box center [1102, 18] width 72 height 23
click at [1129, 17] on div "Launch Launch Request Approval Preview Draft" at bounding box center [1102, 18] width 72 height 23
click at [1123, 23] on div at bounding box center [1123, 18] width 12 height 23
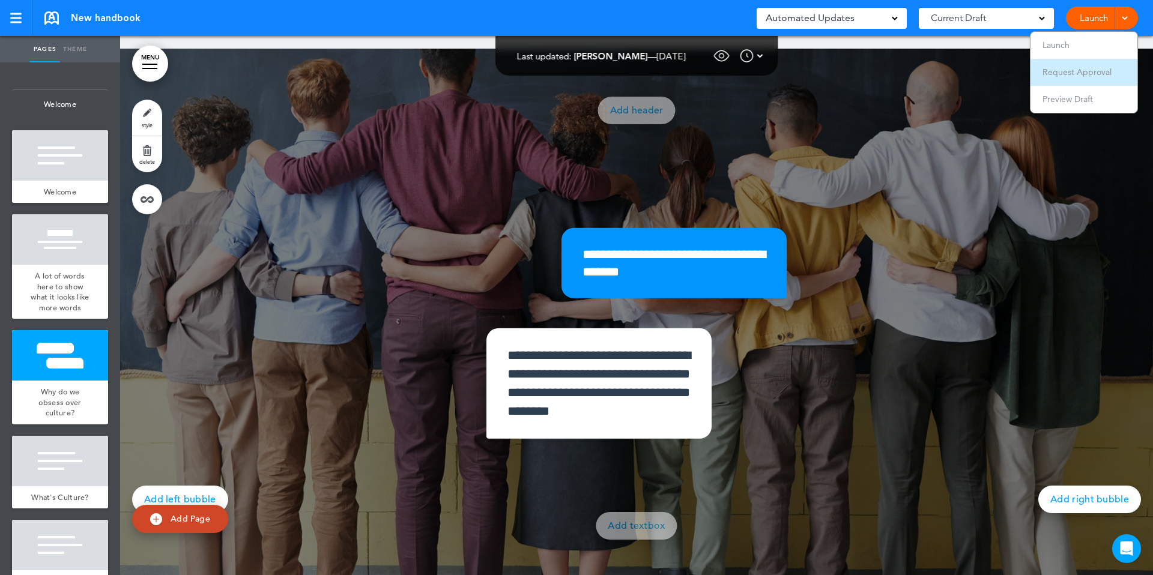
click at [1060, 70] on span "Request Approval" at bounding box center [1076, 72] width 69 height 11
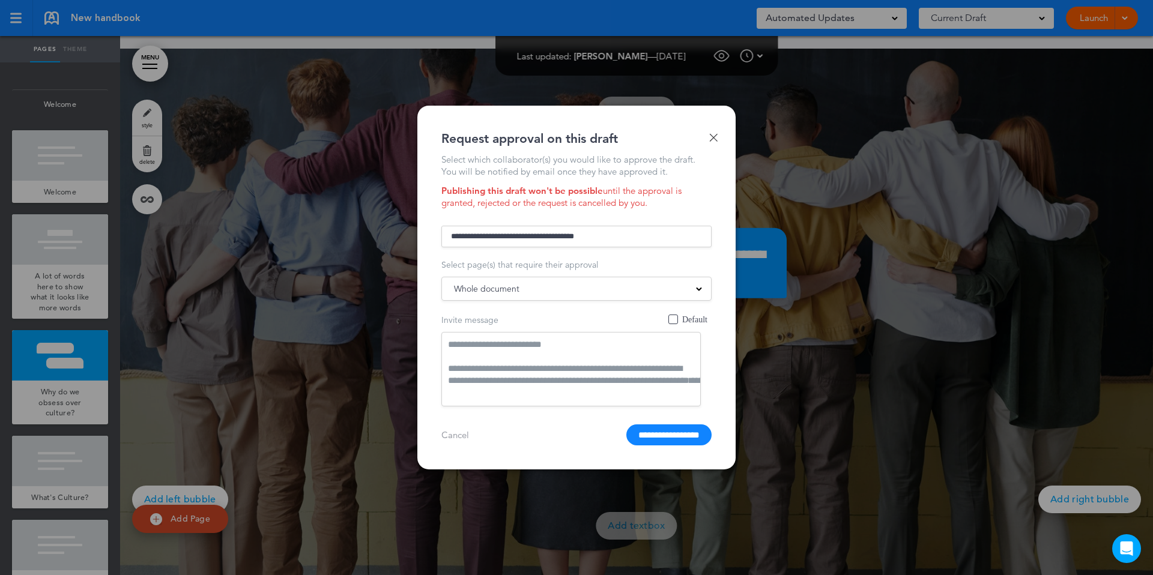
click at [494, 288] on span "Whole document" at bounding box center [486, 288] width 65 height 17
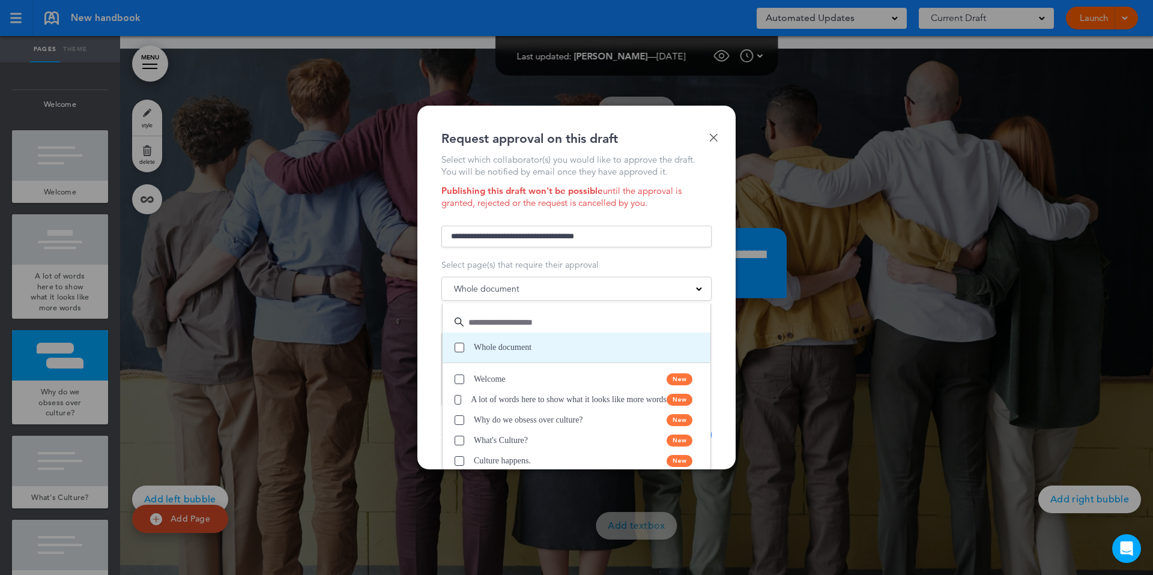
click at [458, 348] on span at bounding box center [460, 348] width 10 height 10
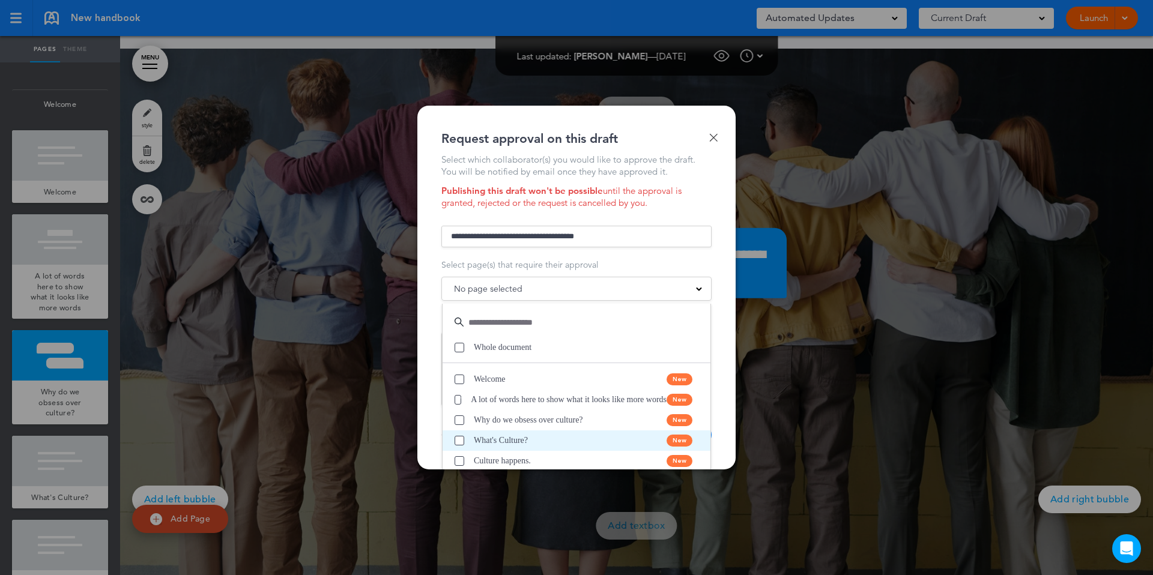
click at [458, 438] on span at bounding box center [460, 441] width 10 height 10
click at [429, 382] on div "Done Request approval on this draft Select which collaborator(s) you would like…" at bounding box center [576, 288] width 318 height 364
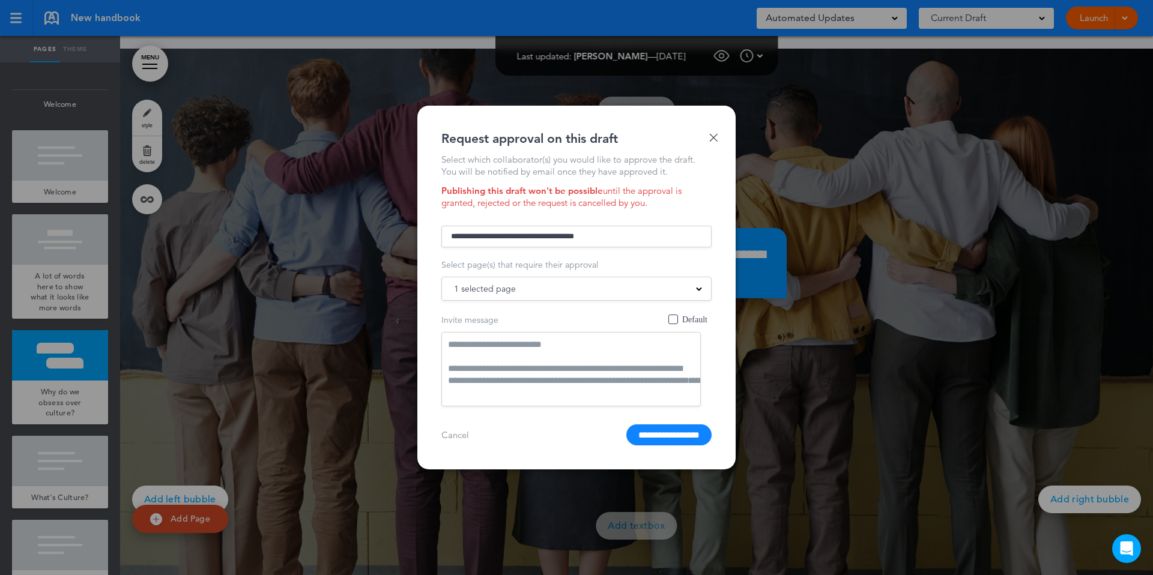
click at [556, 233] on input "text" at bounding box center [576, 237] width 270 height 22
type input "**********"
click at [626, 424] on input "**********" at bounding box center [668, 434] width 85 height 21
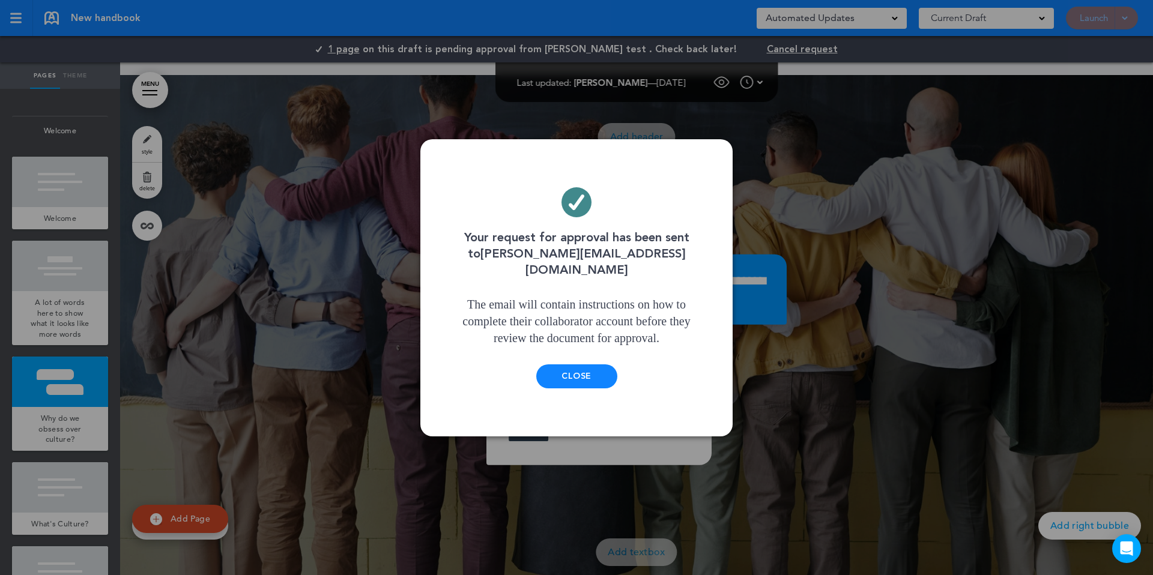
click at [552, 365] on div "Close" at bounding box center [576, 376] width 81 height 24
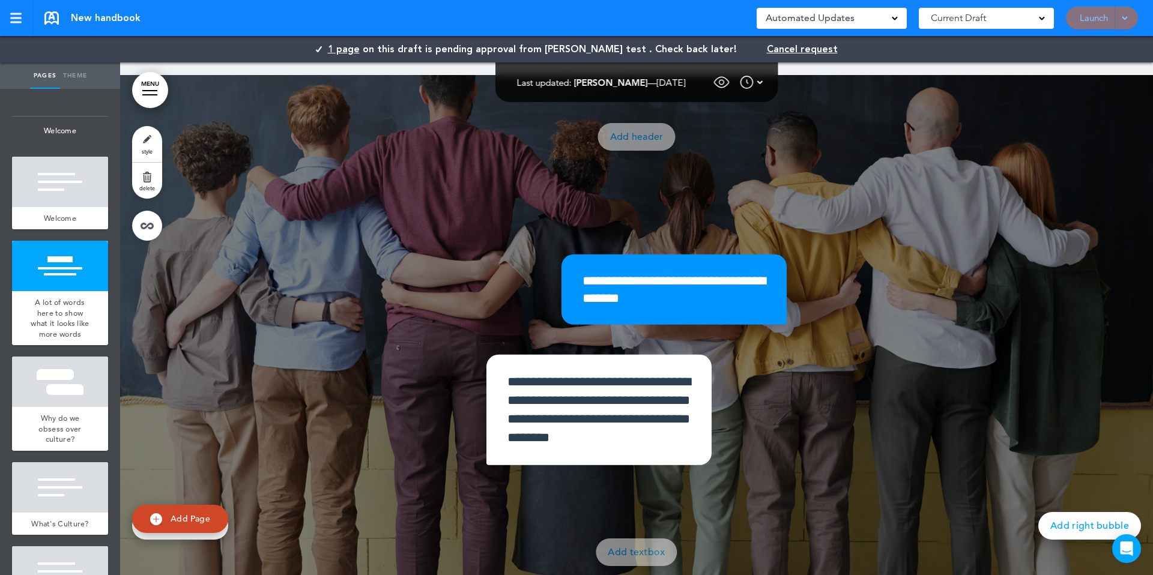
click at [360, 49] on span "1 page" at bounding box center [344, 49] width 32 height 13
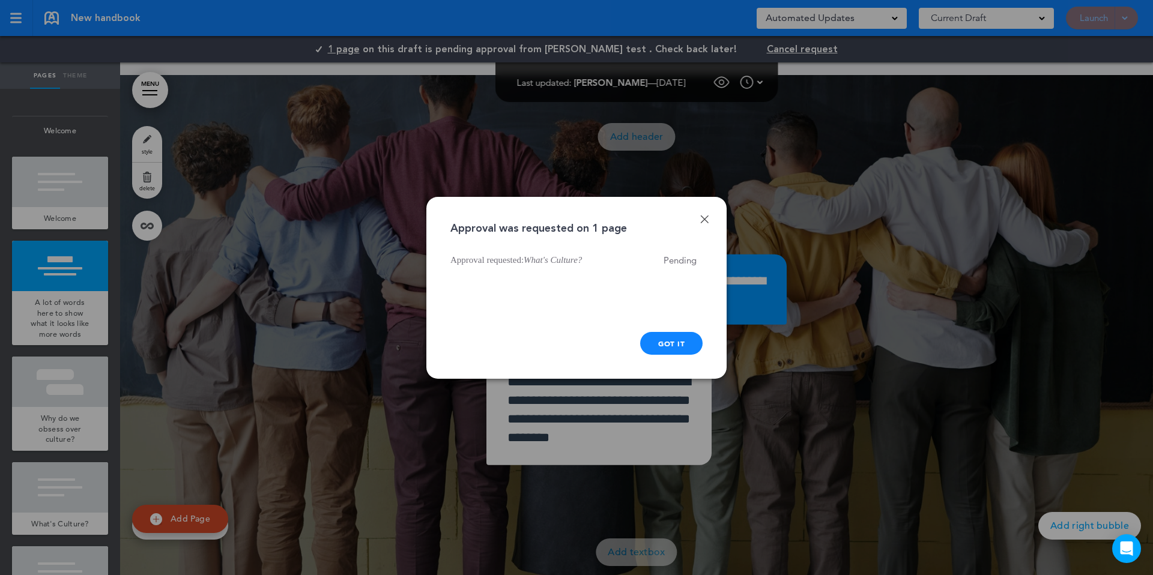
click at [482, 263] on p "Approval requested: What's Culture?" at bounding box center [515, 260] width 131 height 13
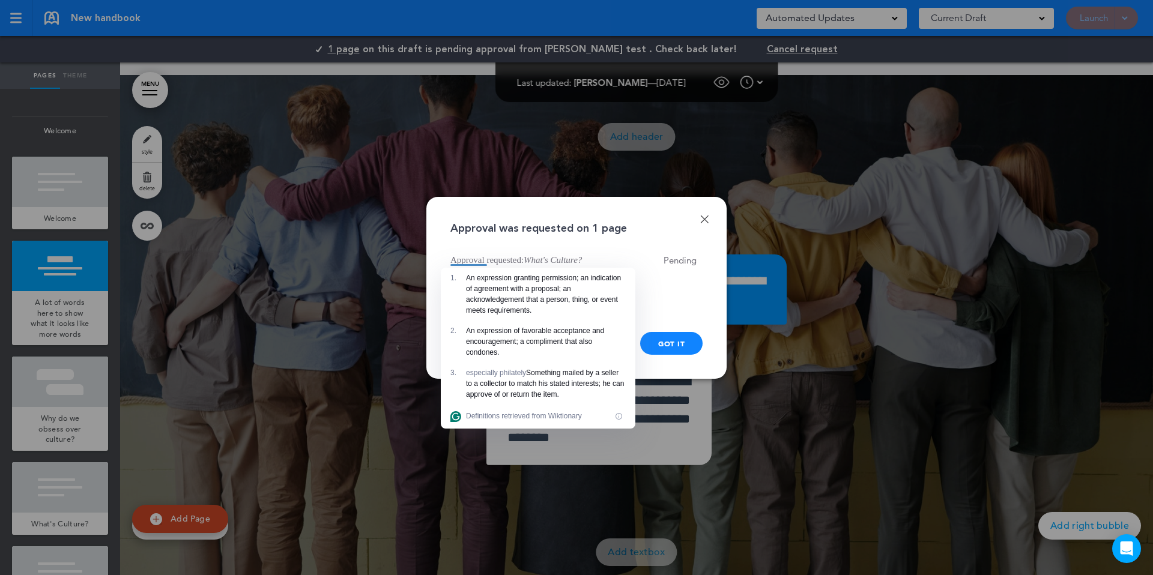
click at [403, 268] on div at bounding box center [576, 287] width 1153 height 575
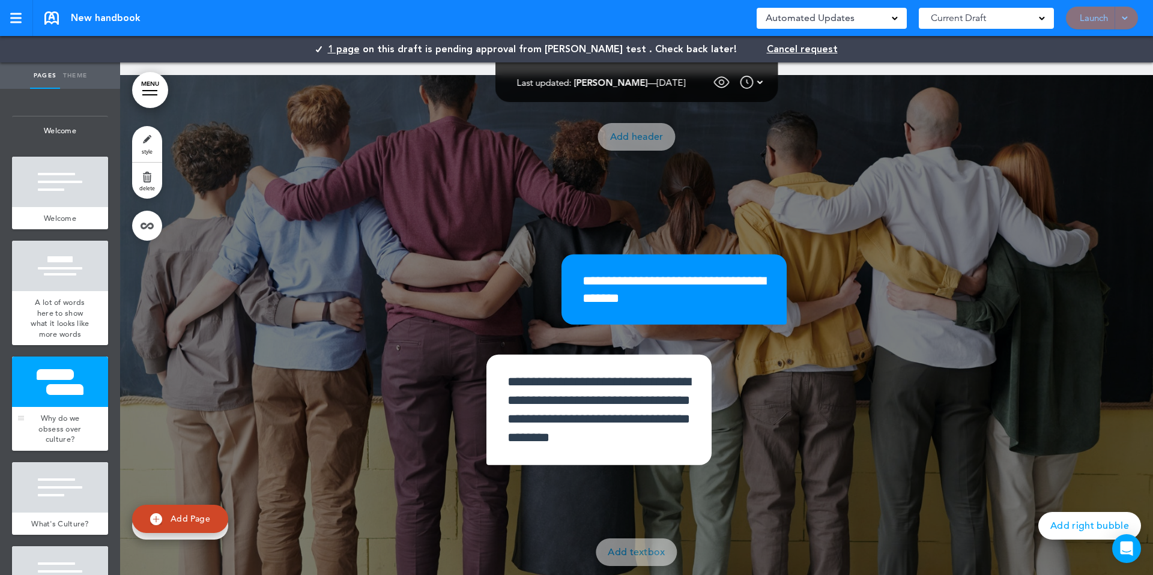
click at [71, 408] on div "Why do we obsess over culture?" at bounding box center [60, 429] width 96 height 44
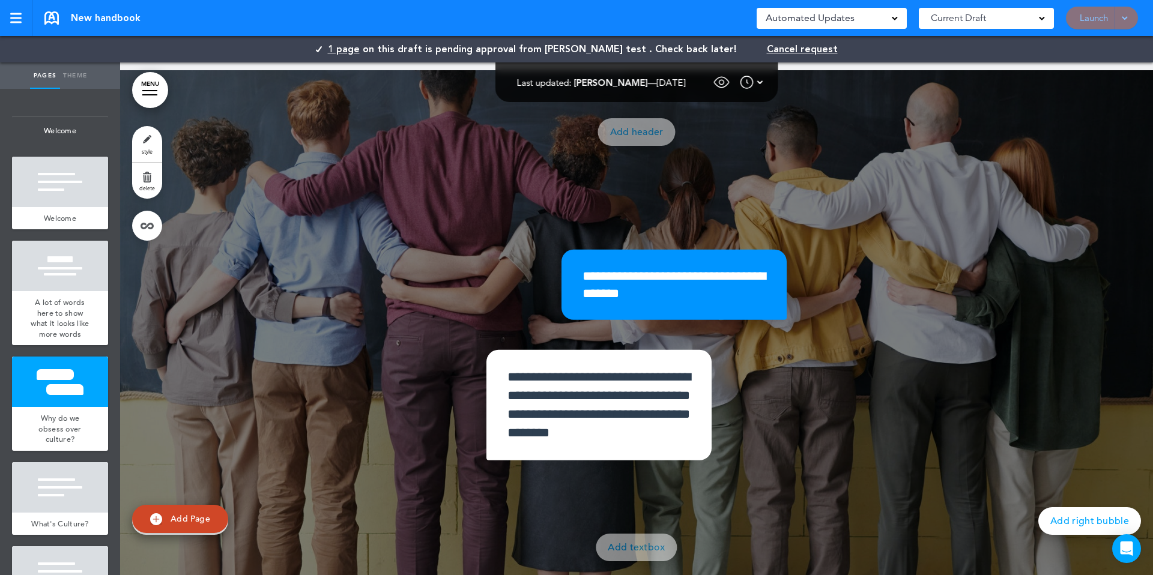
scroll to position [1574, 0]
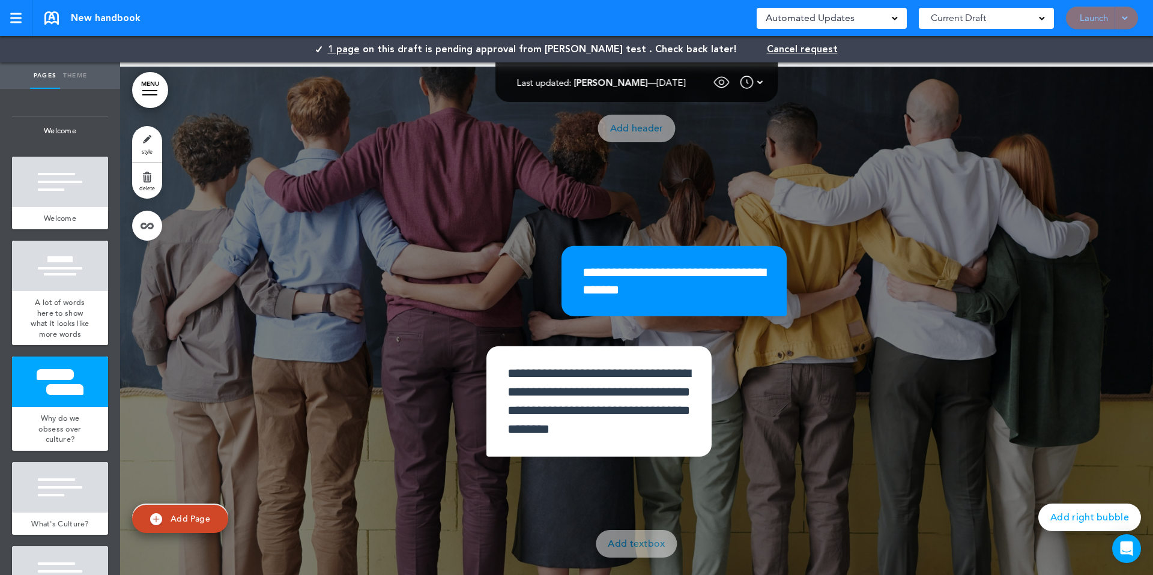
click at [767, 48] on span "Cancel request" at bounding box center [802, 49] width 71 height 10
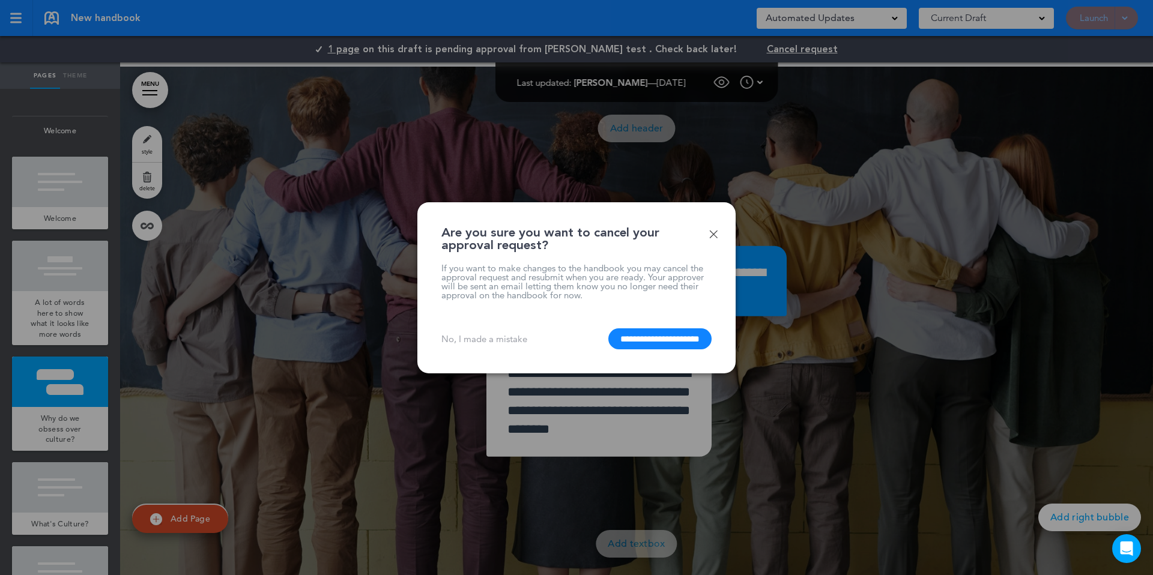
click at [617, 184] on div at bounding box center [576, 287] width 1153 height 575
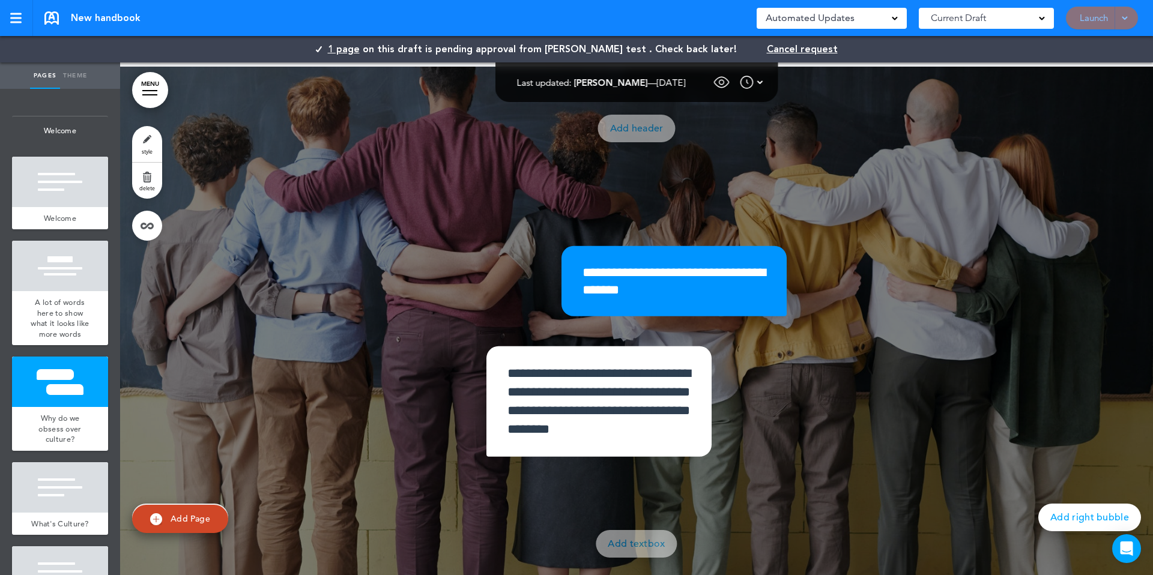
click at [382, 40] on div "1 page on this draft is pending approval from Judy test . Check back later! Can…" at bounding box center [576, 49] width 1153 height 26
click at [360, 52] on span "1 page" at bounding box center [344, 49] width 32 height 13
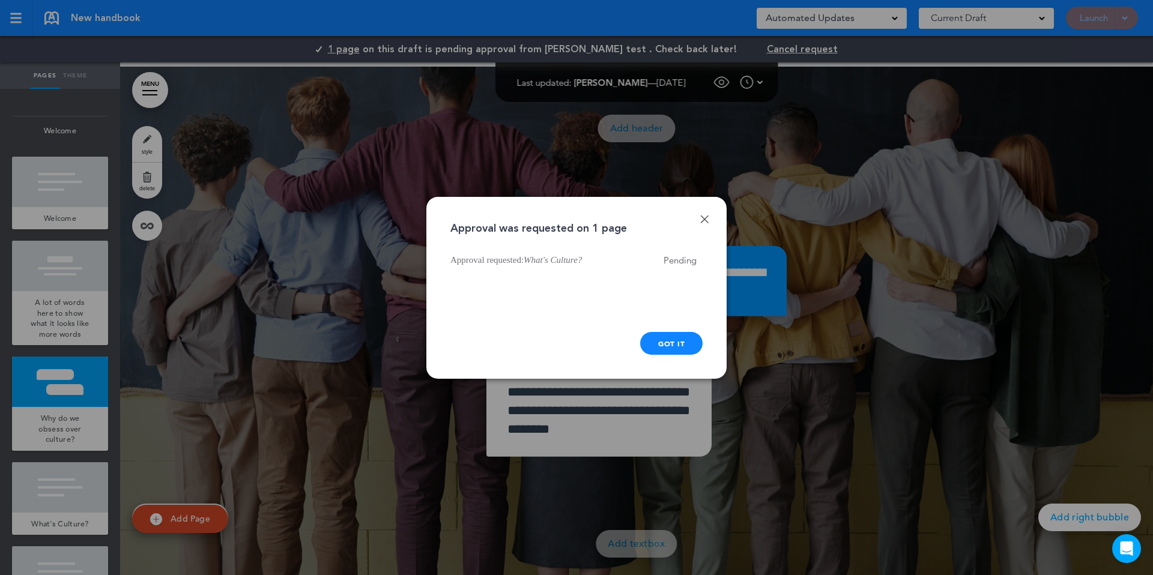
click at [543, 210] on div "Done Approval was requested on 1 page Approval requested: What's Culture? Pendi…" at bounding box center [576, 288] width 300 height 182
click at [686, 343] on div "Got it" at bounding box center [671, 343] width 62 height 23
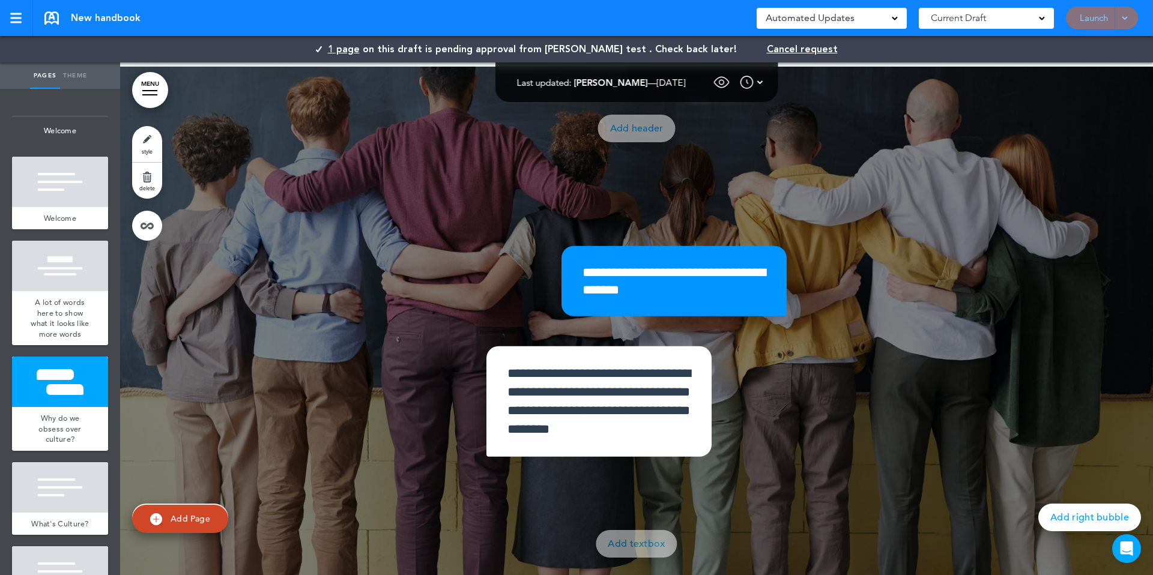
click at [360, 49] on span "1 page" at bounding box center [344, 49] width 32 height 13
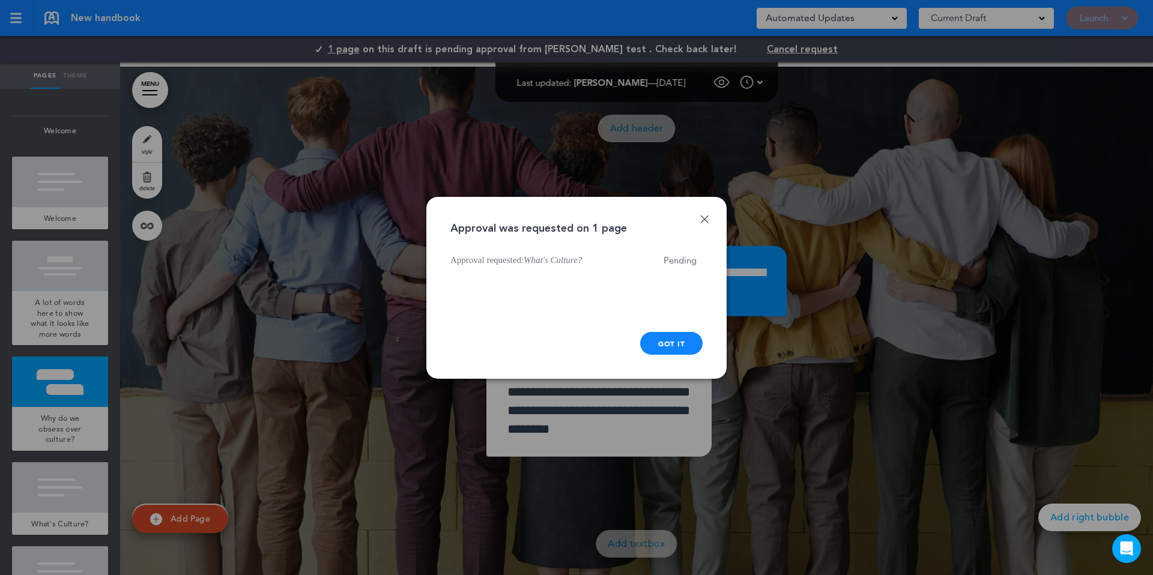
click at [665, 330] on div "Done Approval was requested on 1 page Approval requested: What's Culture? Pendi…" at bounding box center [576, 288] width 300 height 182
click at [742, 105] on div at bounding box center [576, 287] width 1153 height 575
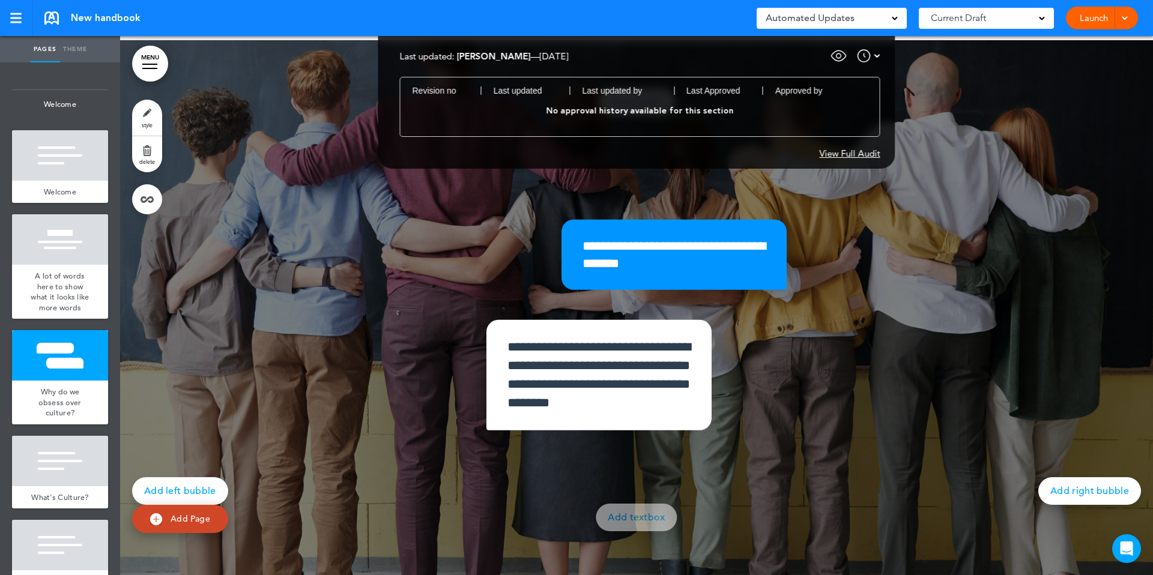
click at [872, 61] on div at bounding box center [868, 56] width 23 height 14
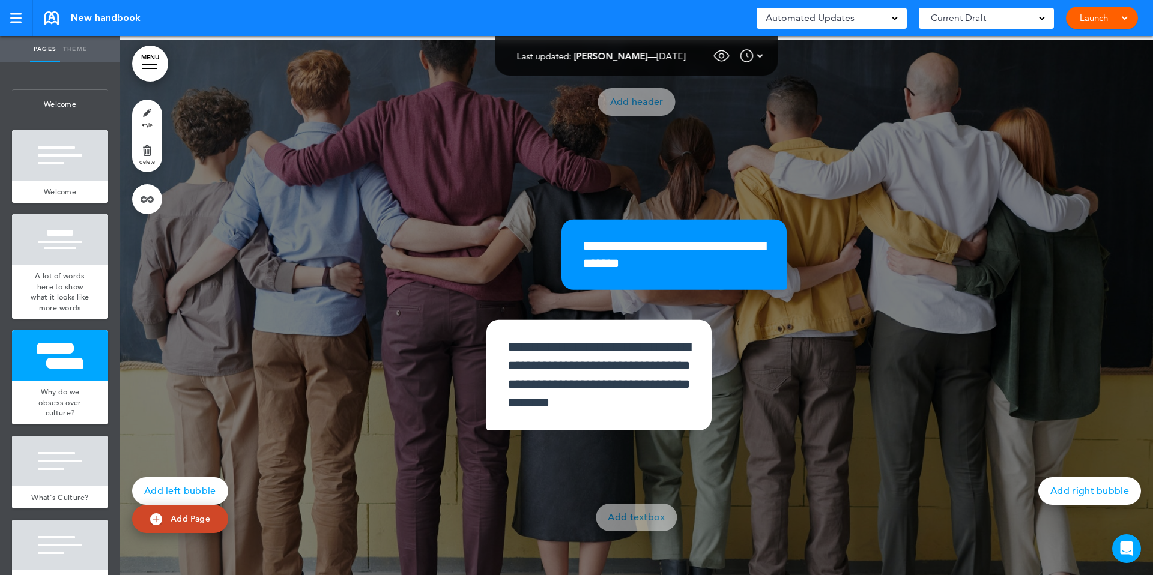
click at [871, 60] on div at bounding box center [636, 309] width 1033 height 539
click at [871, 53] on div at bounding box center [636, 309] width 1033 height 539
click at [774, 55] on div "Last updated: [PERSON_NAME] — [DATE] — Show for Employees: On Every Page Hide A…" at bounding box center [636, 56] width 283 height 40
click at [763, 54] on div at bounding box center [751, 56] width 23 height 14
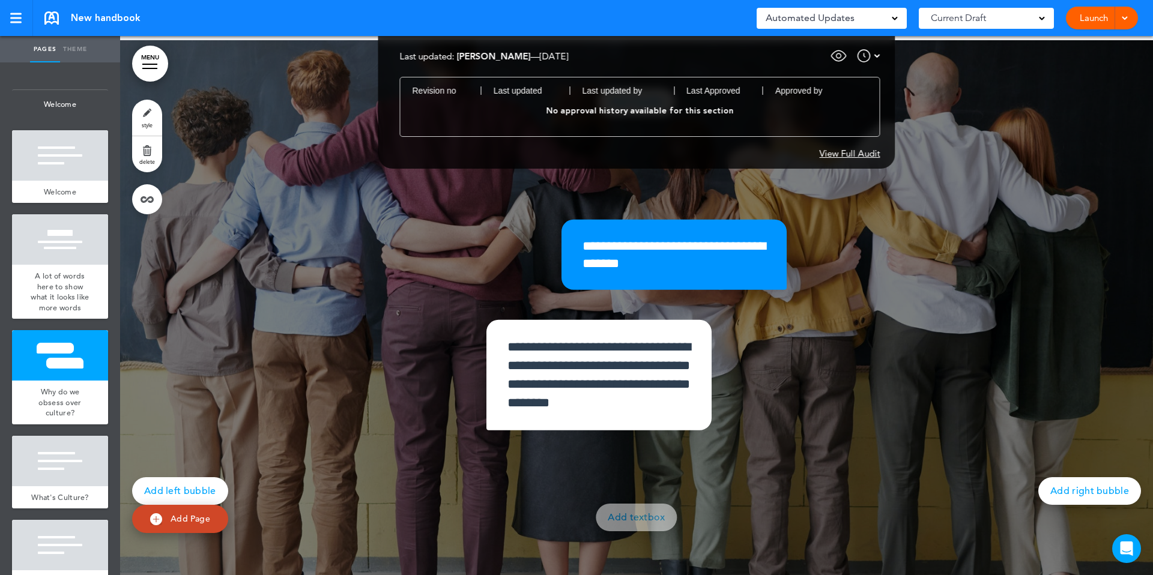
click at [863, 158] on div "View Full Audit" at bounding box center [850, 153] width 61 height 9
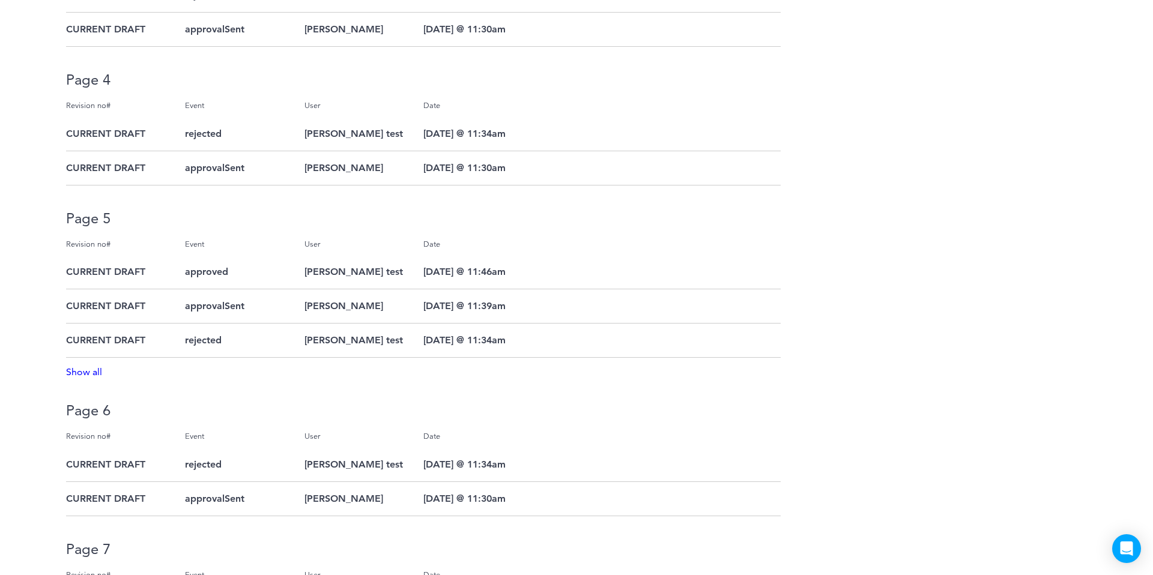
scroll to position [42, 0]
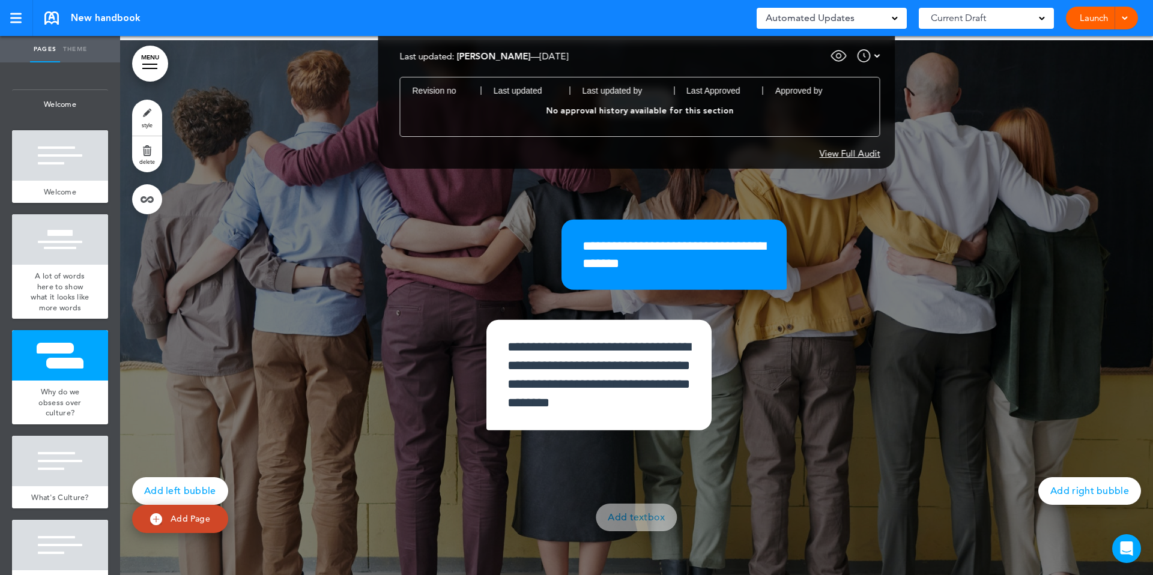
click at [654, 109] on span "No approval history available for this section" at bounding box center [639, 111] width 455 height 32
drag, startPoint x: 531, startPoint y: 109, endPoint x: 772, endPoint y: 111, distance: 240.8
click at [772, 111] on span "No approval history available for this section" at bounding box center [639, 111] width 455 height 32
click at [852, 155] on div "View Full Audit" at bounding box center [850, 153] width 61 height 9
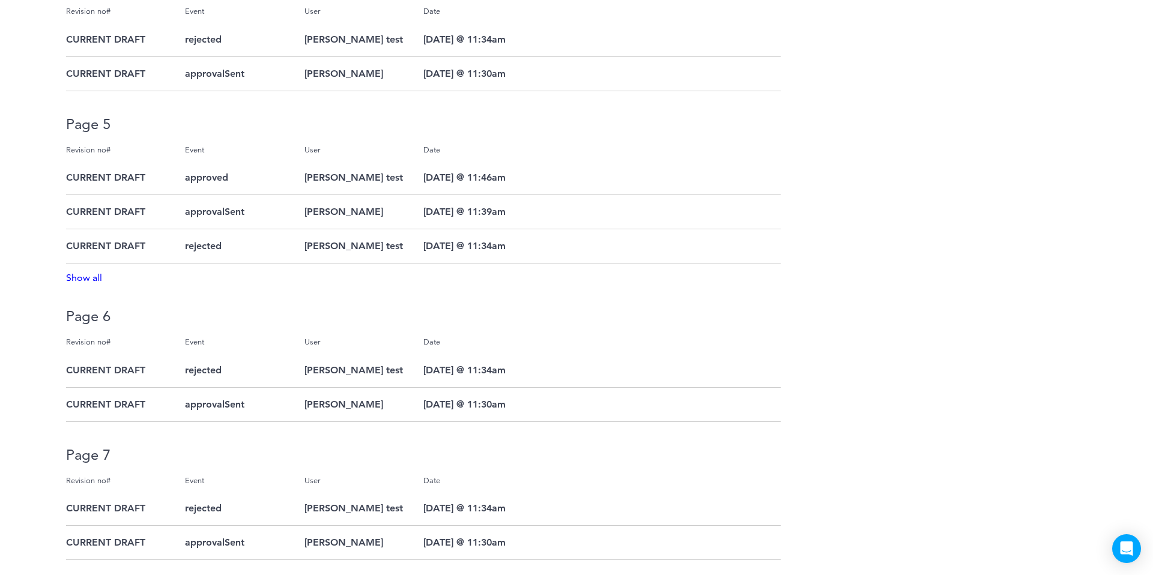
scroll to position [424, 0]
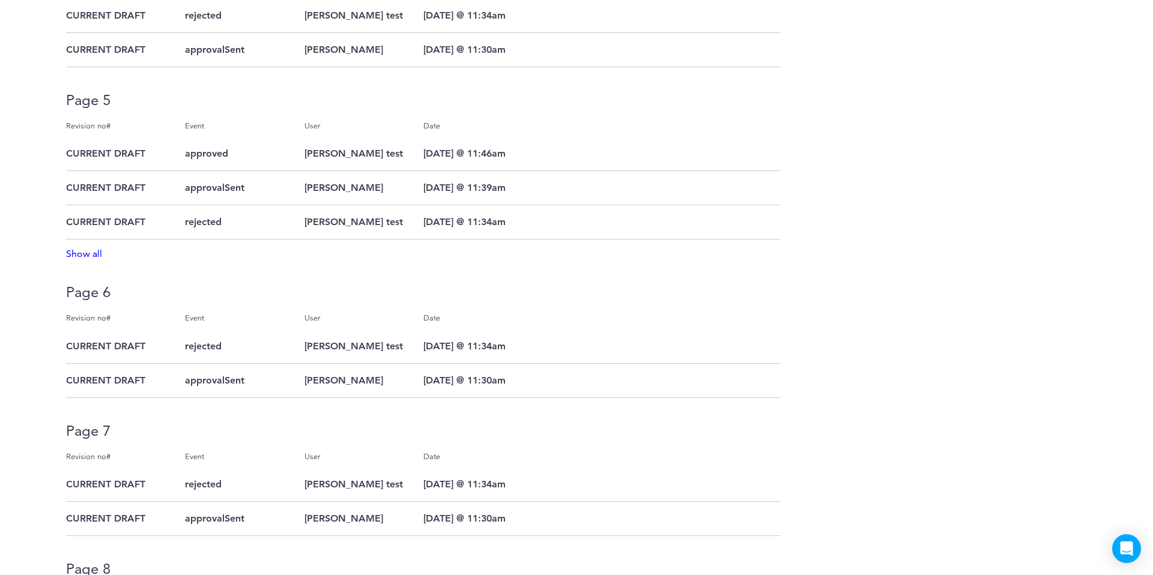
click at [94, 238] on div "CURRENT DRAFT" at bounding box center [125, 222] width 119 height 34
click at [93, 255] on div "Show all" at bounding box center [576, 253] width 1021 height 11
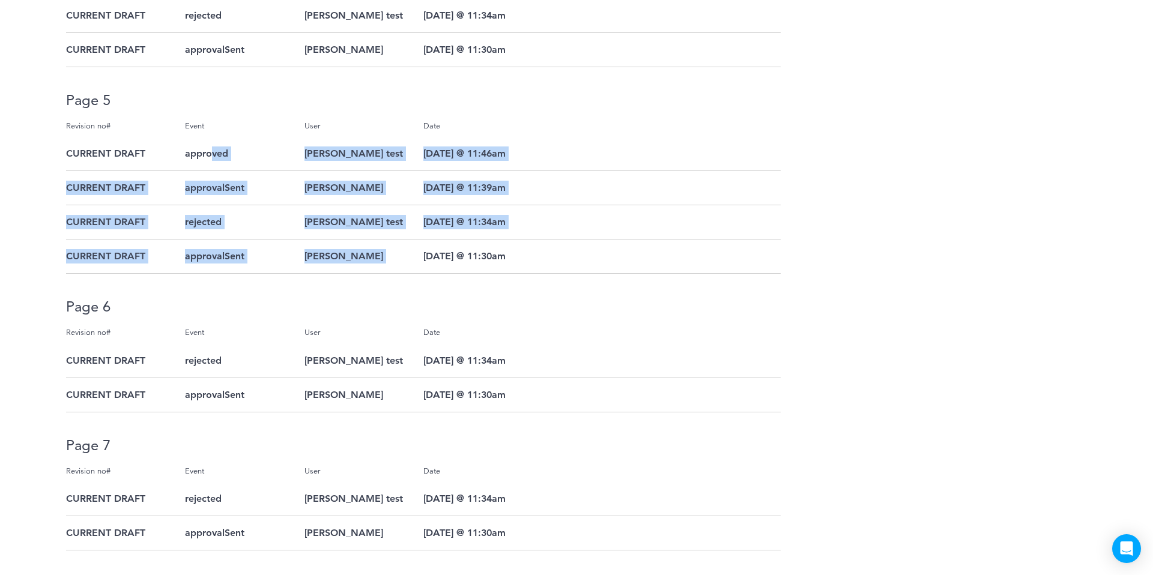
drag, startPoint x: 211, startPoint y: 149, endPoint x: 455, endPoint y: 243, distance: 260.6
click at [455, 243] on div "Revision no# Event User Date CURRENT DRAFT approved [PERSON_NAME] test [DATE] @…" at bounding box center [423, 198] width 715 height 154
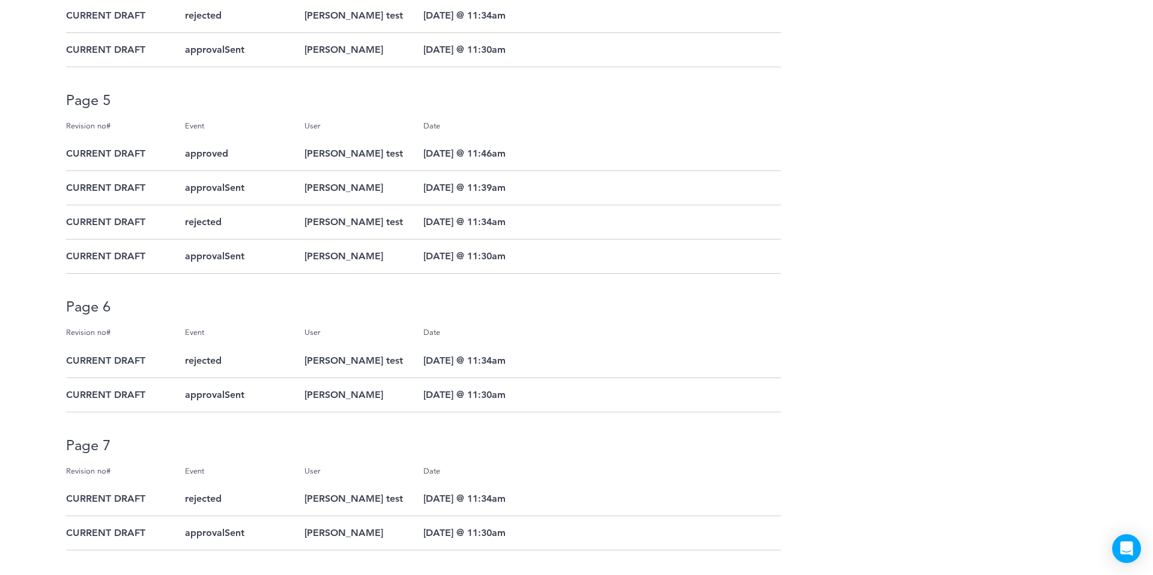
click at [605, 174] on div at bounding box center [601, 188] width 119 height 34
drag, startPoint x: 248, startPoint y: 191, endPoint x: 181, endPoint y: 191, distance: 66.6
click at [181, 191] on div "Revision no# Event User Date CURRENT DRAFT approved [PERSON_NAME] test [DATE] @…" at bounding box center [423, 198] width 715 height 154
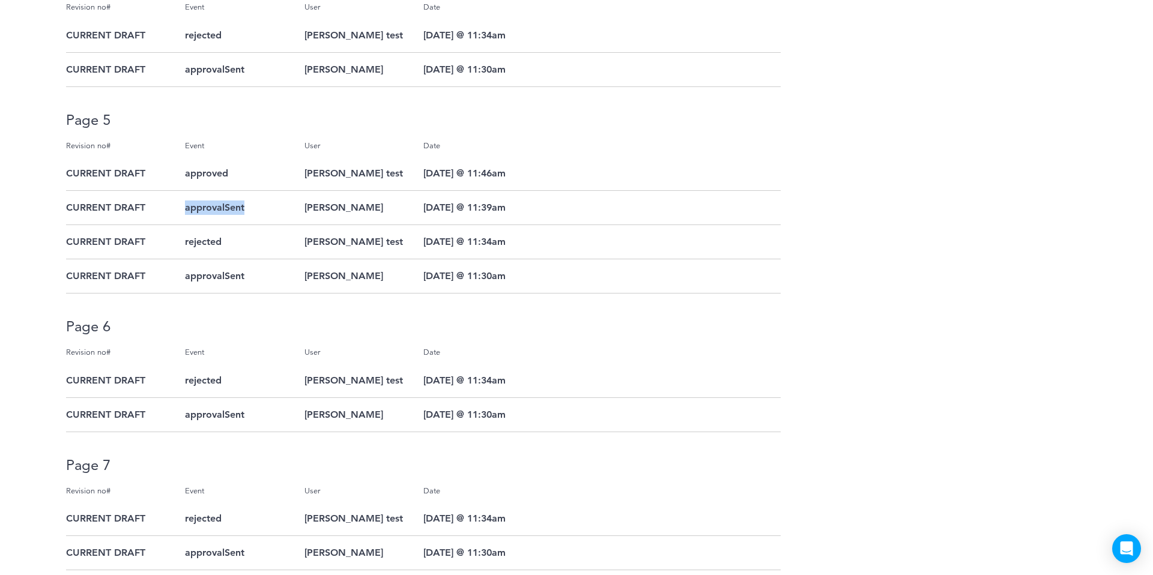
scroll to position [0, 0]
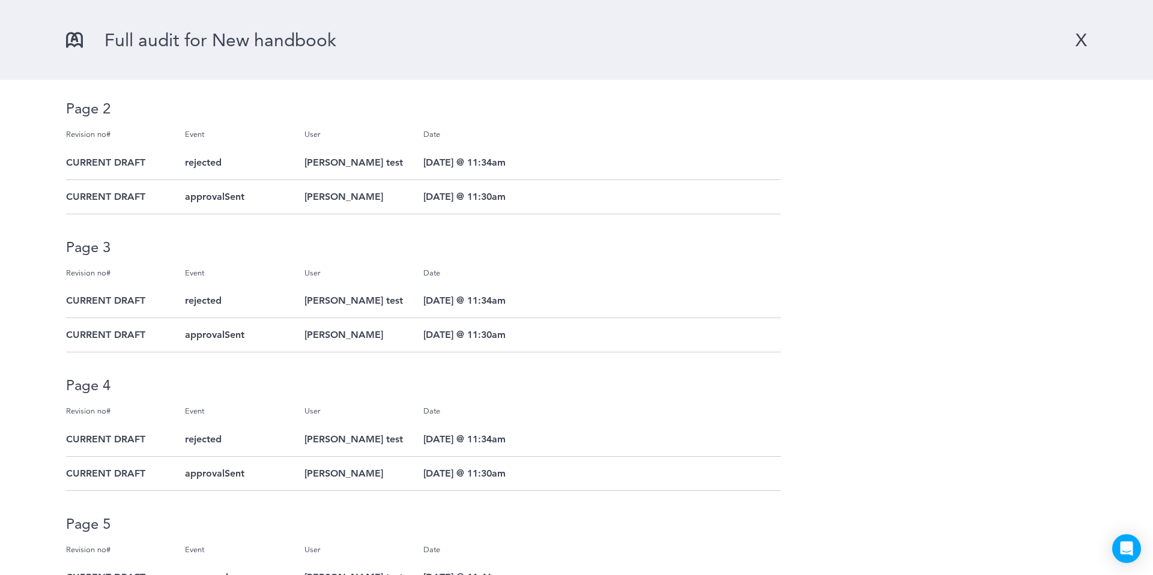
click at [1077, 40] on div "X" at bounding box center [1080, 40] width 11 height 22
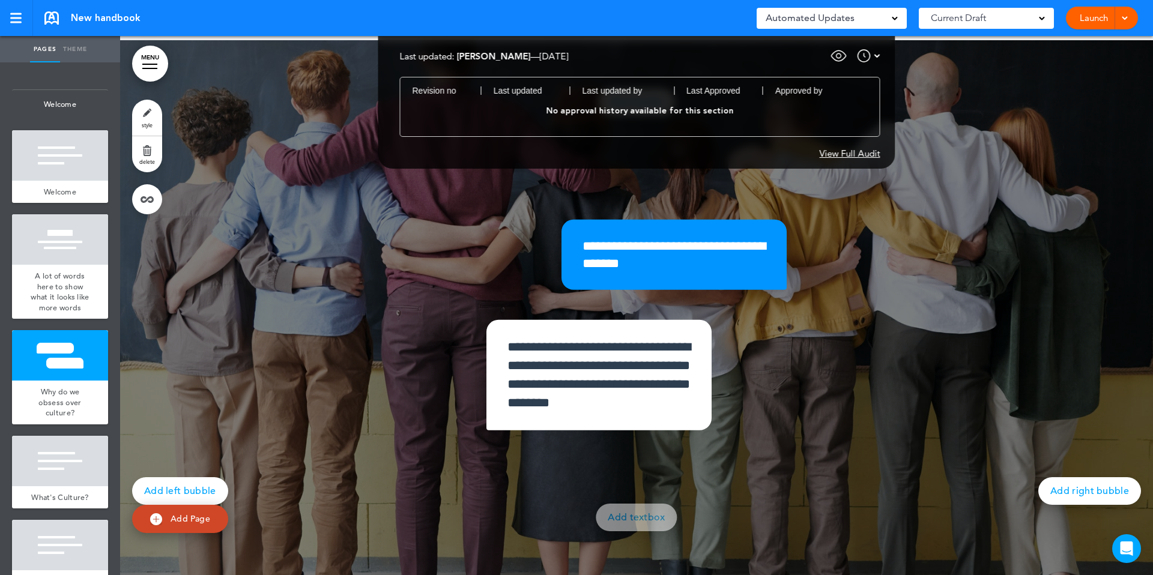
click at [862, 151] on div "View Full Audit" at bounding box center [850, 153] width 61 height 9
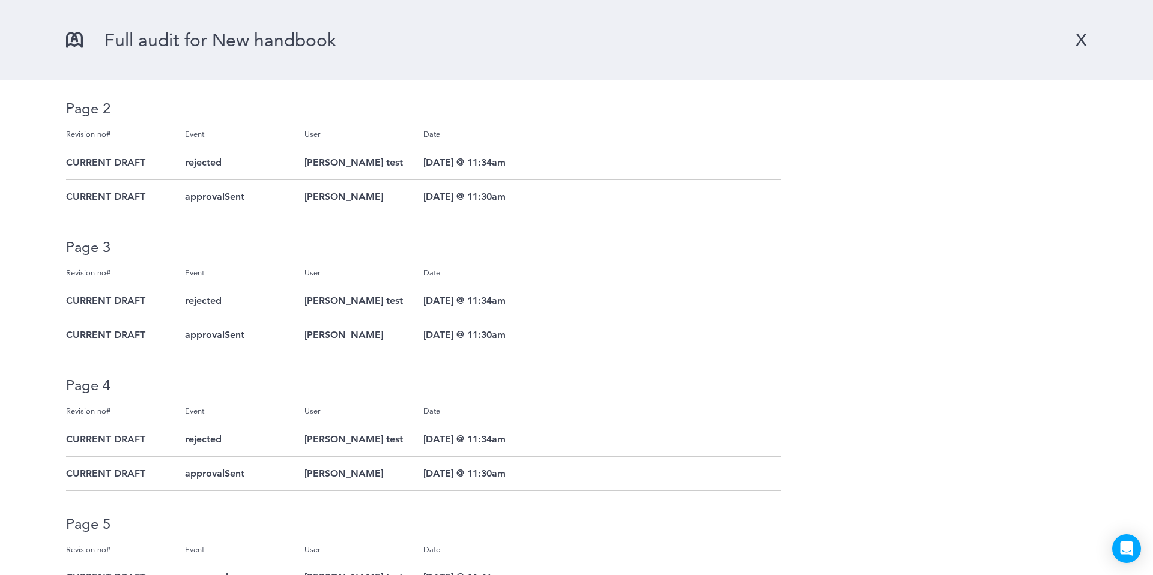
click at [211, 196] on div "approvalSent" at bounding box center [244, 197] width 119 height 34
copy div "approvalSent"
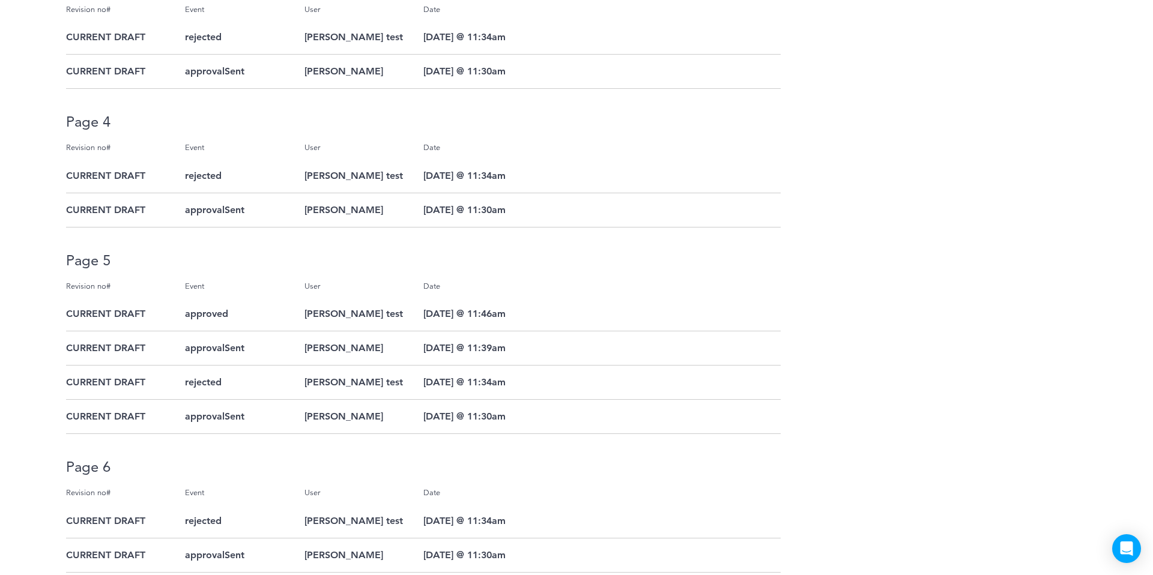
scroll to position [310, 0]
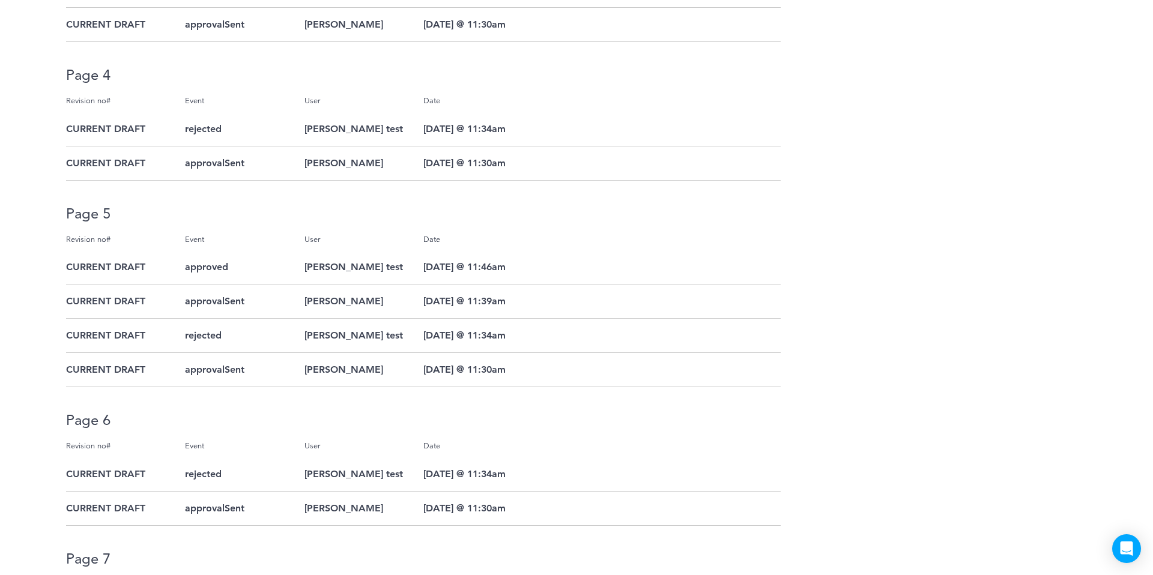
click at [210, 337] on div "rejected" at bounding box center [244, 336] width 119 height 34
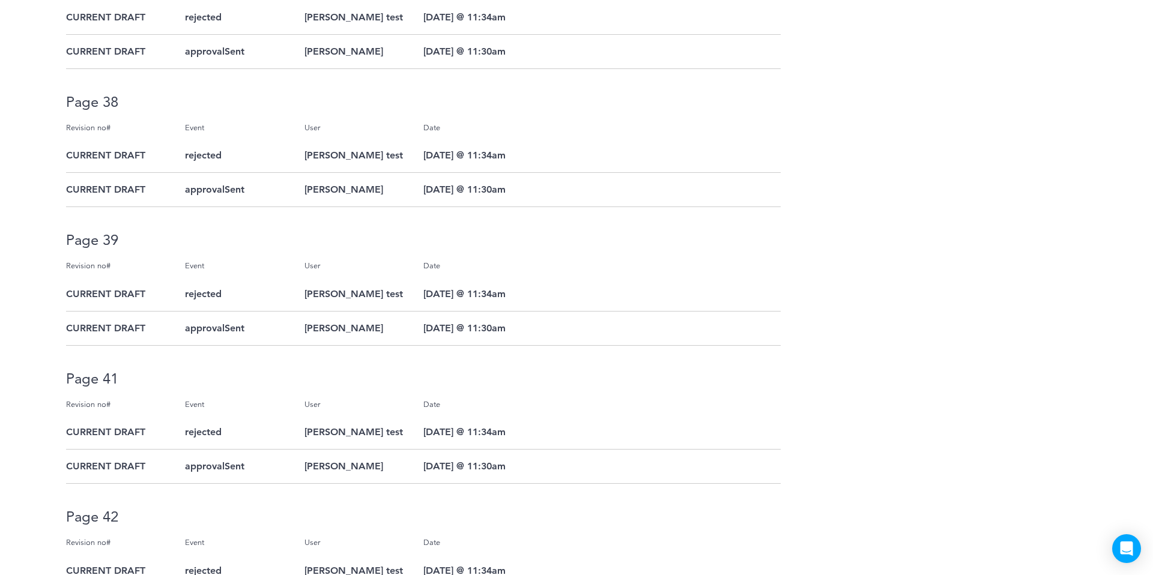
scroll to position [5406, 0]
